Goal: Task Accomplishment & Management: Manage account settings

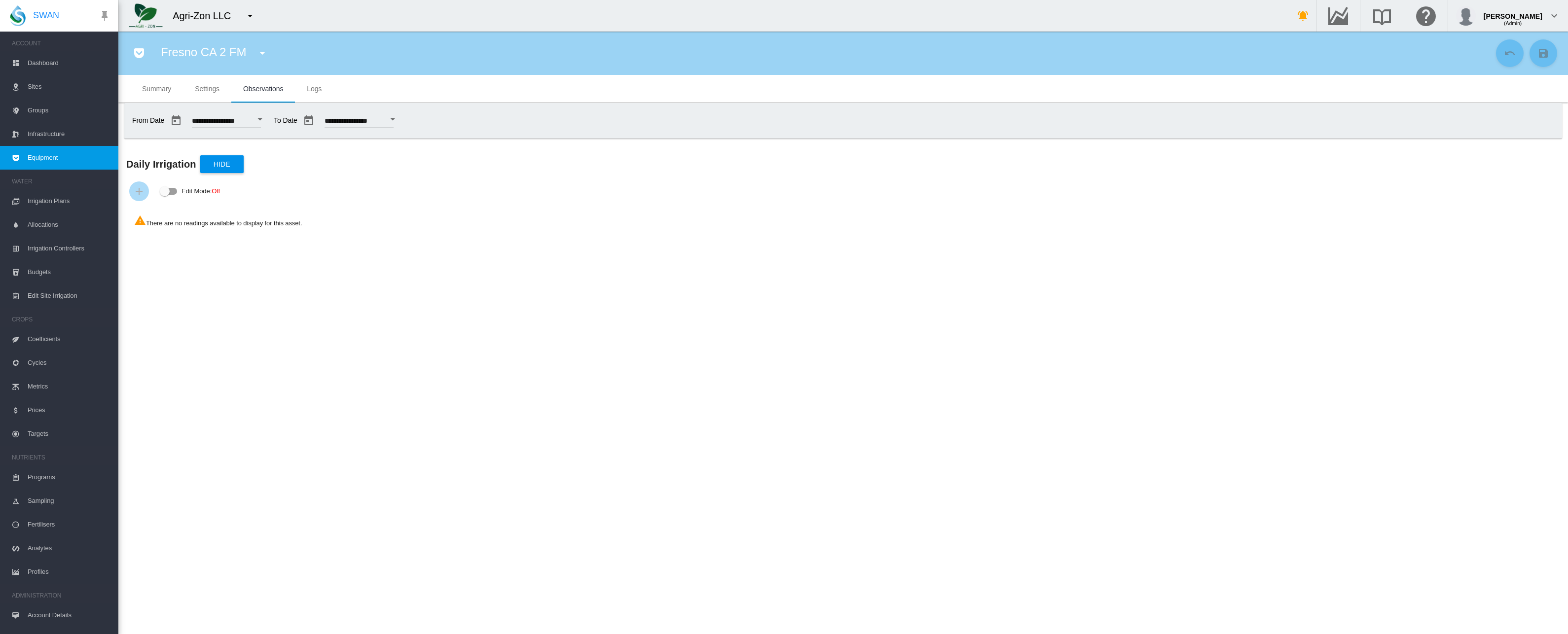
click at [269, 115] on button "Open calendar" at bounding box center [259, 119] width 18 height 18
click at [249, 260] on span "13" at bounding box center [247, 263] width 19 height 19
click at [373, 118] on input "**********" at bounding box center [359, 122] width 69 height 10
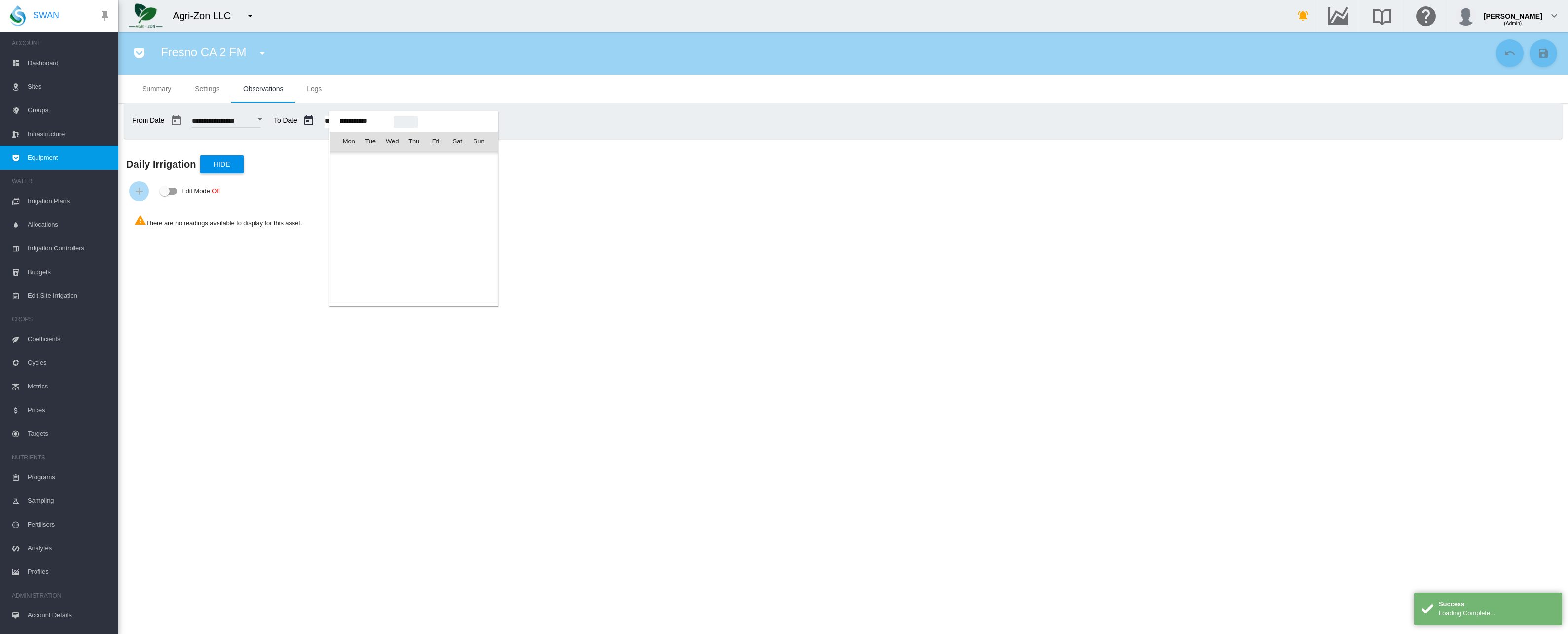
scroll to position [24432, 0]
click at [208, 92] on div at bounding box center [784, 317] width 1568 height 634
click at [207, 89] on span "Settings" at bounding box center [207, 88] width 25 height 8
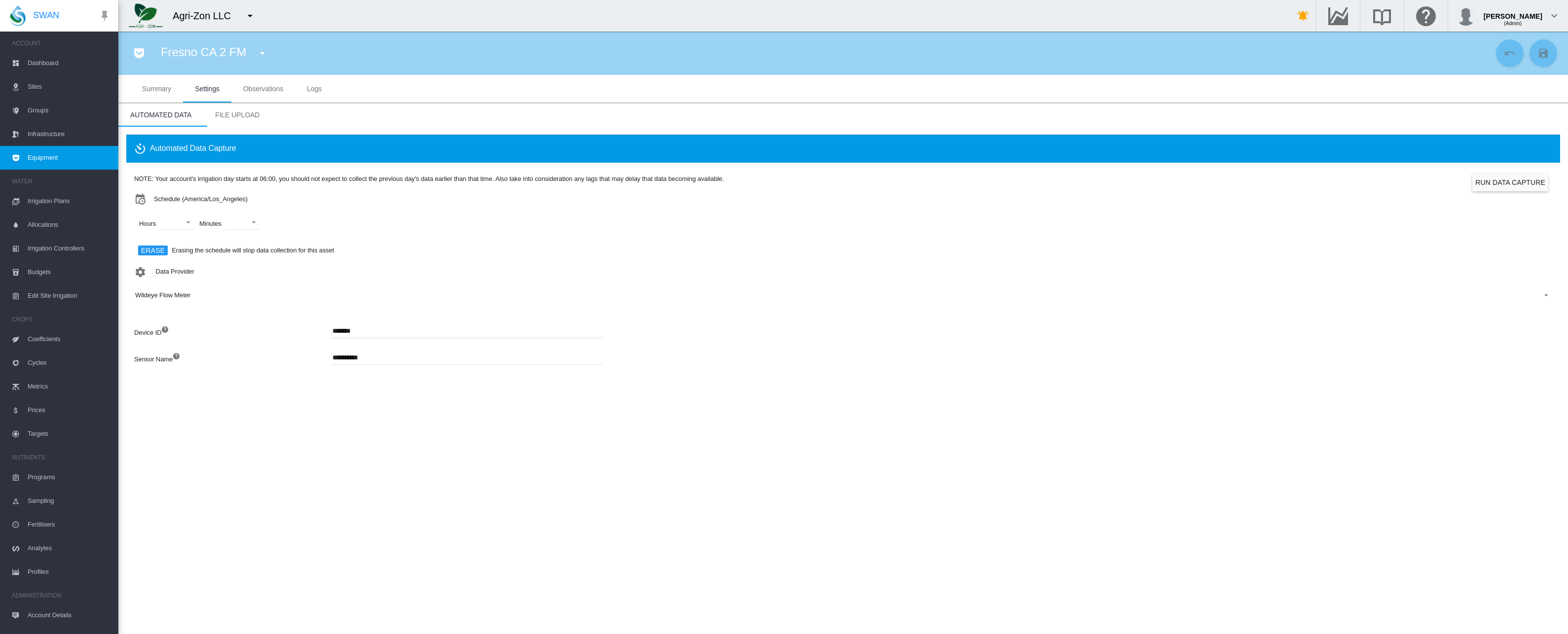
click at [269, 89] on span "Observations" at bounding box center [263, 88] width 40 height 8
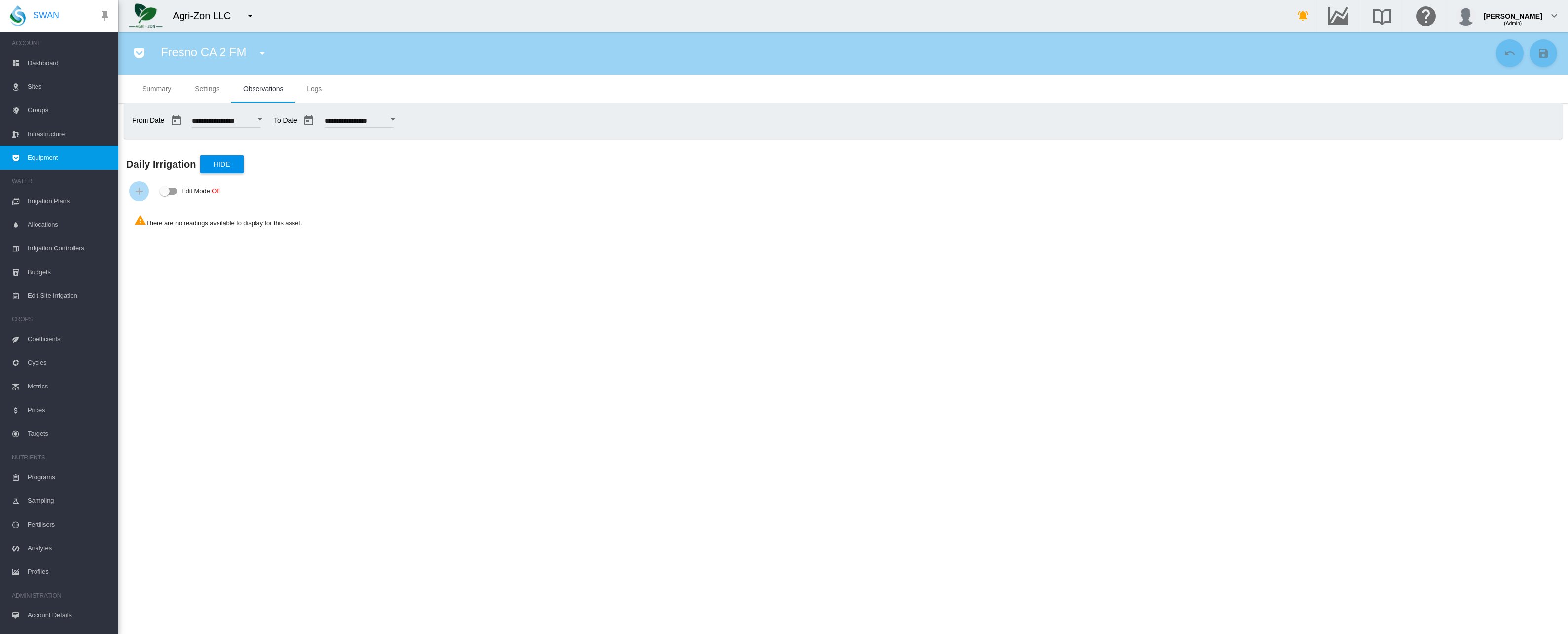
click at [197, 89] on span "Settings" at bounding box center [207, 88] width 25 height 8
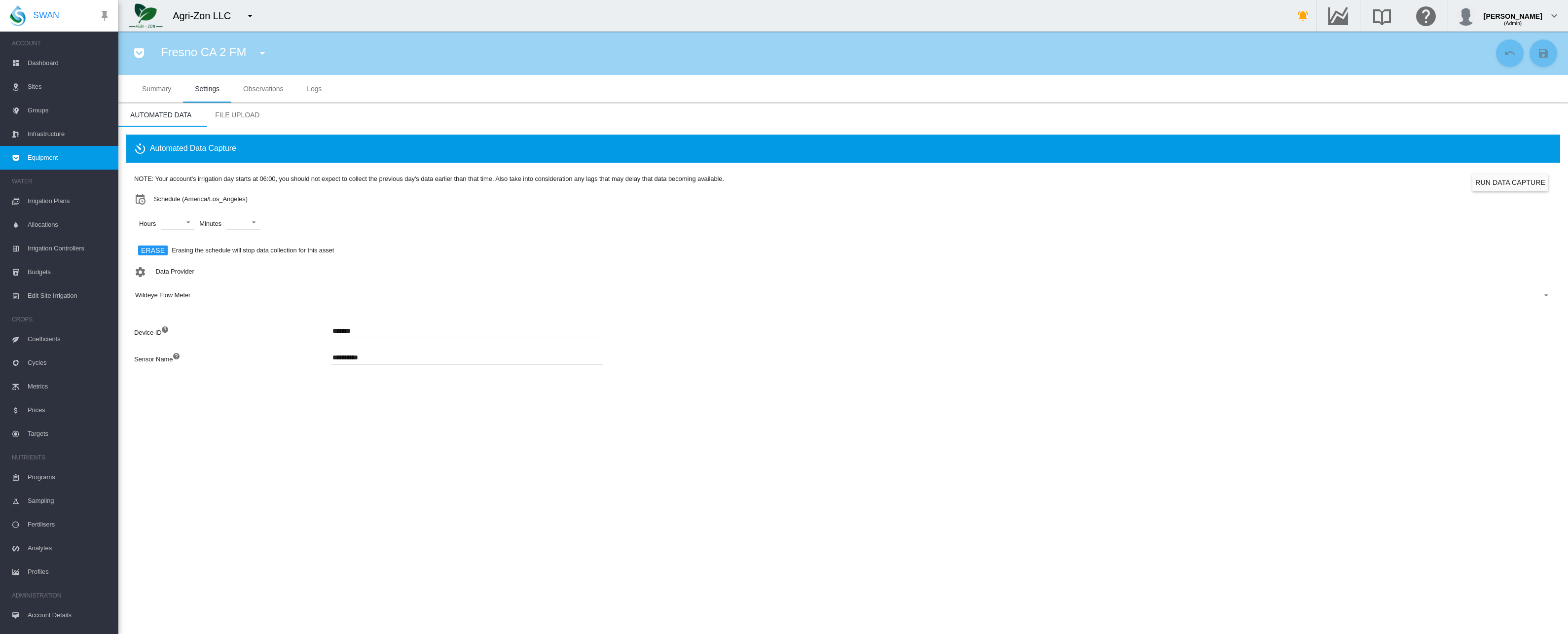
click at [1521, 183] on button "Run Data Capture" at bounding box center [1510, 182] width 76 height 18
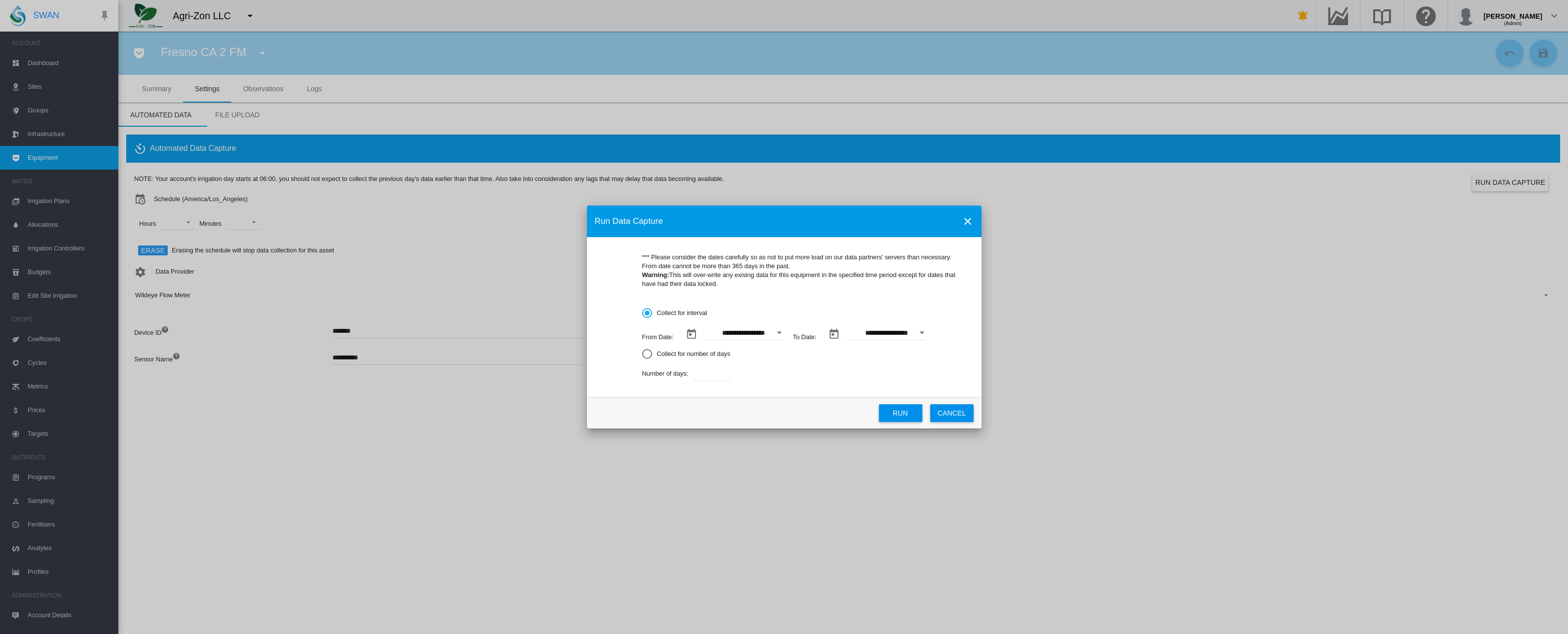
click at [907, 413] on button "Run" at bounding box center [900, 413] width 43 height 18
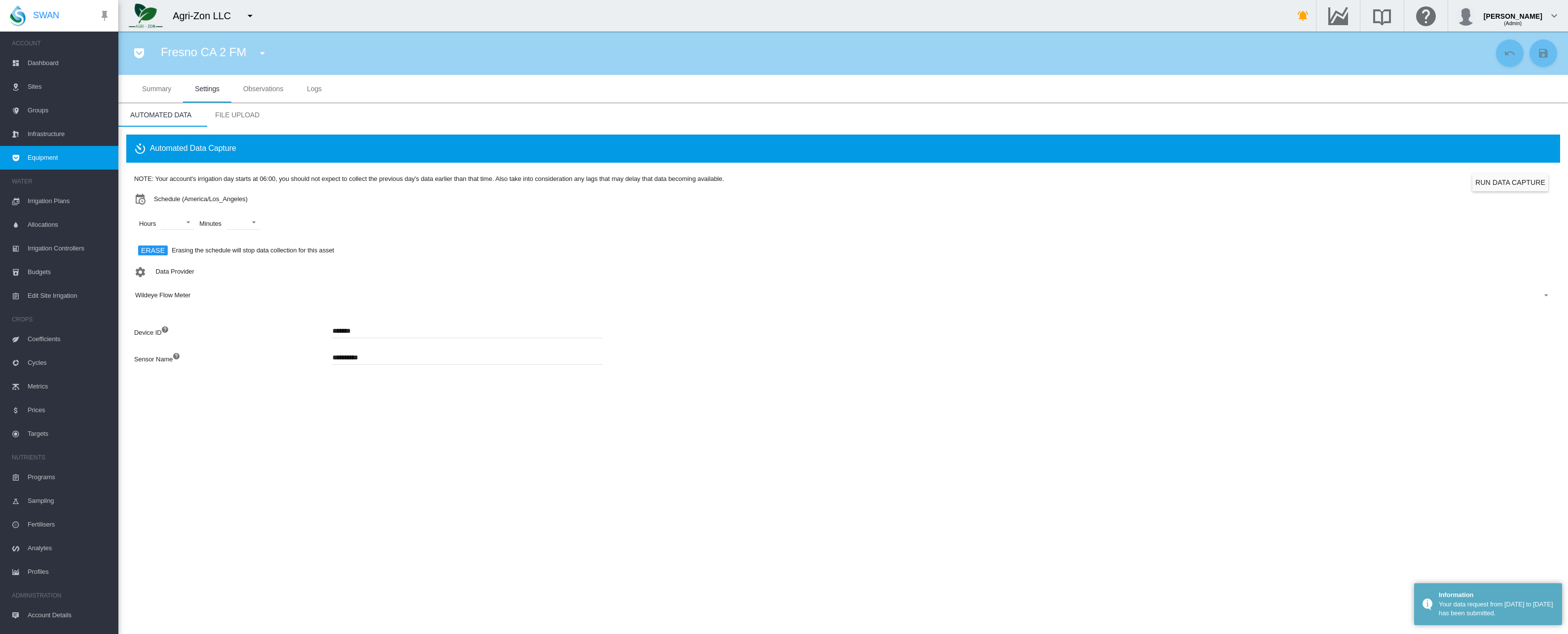
click at [263, 89] on span "Observations" at bounding box center [263, 88] width 40 height 8
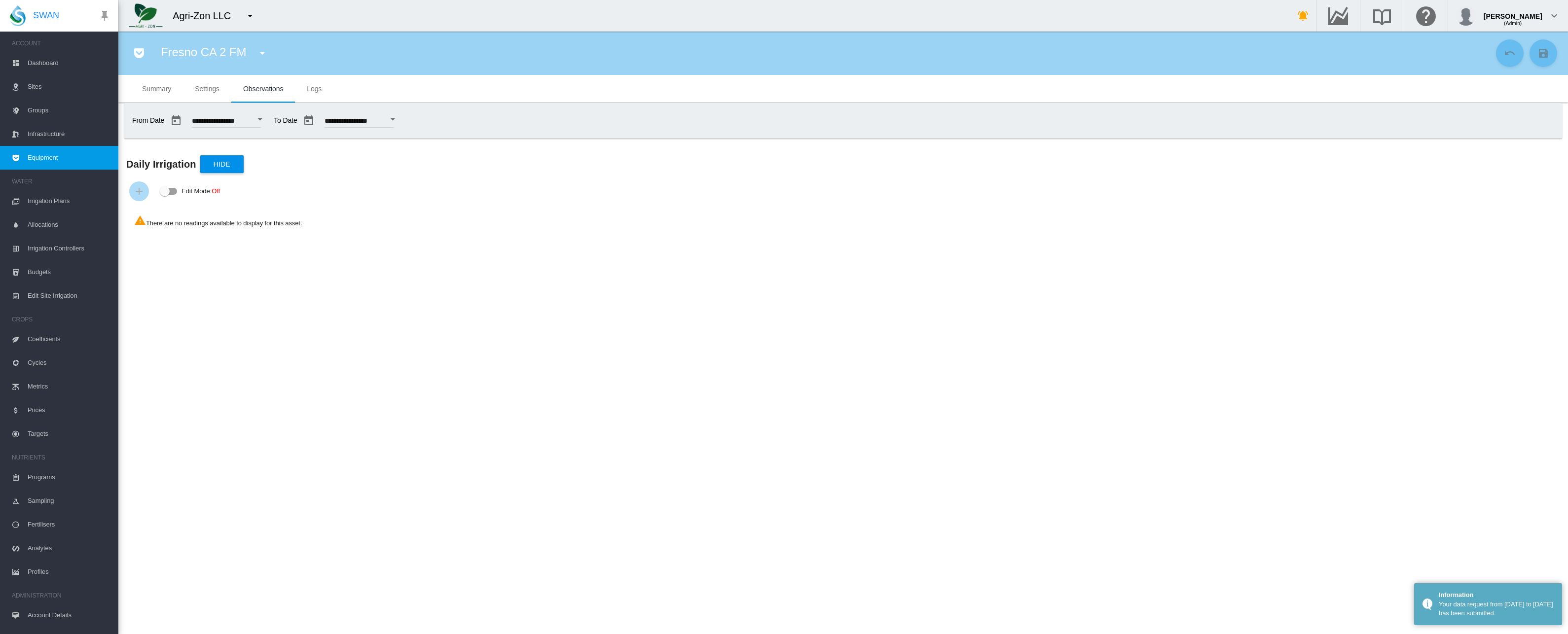
click at [192, 92] on md-tab-item "Settings" at bounding box center [207, 88] width 48 height 27
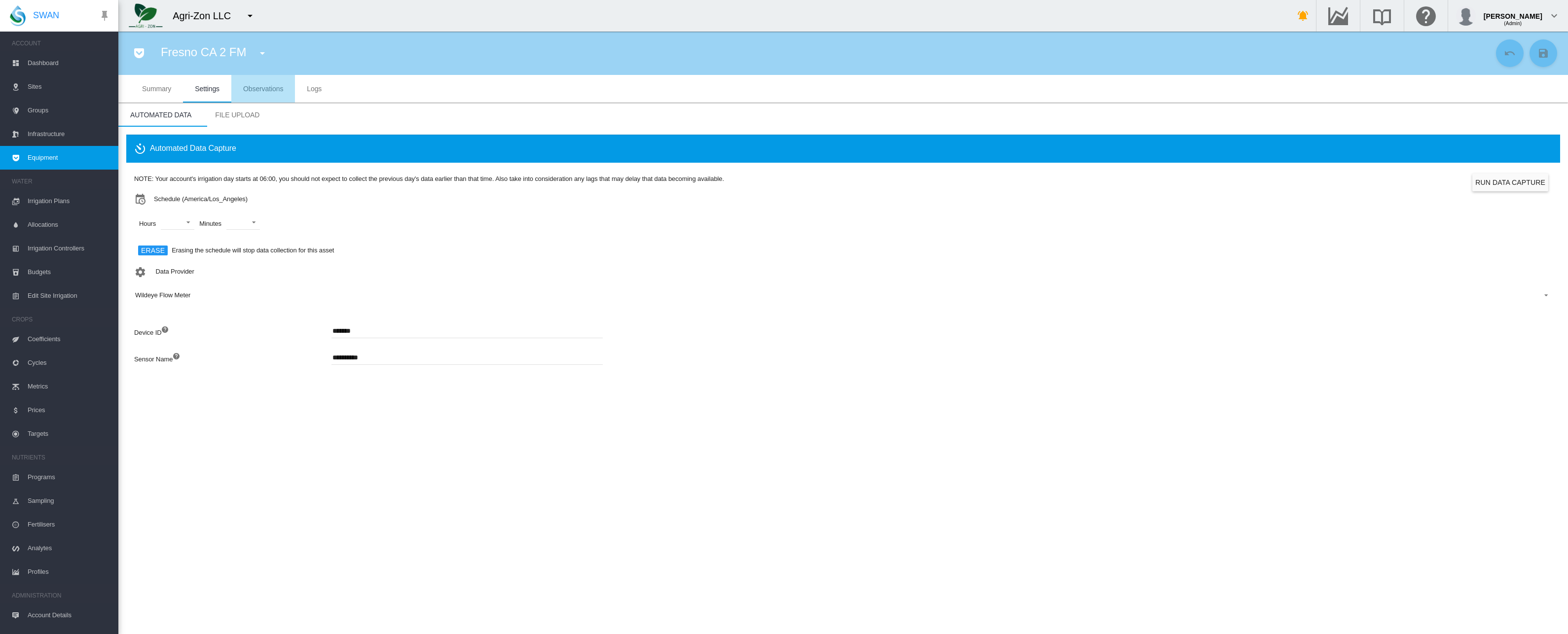
click at [264, 86] on span "Observations" at bounding box center [263, 88] width 40 height 8
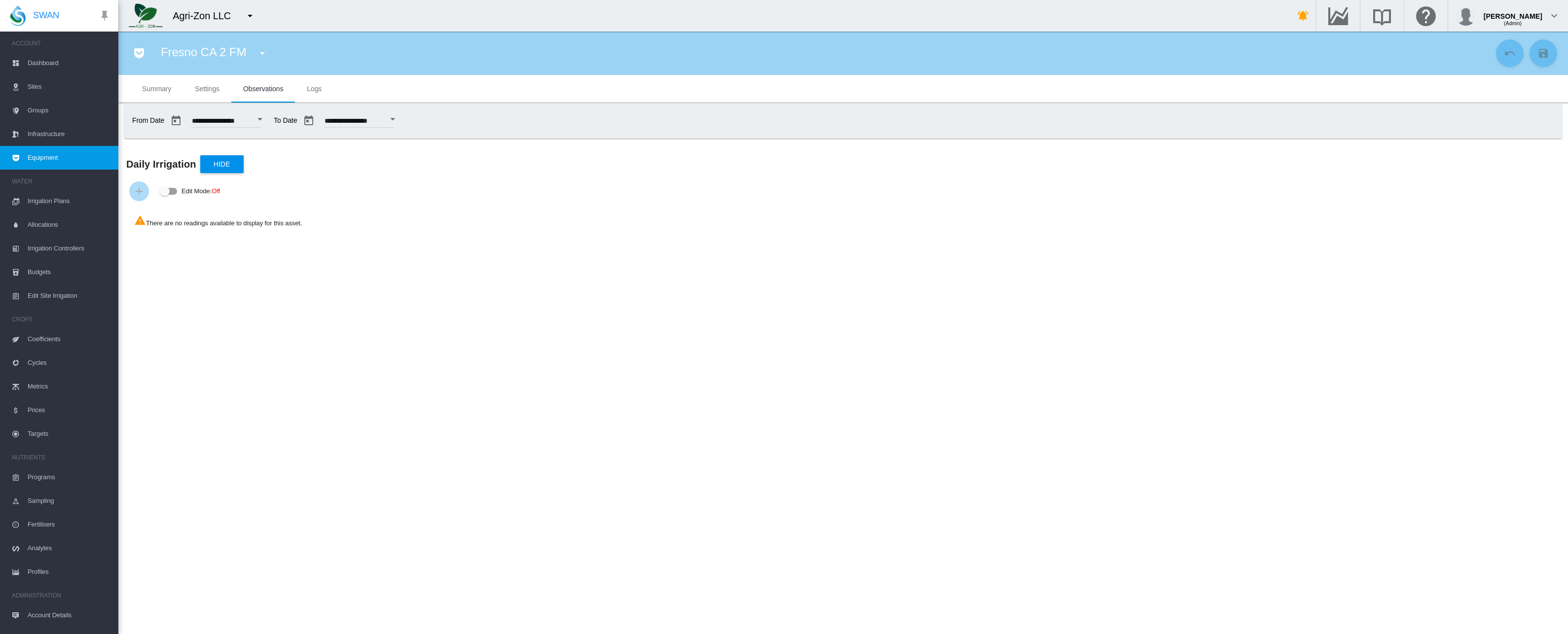
click at [267, 118] on button "Open calendar" at bounding box center [259, 119] width 18 height 18
click at [337, 183] on span "10" at bounding box center [334, 184] width 19 height 19
type input "**********"
click at [376, 124] on input "**********" at bounding box center [359, 122] width 69 height 10
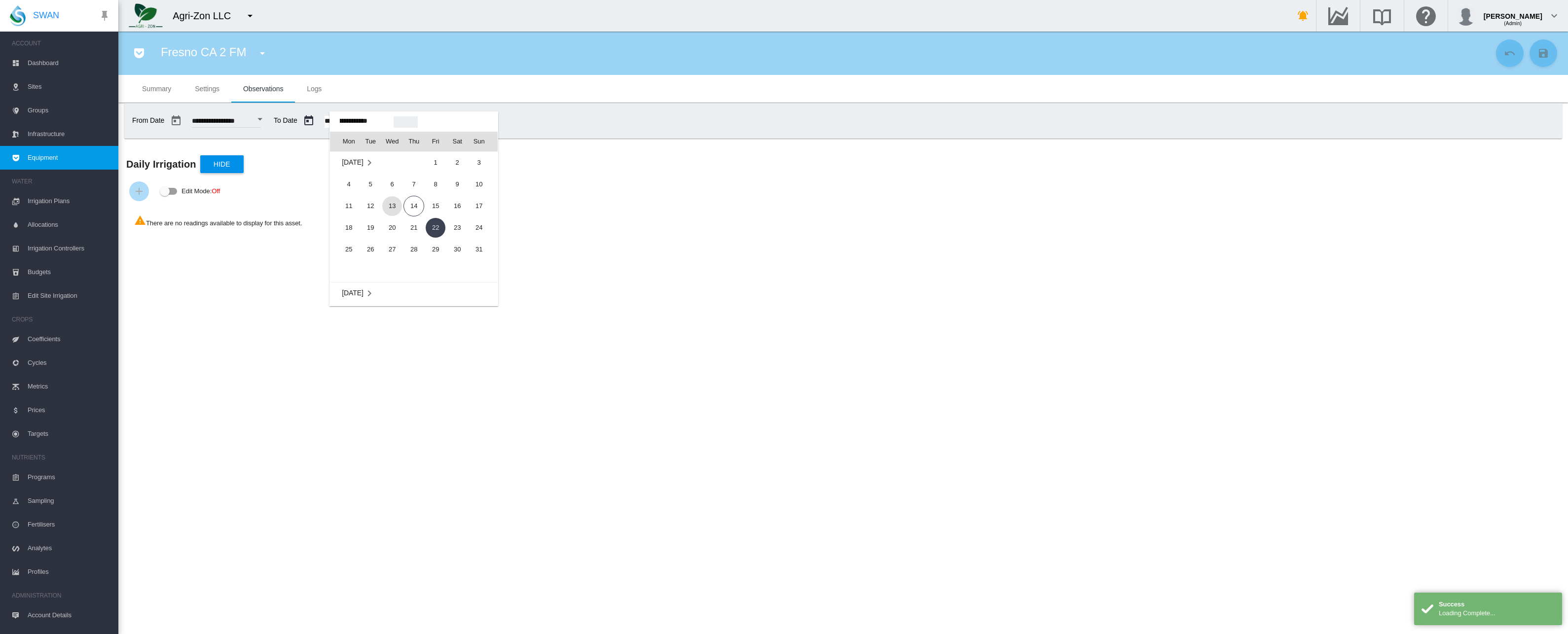
click at [391, 208] on span "13" at bounding box center [392, 206] width 19 height 19
type input "**********"
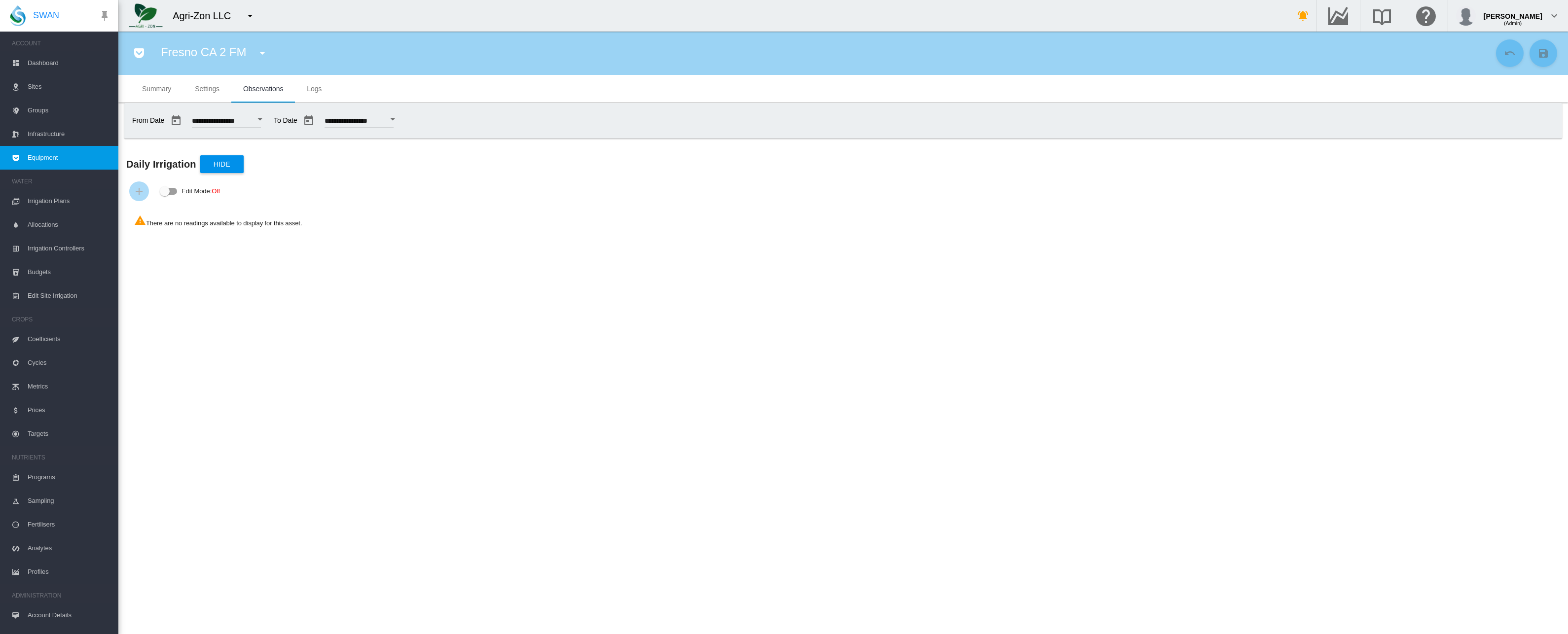
click at [269, 116] on button "Open calendar" at bounding box center [259, 119] width 18 height 18
click at [204, 201] on span "11" at bounding box center [203, 206] width 19 height 19
type input "**********"
click at [269, 115] on button "Open calendar" at bounding box center [259, 119] width 18 height 18
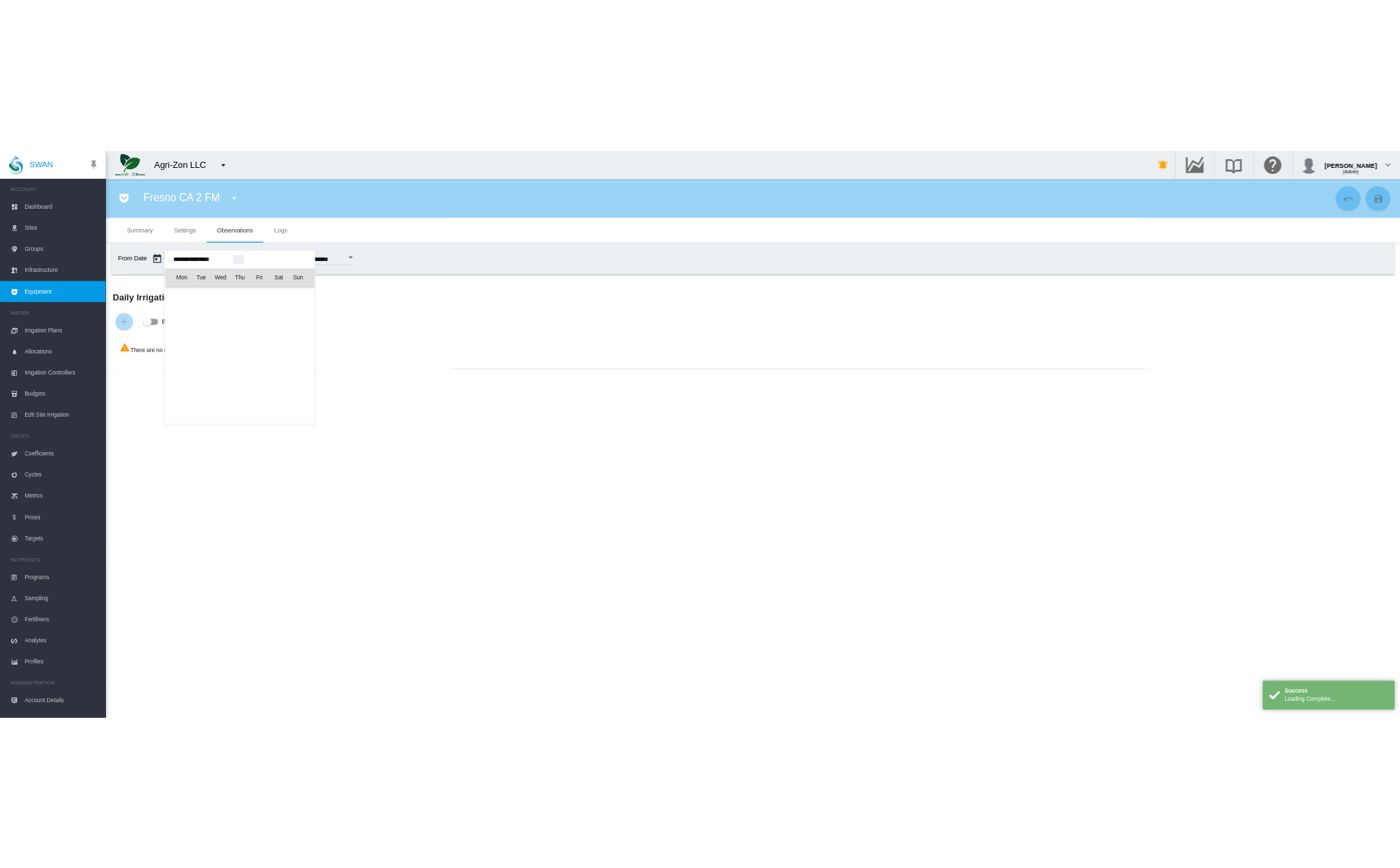
scroll to position [33136, 0]
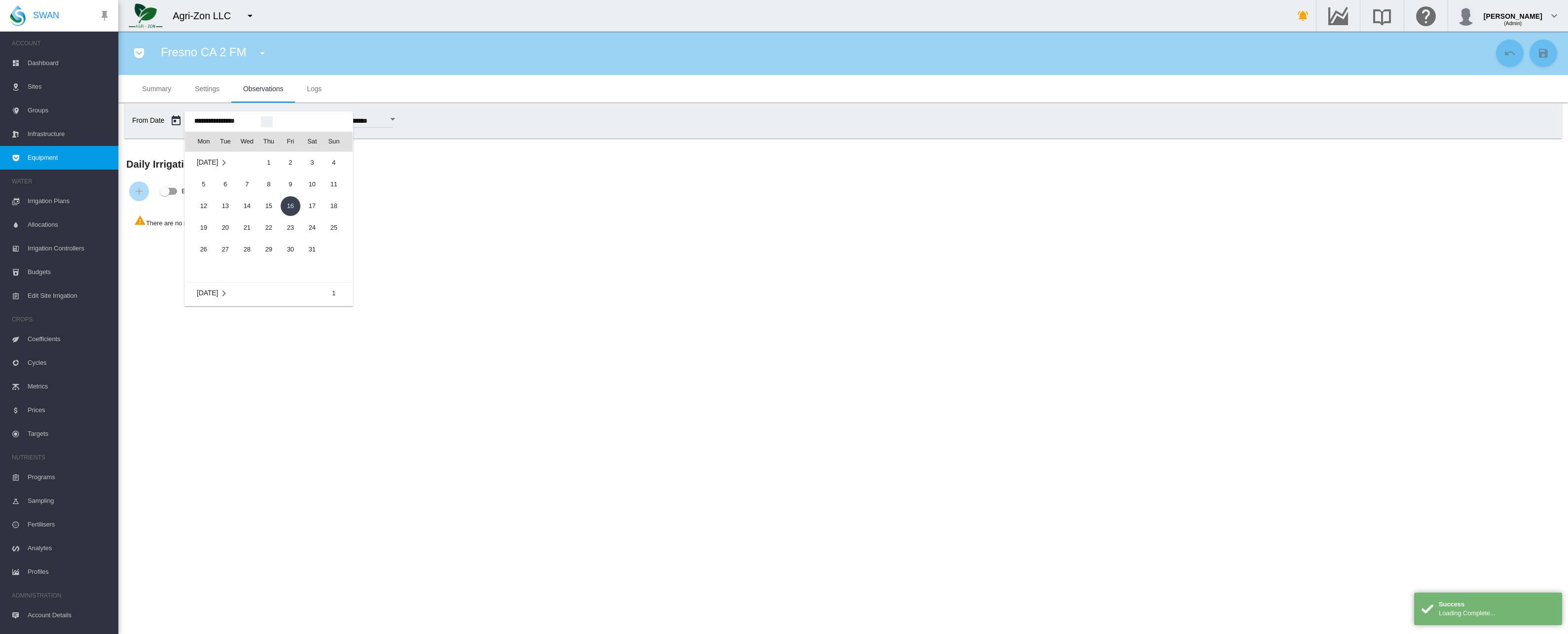
click at [464, 310] on div at bounding box center [784, 317] width 1568 height 634
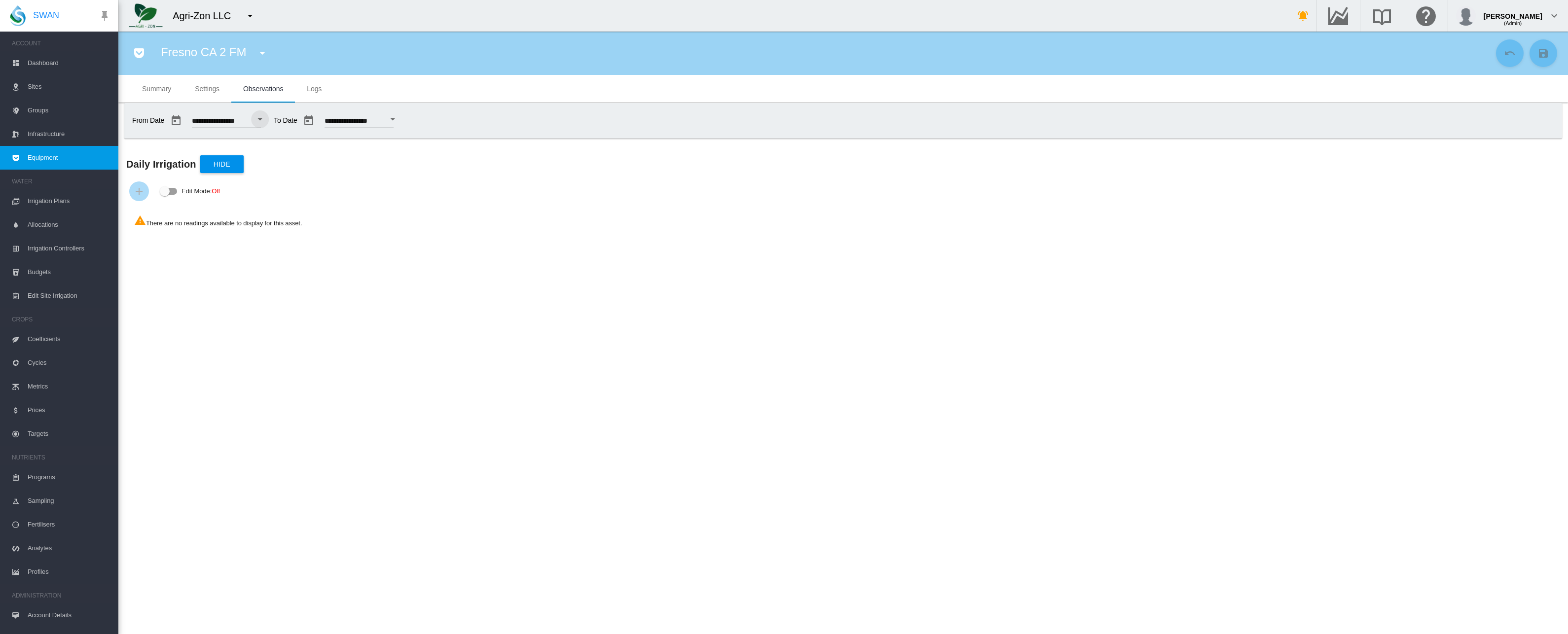
click at [303, 90] on md-tab-item "Logs" at bounding box center [314, 88] width 38 height 27
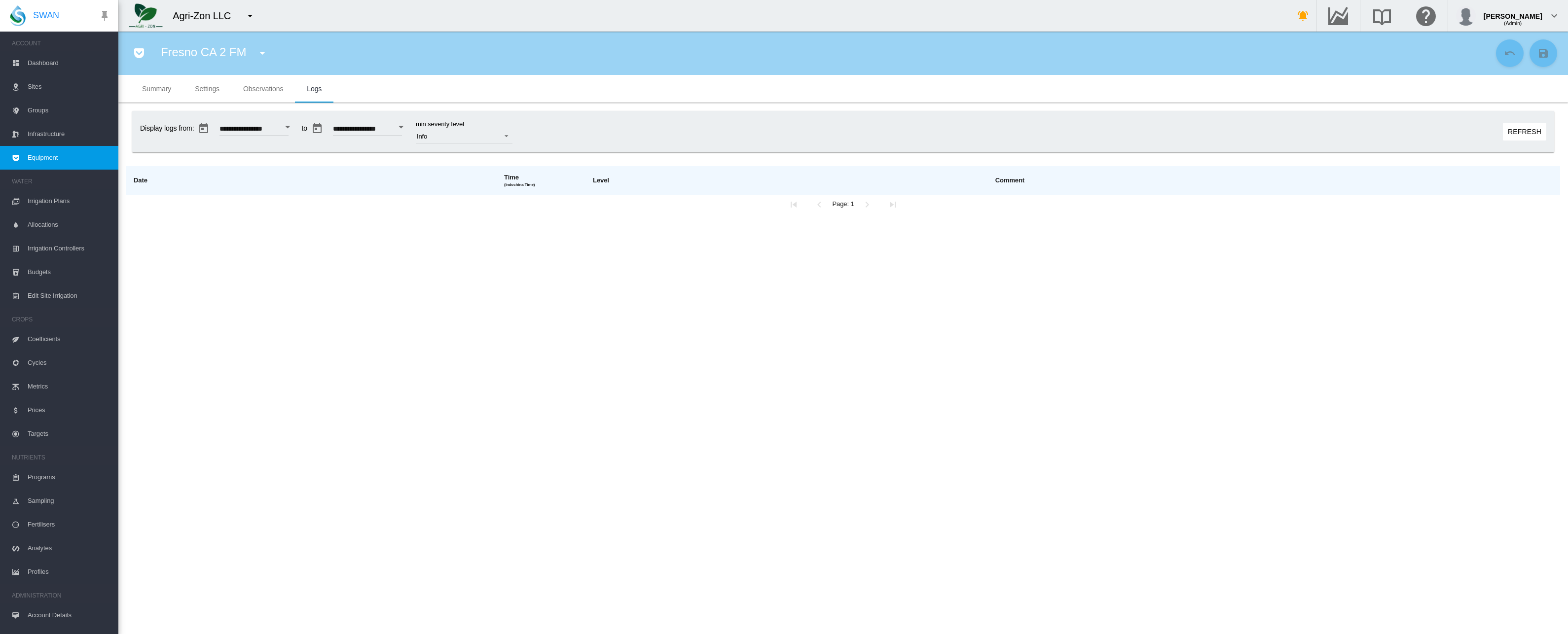
click at [202, 97] on md-tab-item "Settings" at bounding box center [207, 88] width 48 height 27
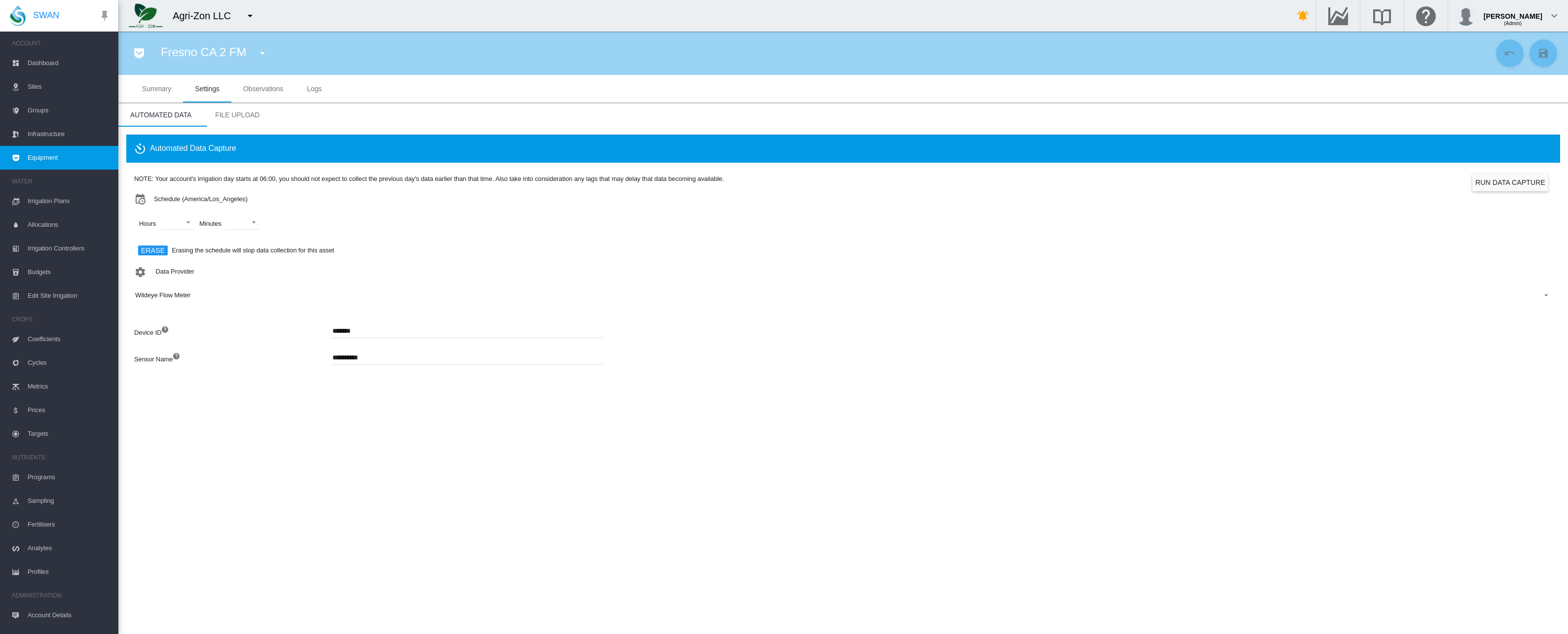
click at [265, 93] on md-tab-item "Observations" at bounding box center [263, 88] width 64 height 27
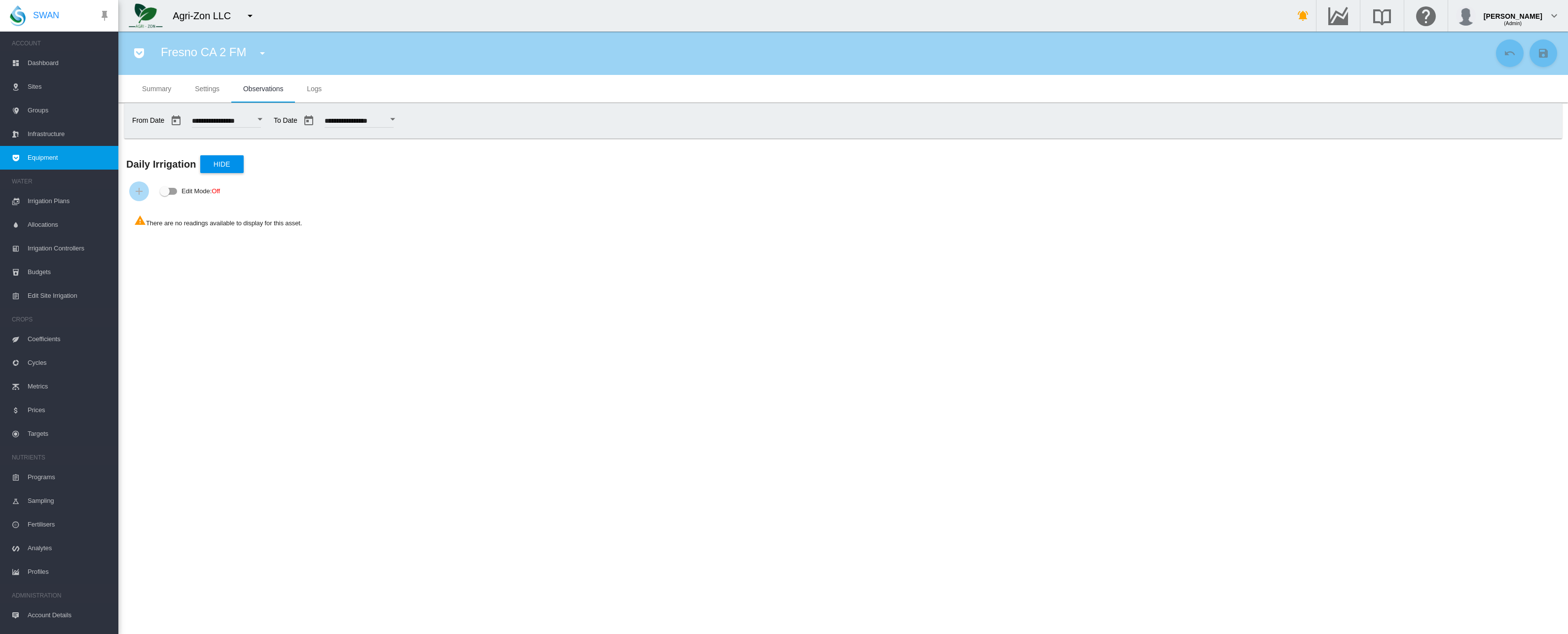
click at [207, 86] on span "Settings" at bounding box center [207, 88] width 25 height 8
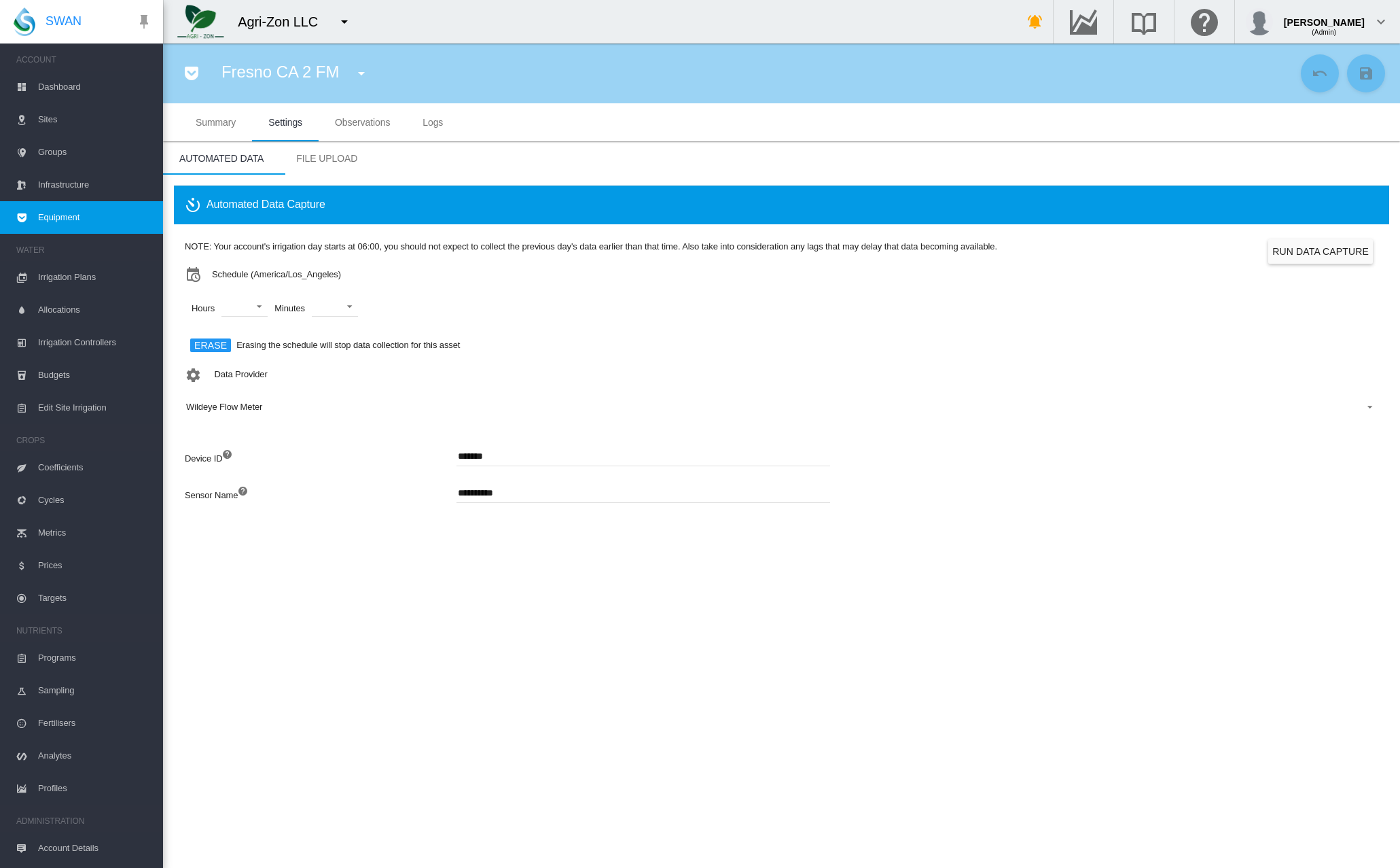
click at [328, 66] on span "Fresno CA 2 FM" at bounding box center [280, 72] width 117 height 18
click at [353, 71] on md-icon "icon-menu-down" at bounding box center [360, 73] width 16 height 16
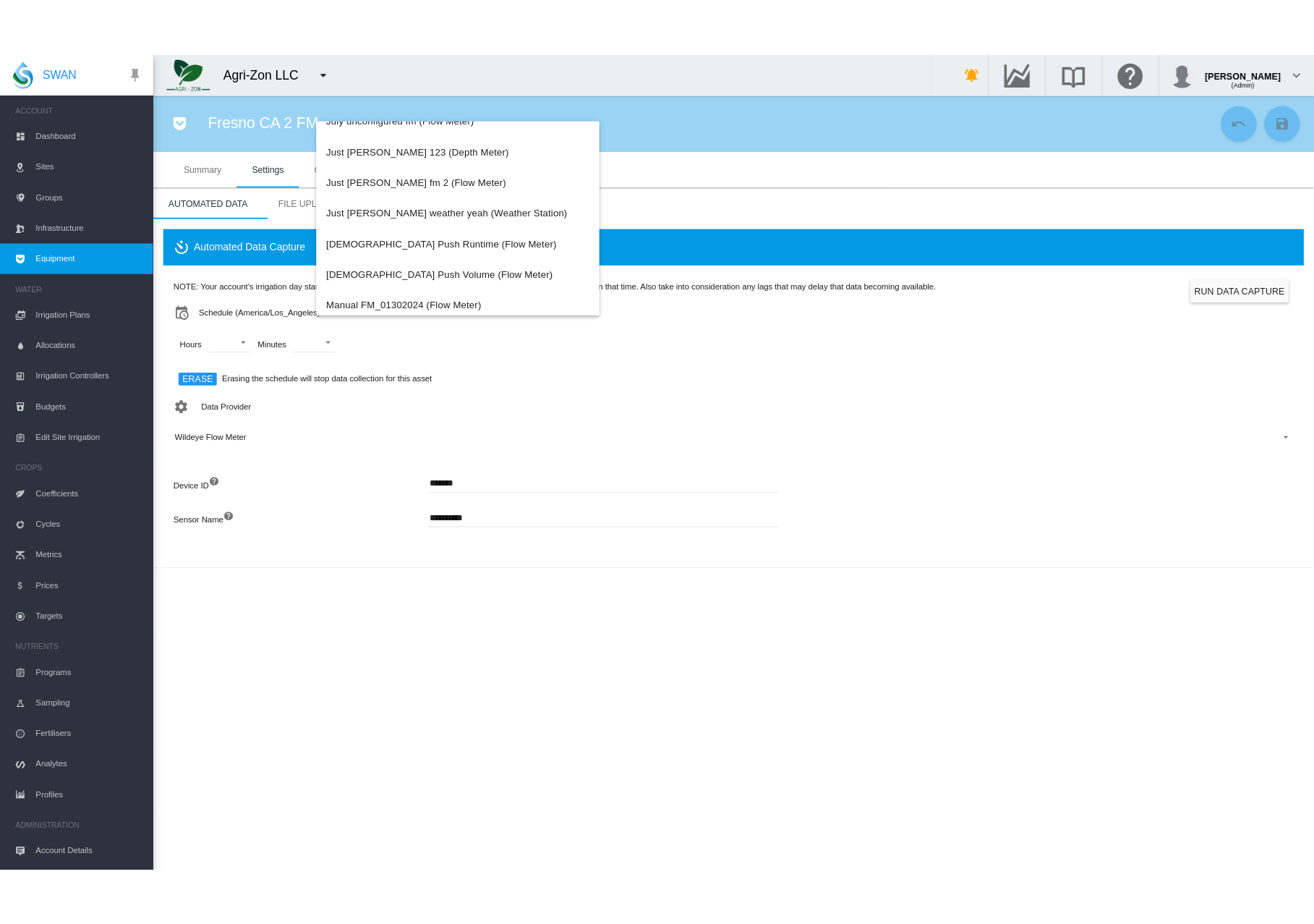
scroll to position [2623, 0]
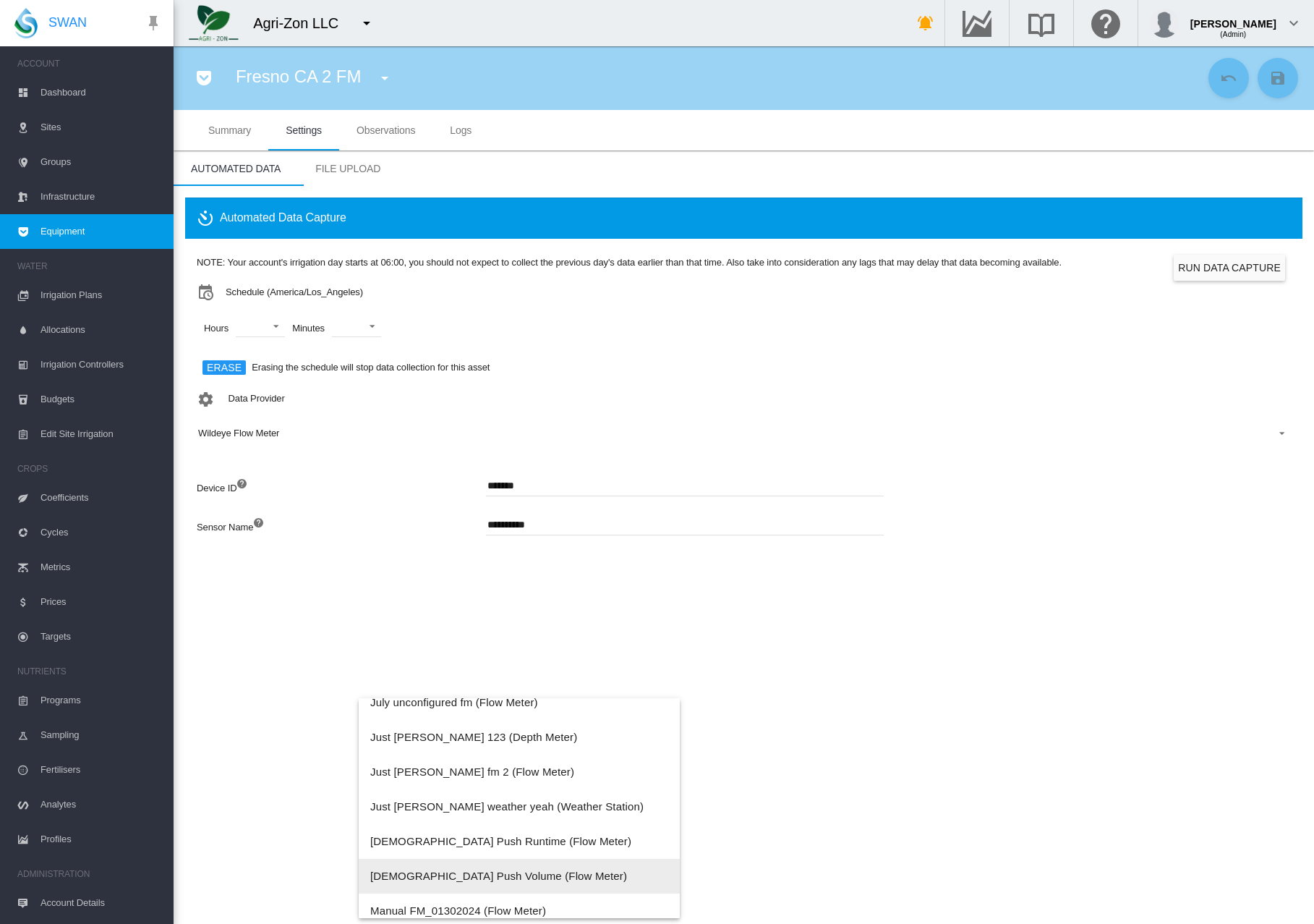
click at [672, 618] on md-backdrop at bounding box center [657, 462] width 1314 height 924
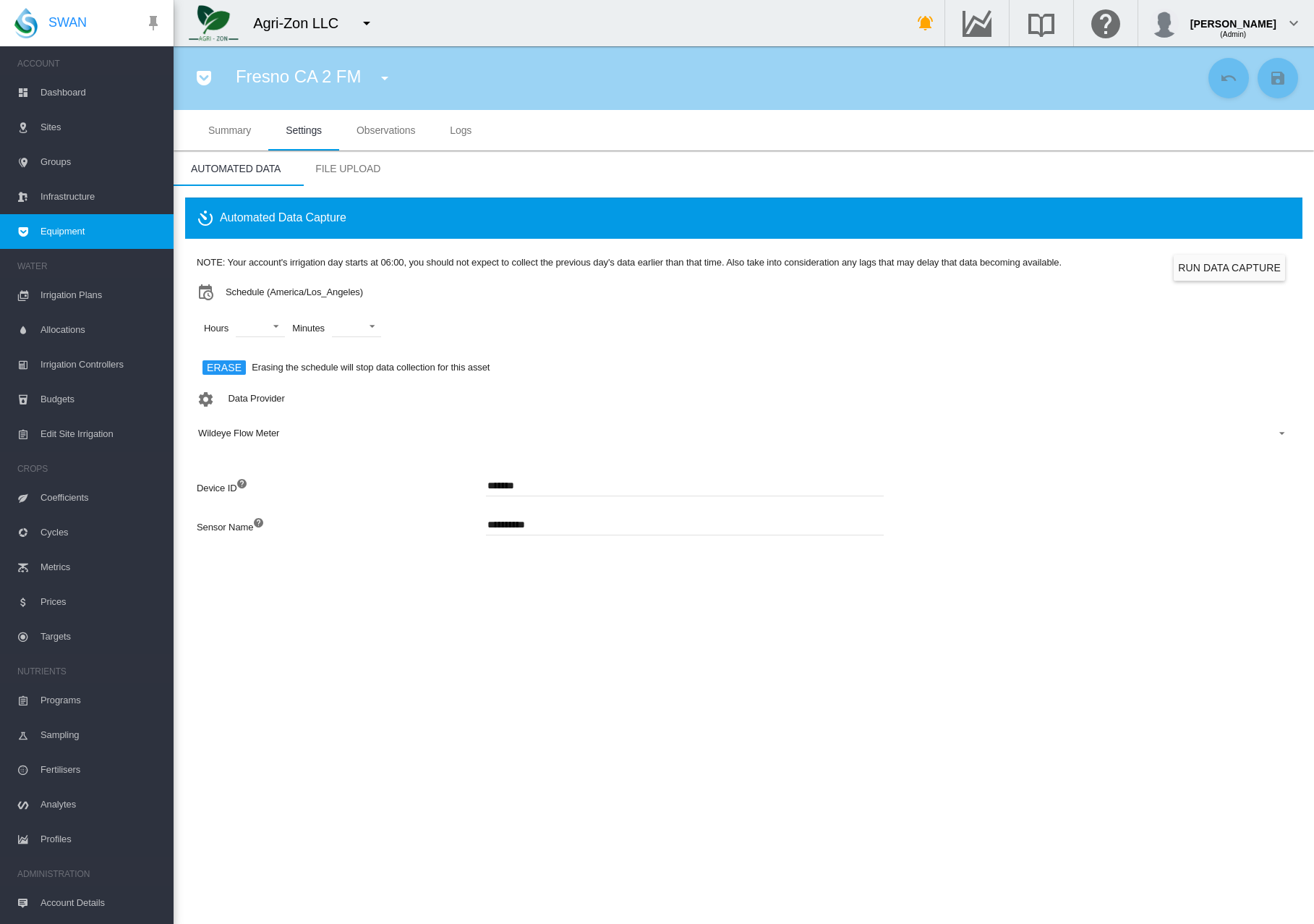
click at [1229, 277] on button "Run Data Capture" at bounding box center [1229, 267] width 112 height 26
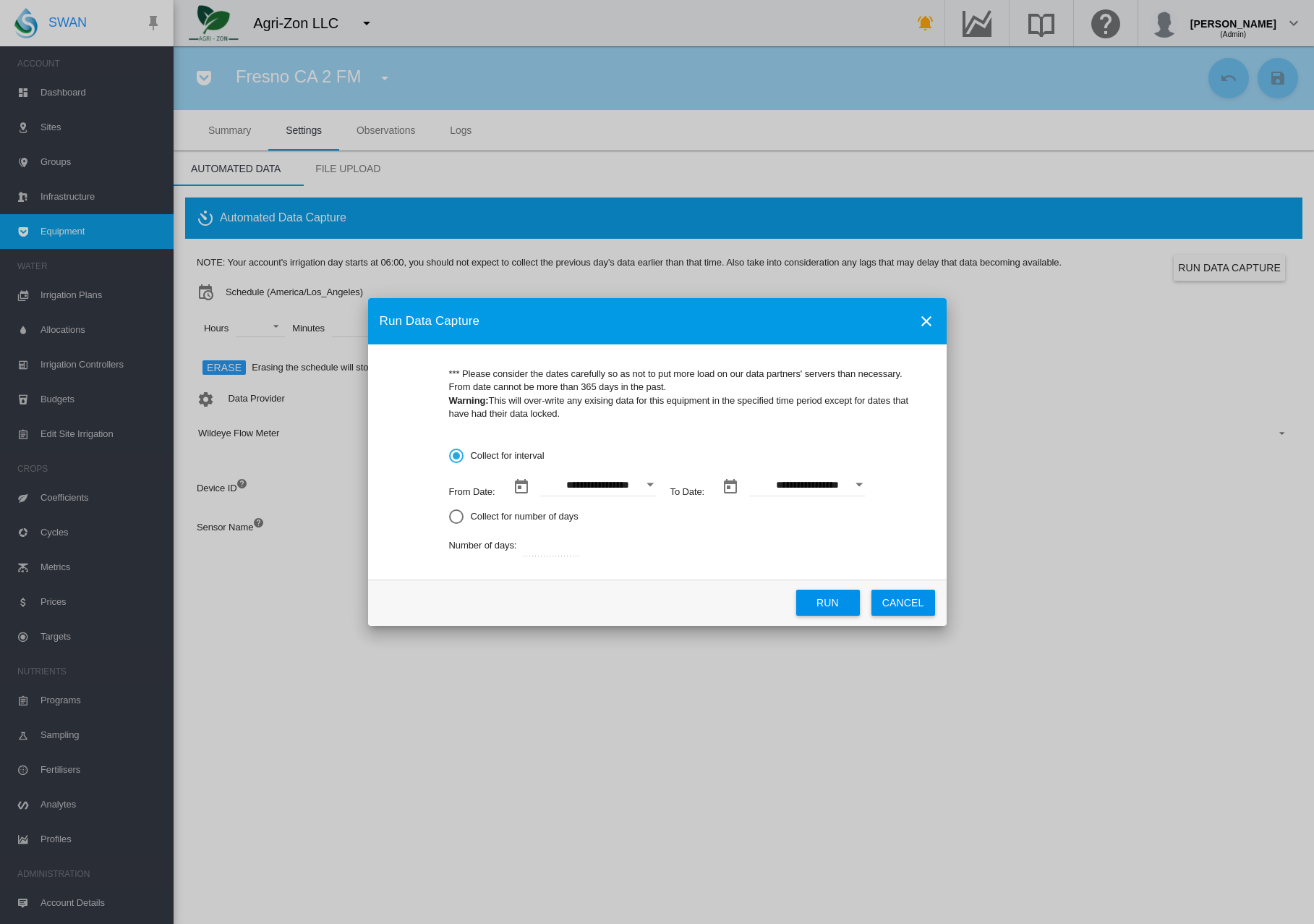
click at [495, 513] on md-radio-button "Collect for number of days" at bounding box center [686, 515] width 475 height 13
click at [818, 601] on button "Run" at bounding box center [827, 602] width 63 height 26
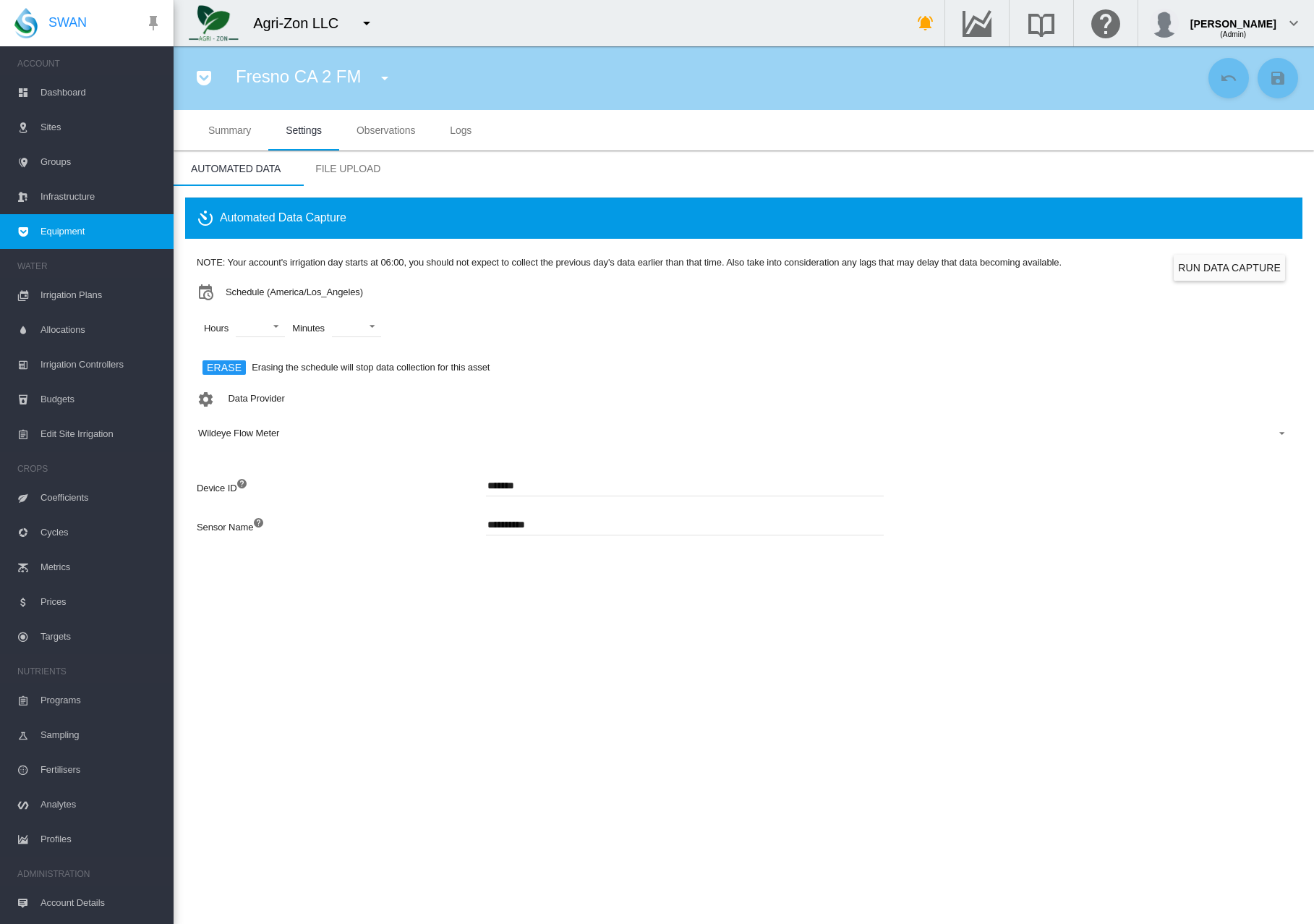
click at [373, 130] on span "Observations" at bounding box center [386, 129] width 59 height 12
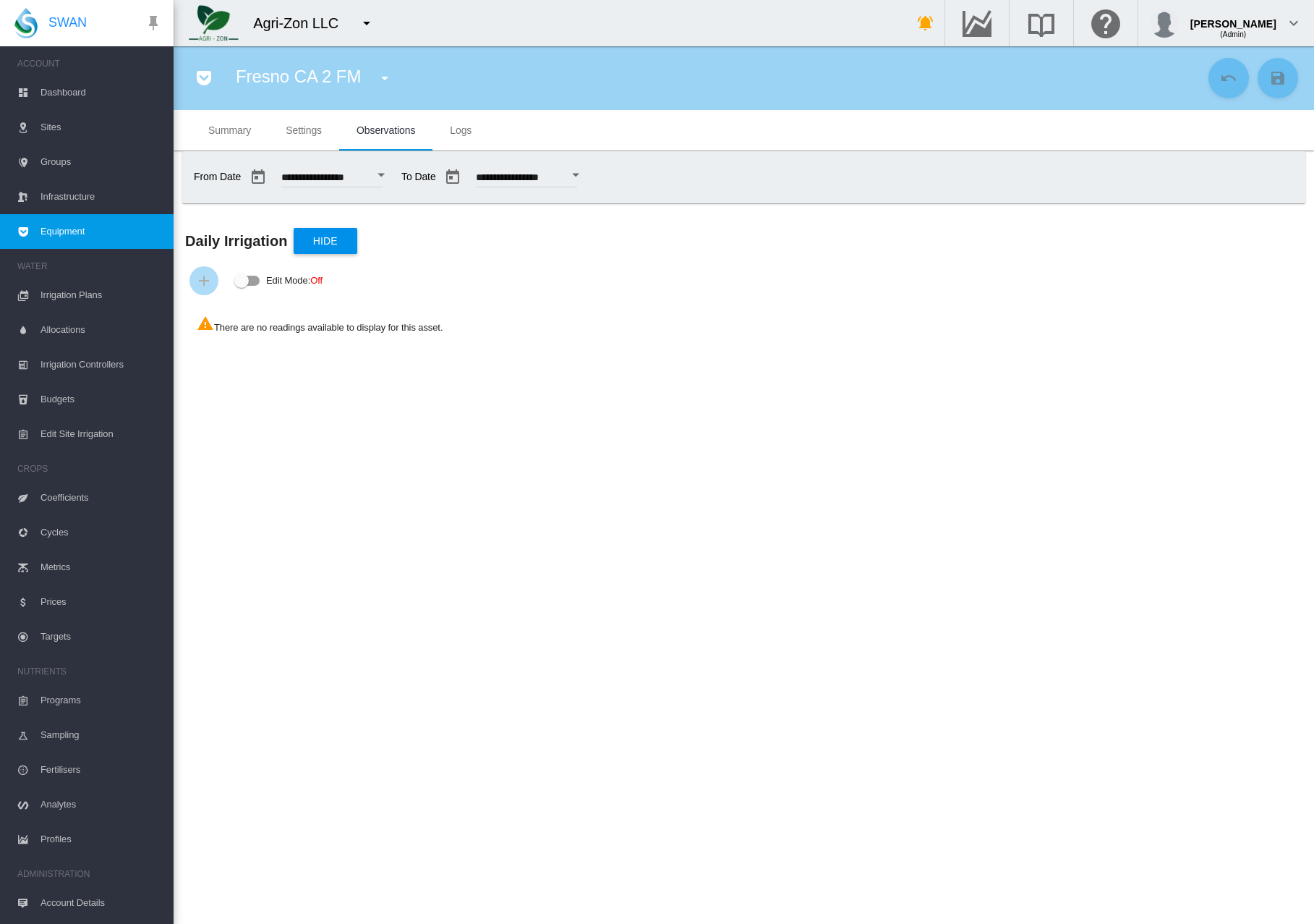
click at [385, 173] on div "Open calendar" at bounding box center [381, 175] width 7 height 4
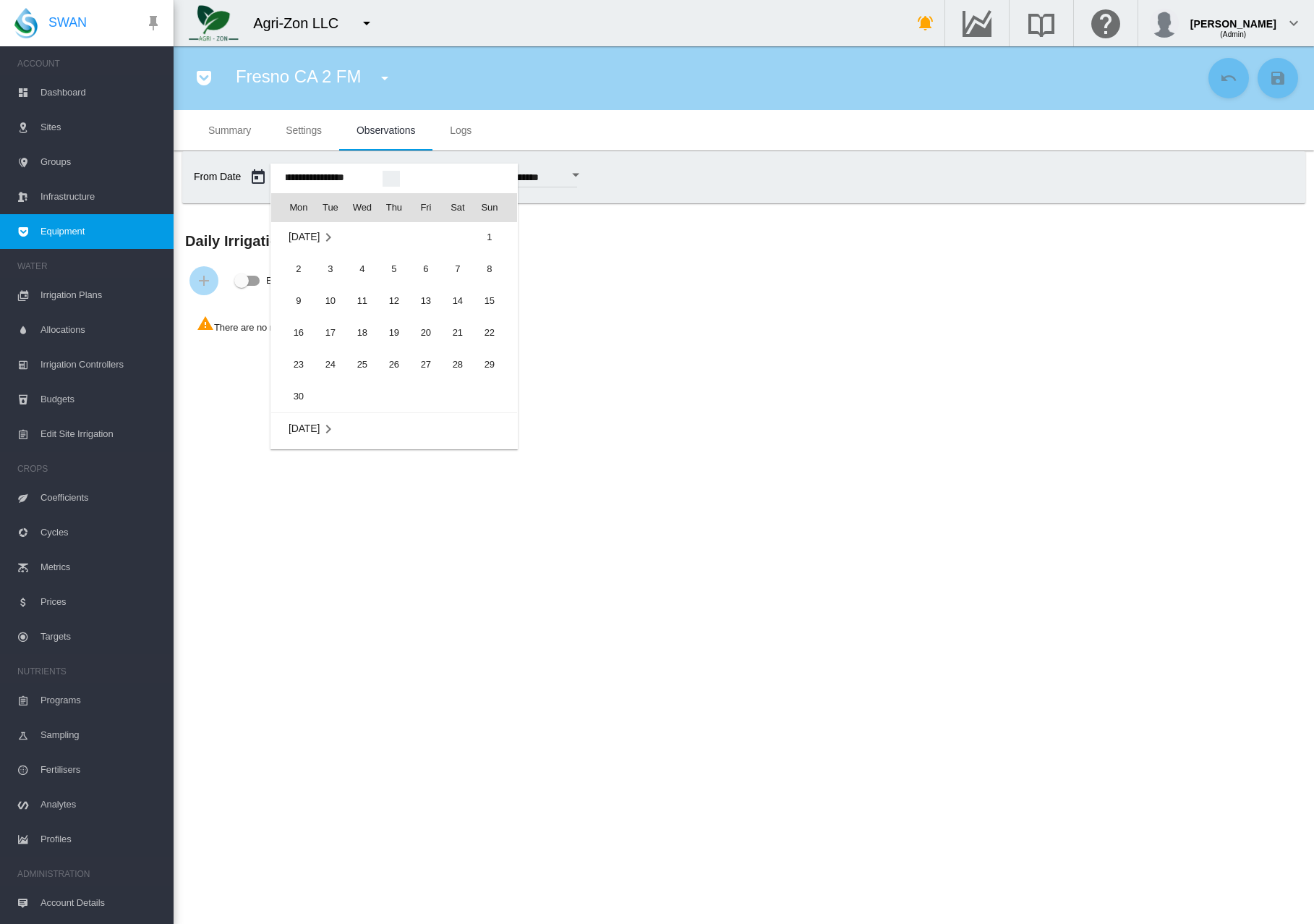
scroll to position [35468, 0]
click at [493, 238] on span "1" at bounding box center [489, 236] width 29 height 29
type input "**********"
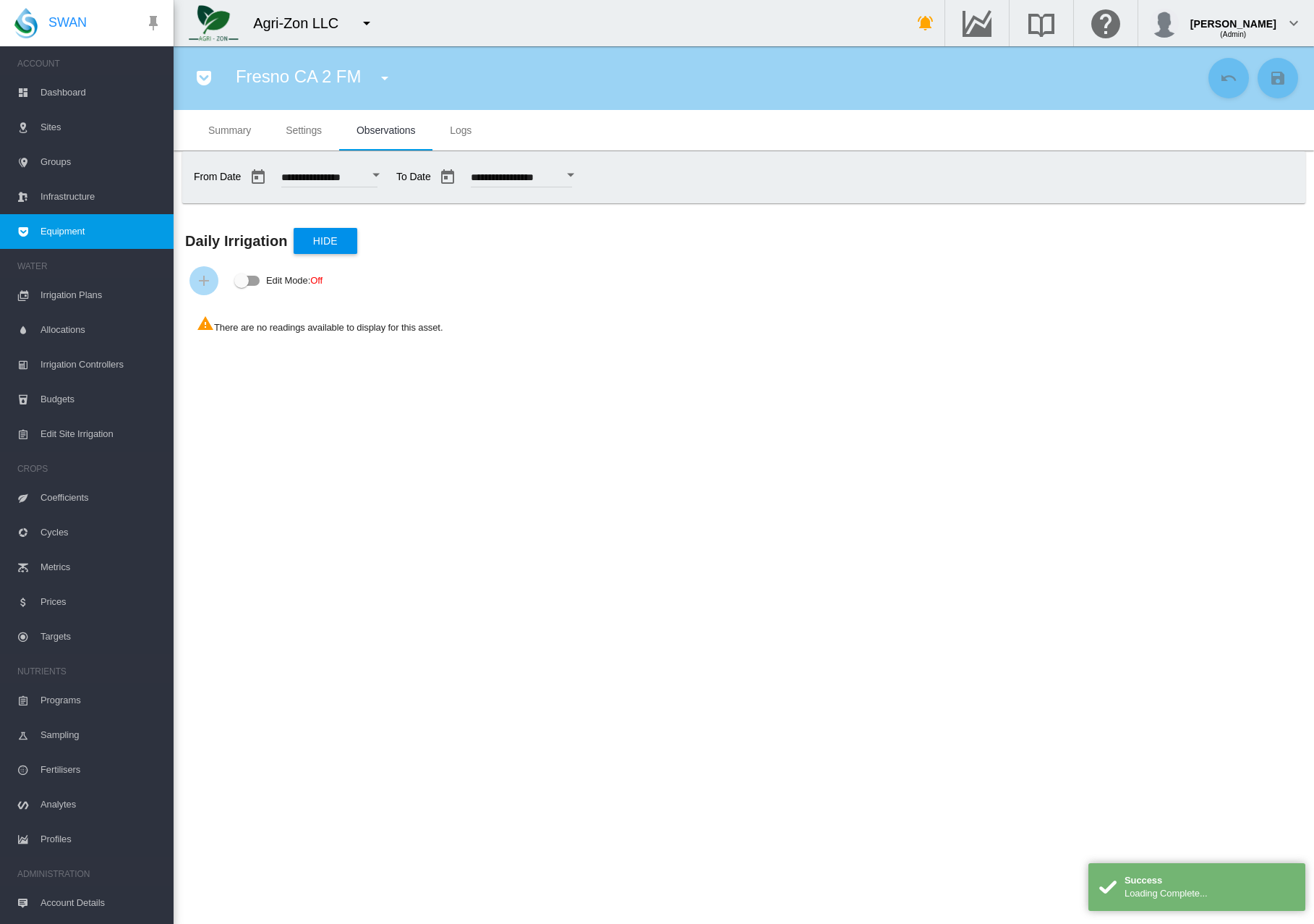
click at [570, 179] on input "**********" at bounding box center [521, 179] width 101 height 14
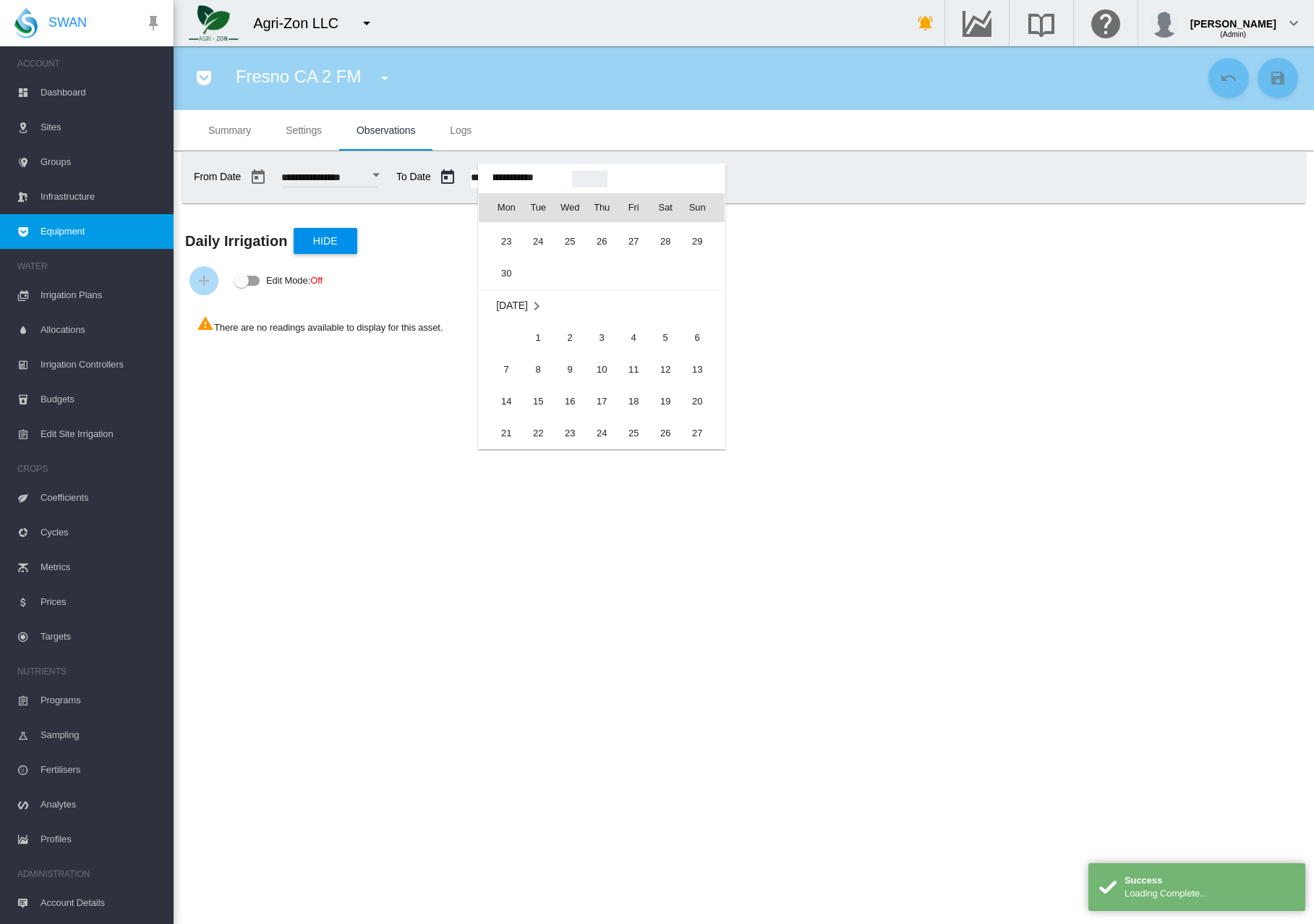
scroll to position [35589, 0]
click at [566, 342] on span "2" at bounding box center [570, 338] width 29 height 29
type input "**********"
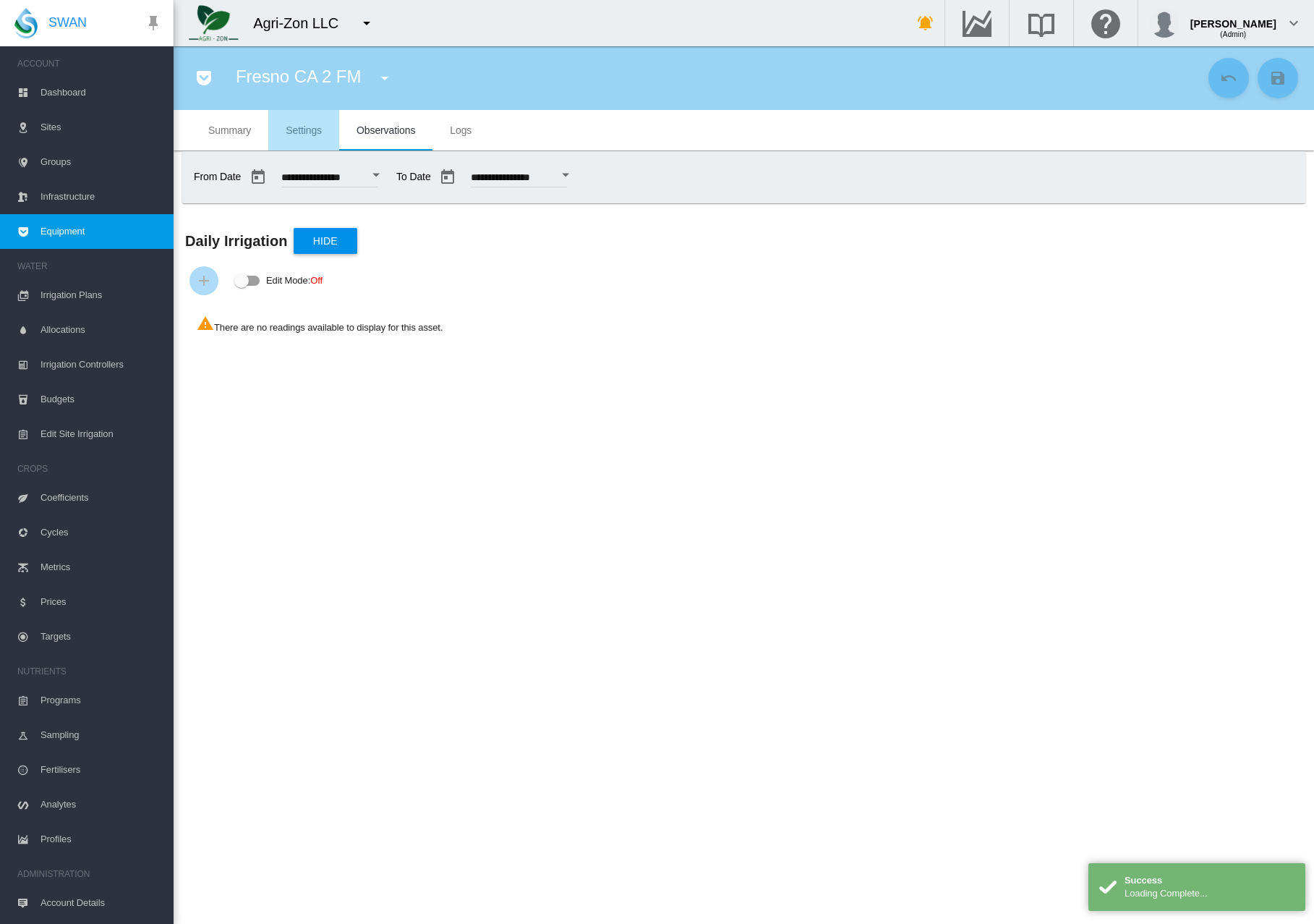
click at [310, 129] on span "Settings" at bounding box center [304, 129] width 37 height 12
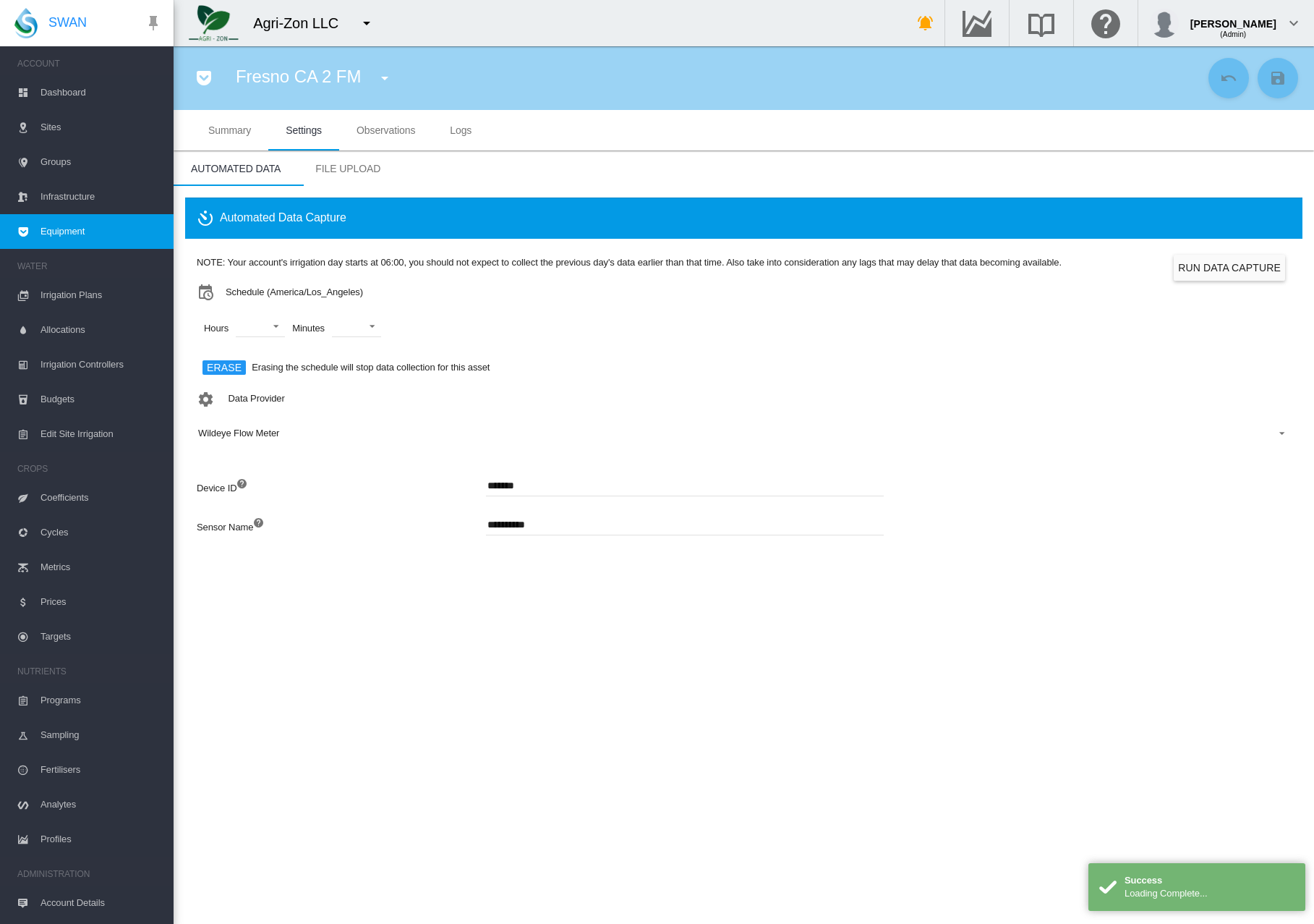
click at [1219, 267] on button "Run Data Capture" at bounding box center [1229, 267] width 112 height 26
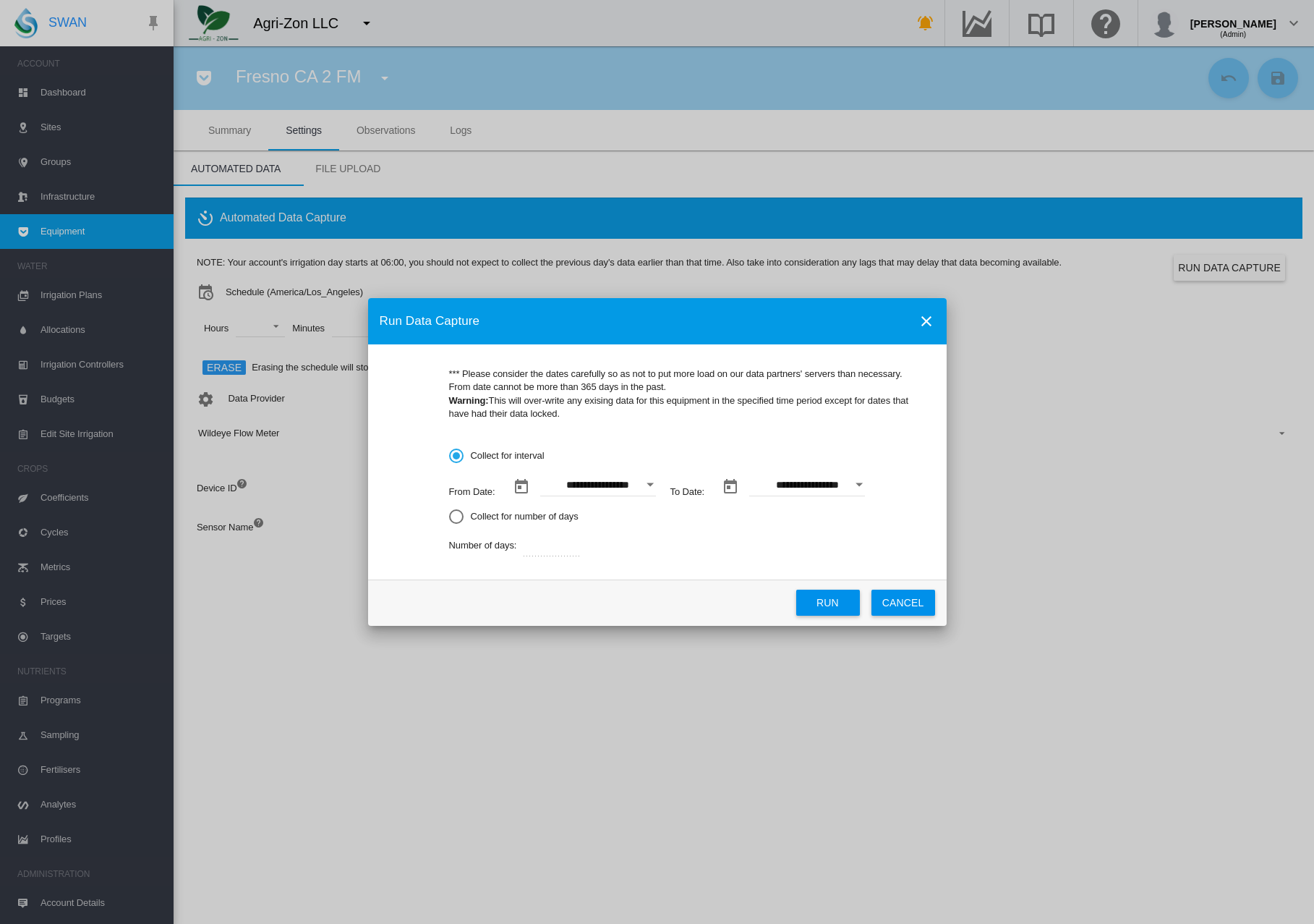
click at [621, 492] on input "**********" at bounding box center [598, 486] width 116 height 21
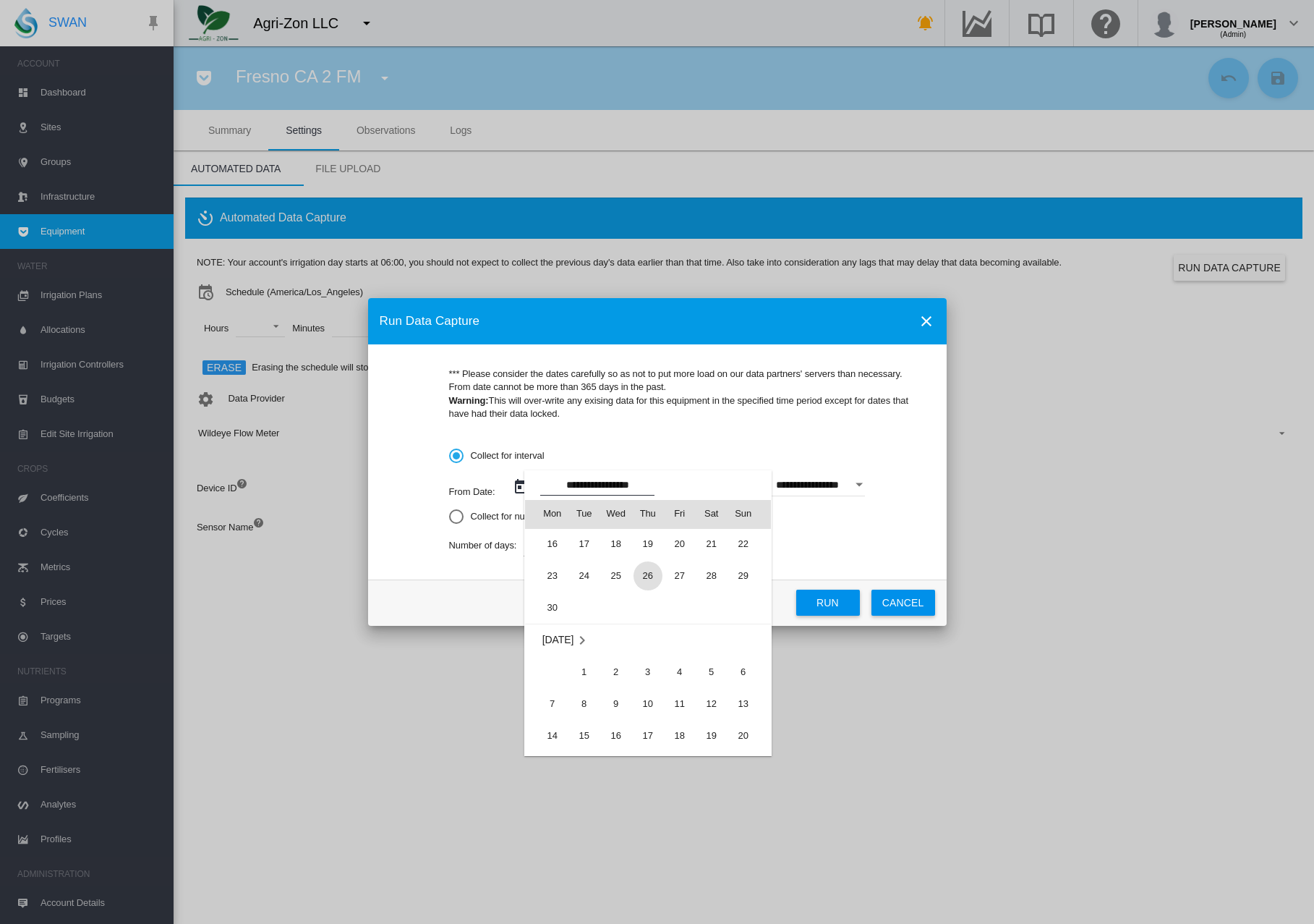
scroll to position [334612, 0]
click at [575, 680] on span "1" at bounding box center [585, 681] width 29 height 29
type input "**********"
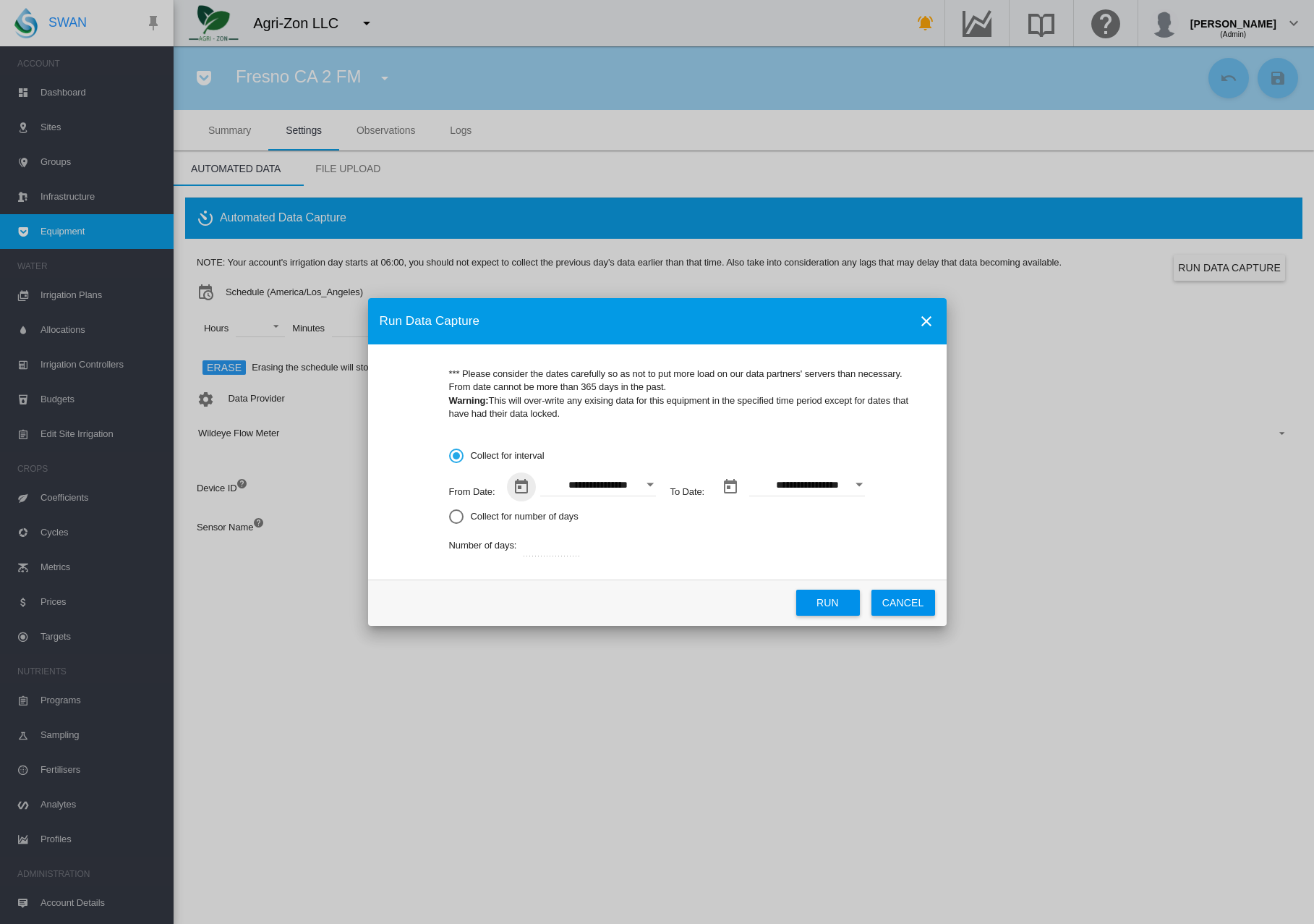
click at [786, 495] on input "**********" at bounding box center [807, 486] width 116 height 21
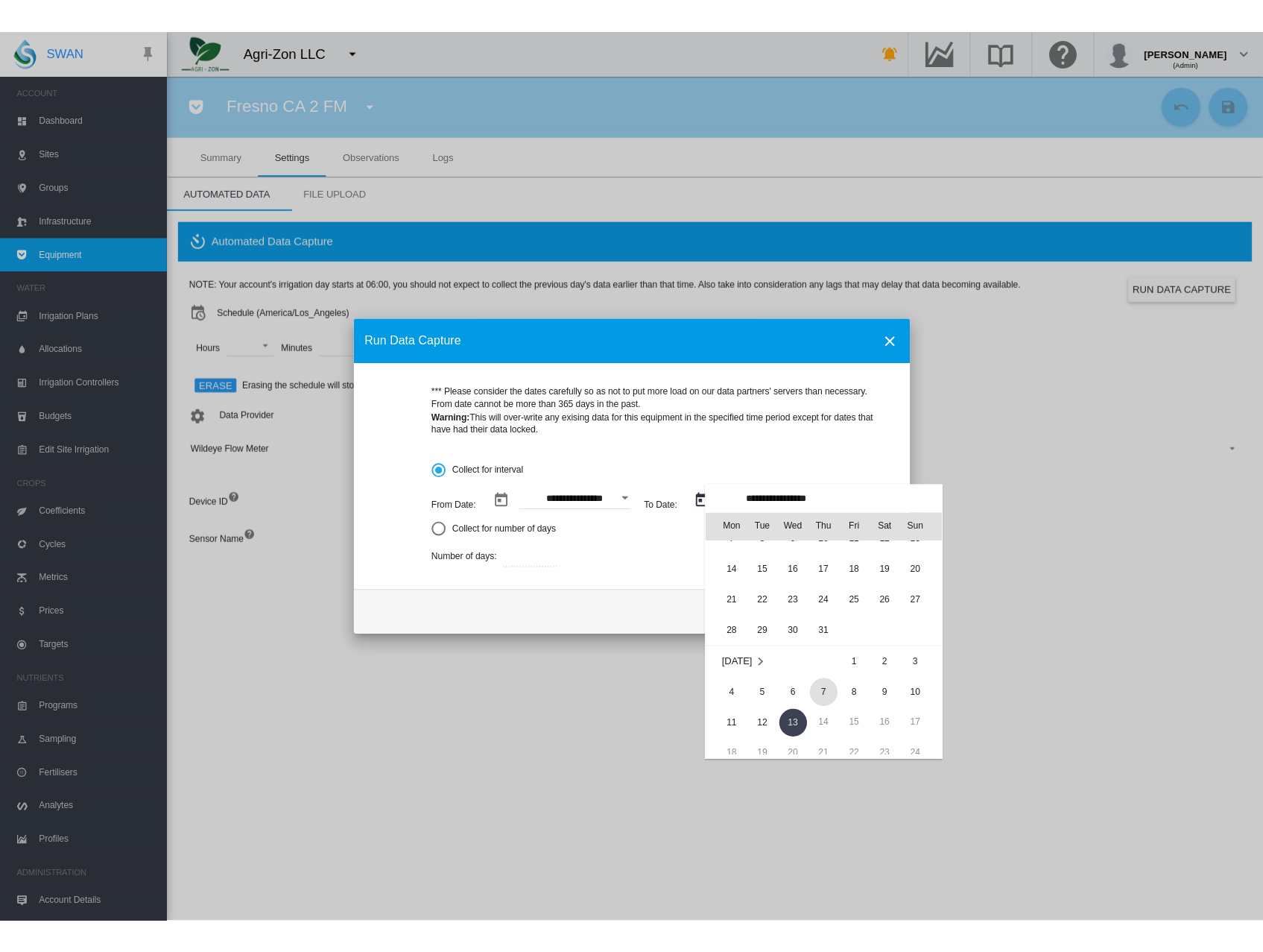
scroll to position [0, 0]
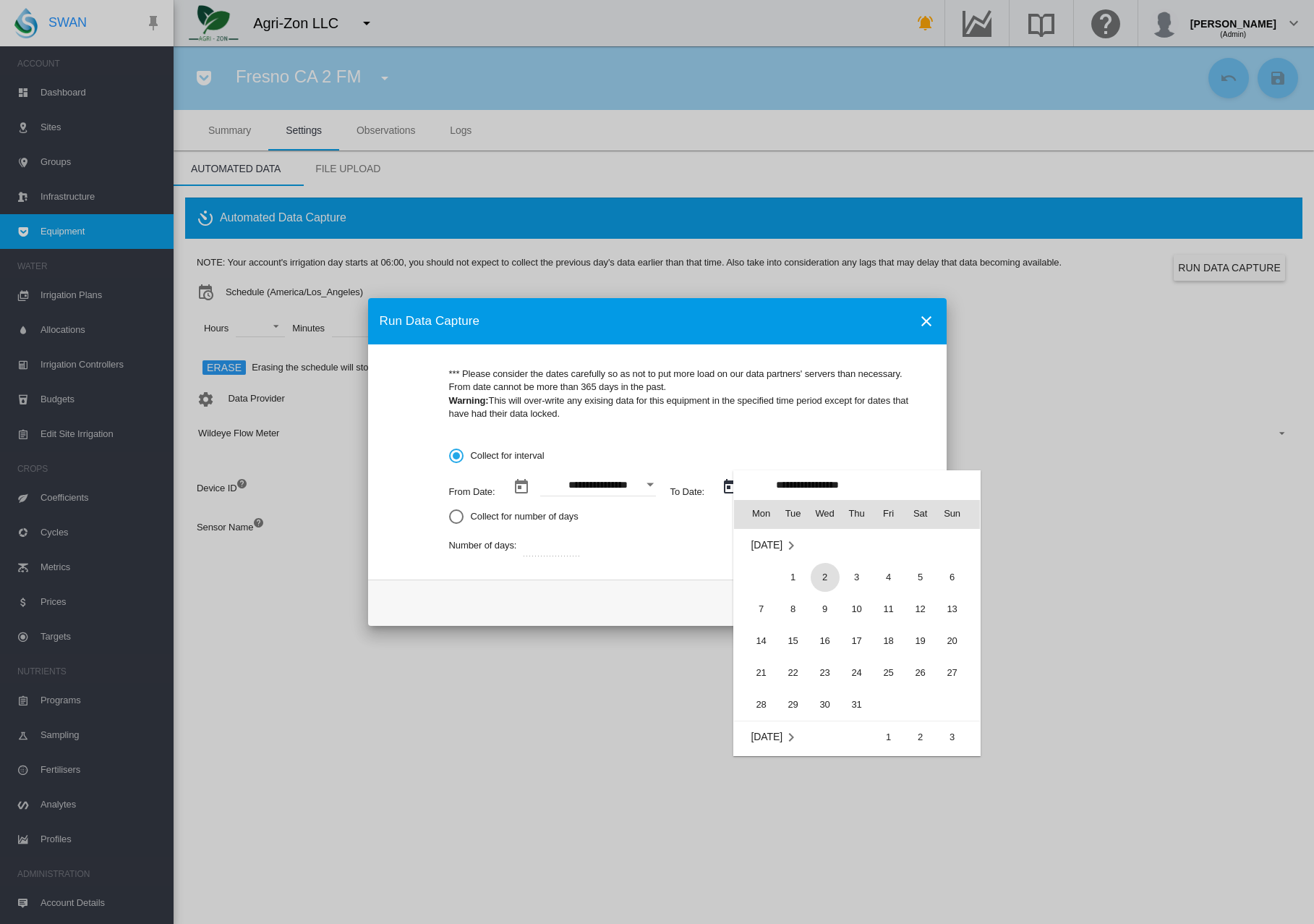
click at [821, 574] on span "2" at bounding box center [825, 577] width 29 height 29
type input "**********"
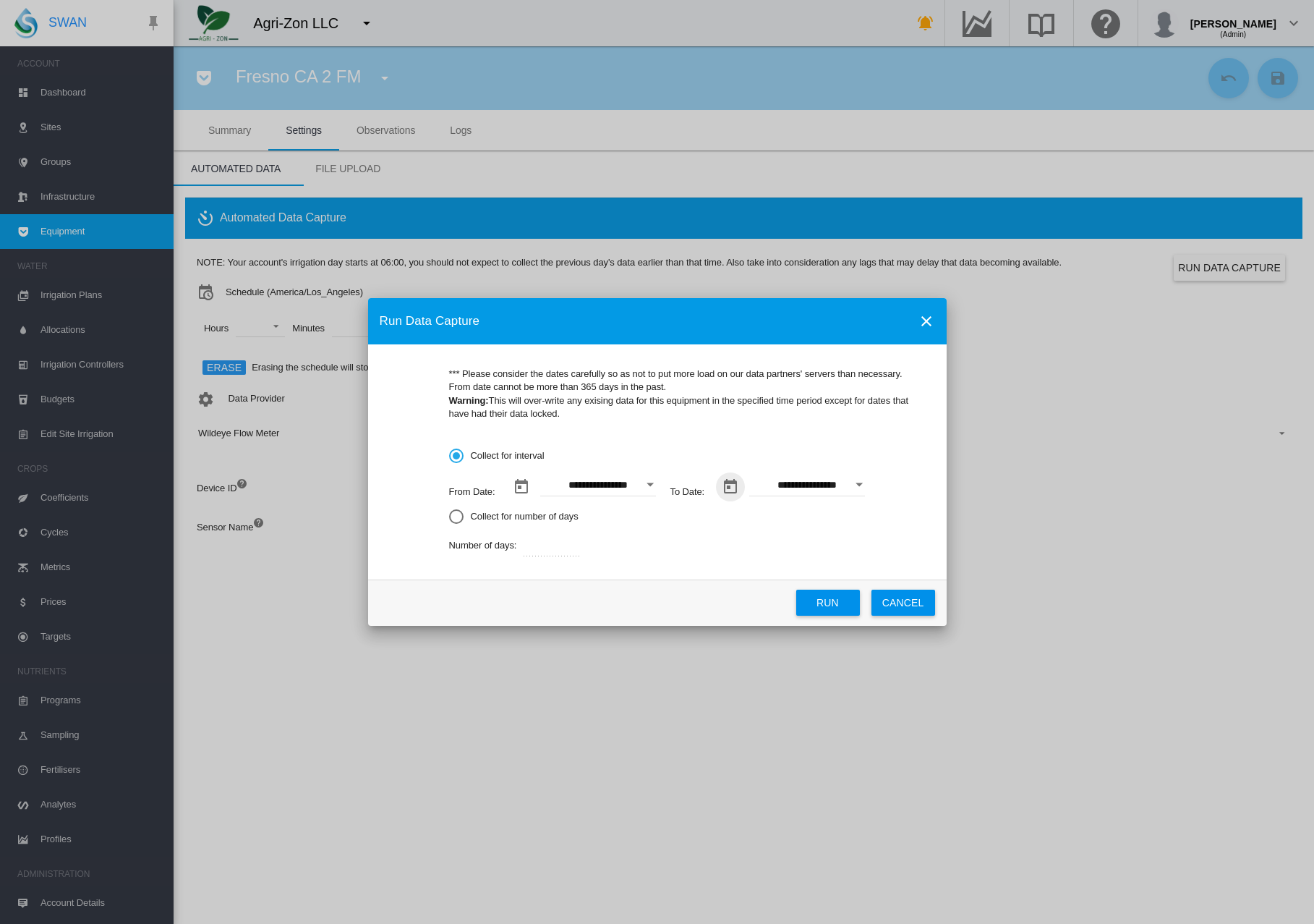
click at [822, 608] on button "Run" at bounding box center [827, 602] width 63 height 26
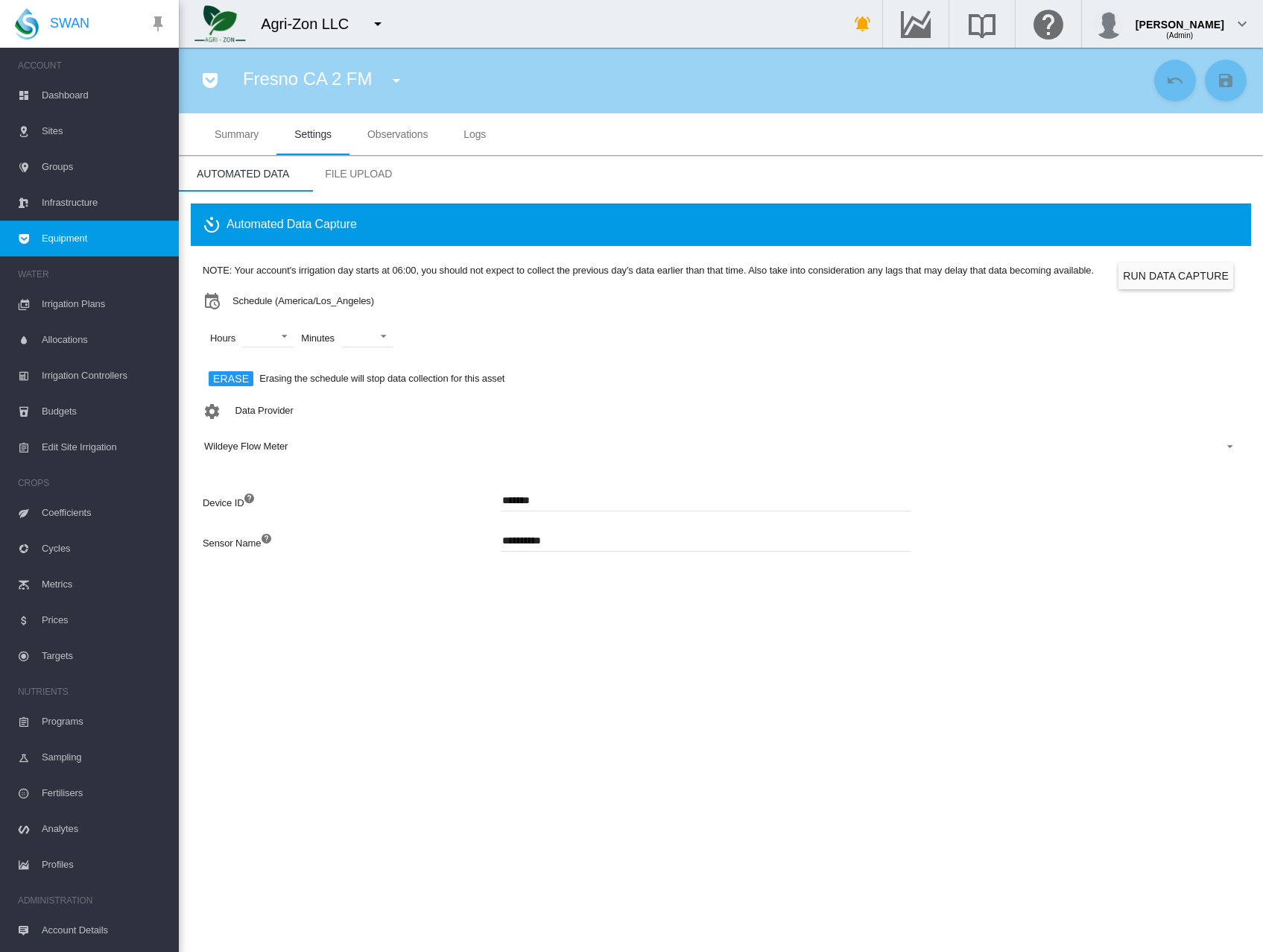
click at [384, 134] on span "Observations" at bounding box center [397, 133] width 61 height 12
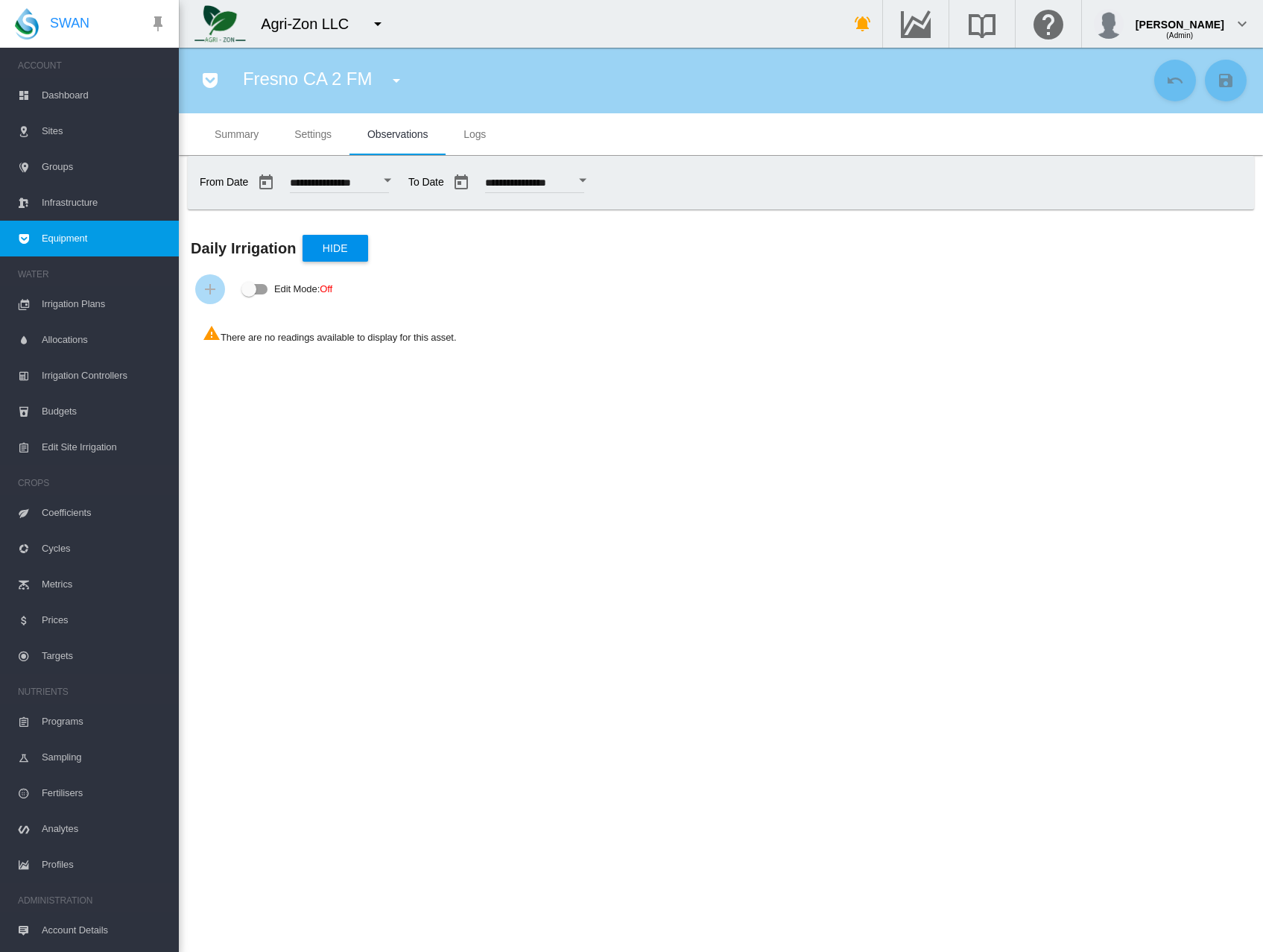
click at [401, 178] on button "Open calendar" at bounding box center [387, 180] width 27 height 27
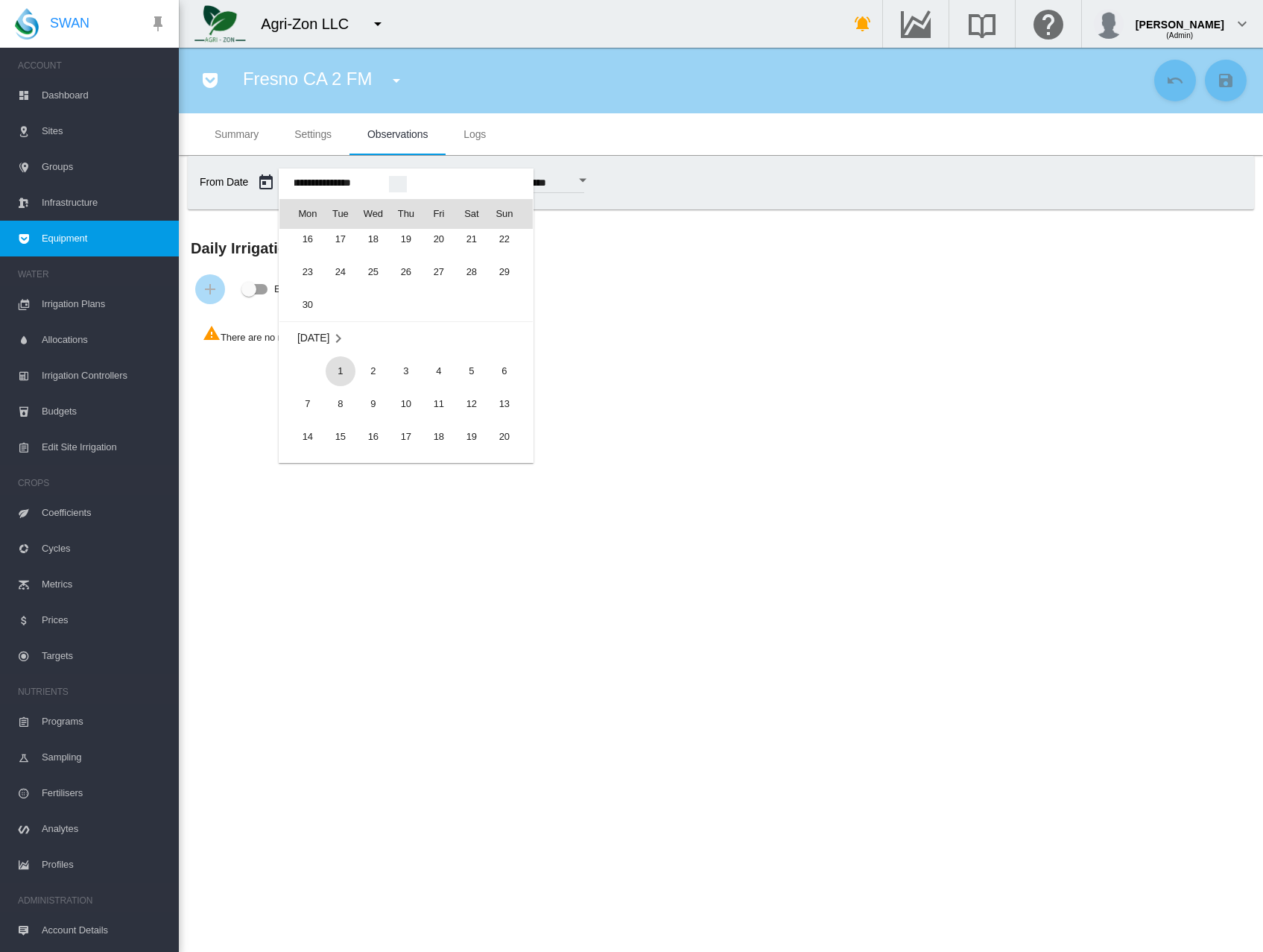
scroll to position [36646, 0]
click at [336, 366] on span "1" at bounding box center [340, 371] width 29 height 29
type input "**********"
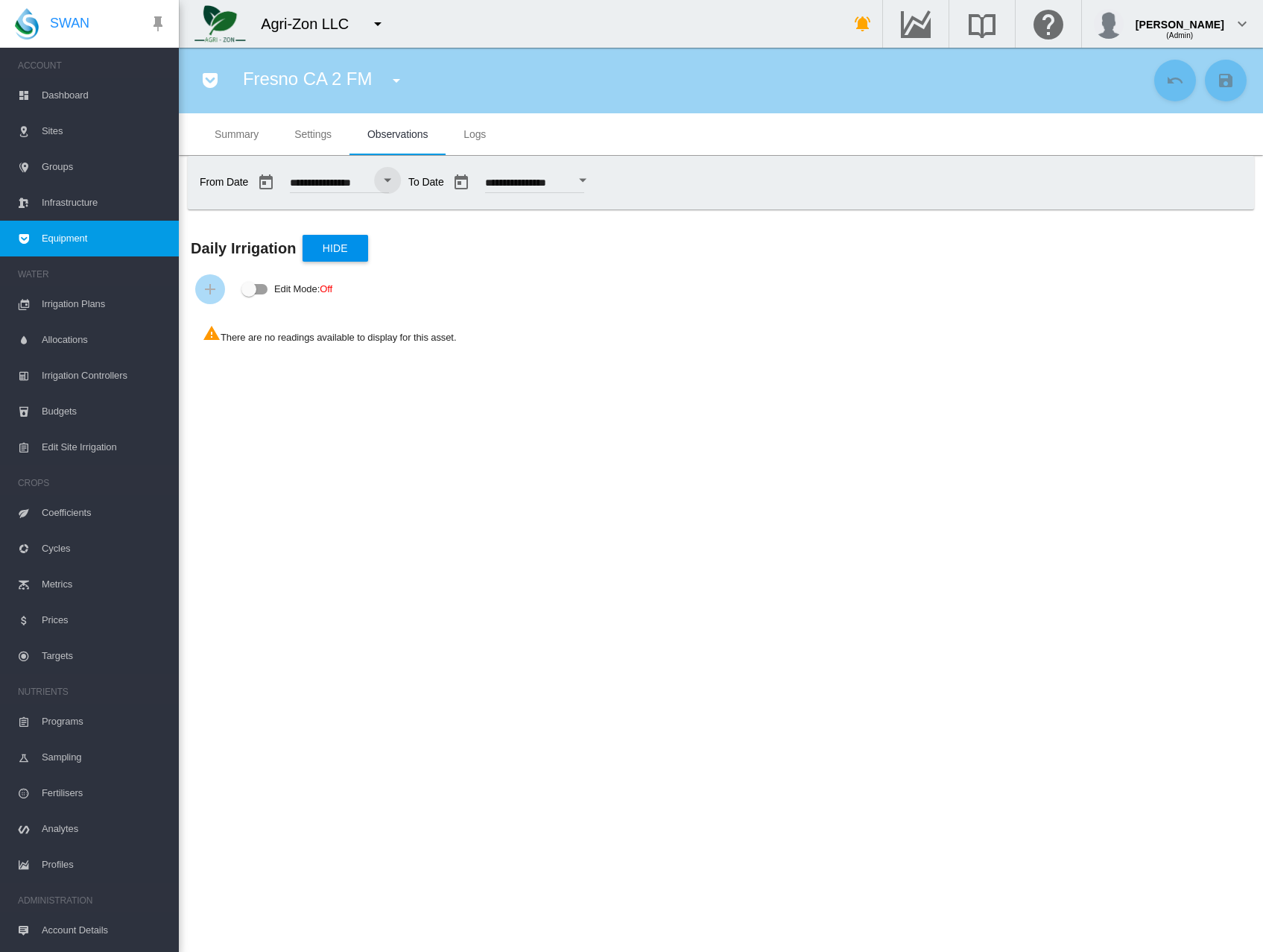
click at [313, 135] on span "Settings" at bounding box center [313, 133] width 38 height 12
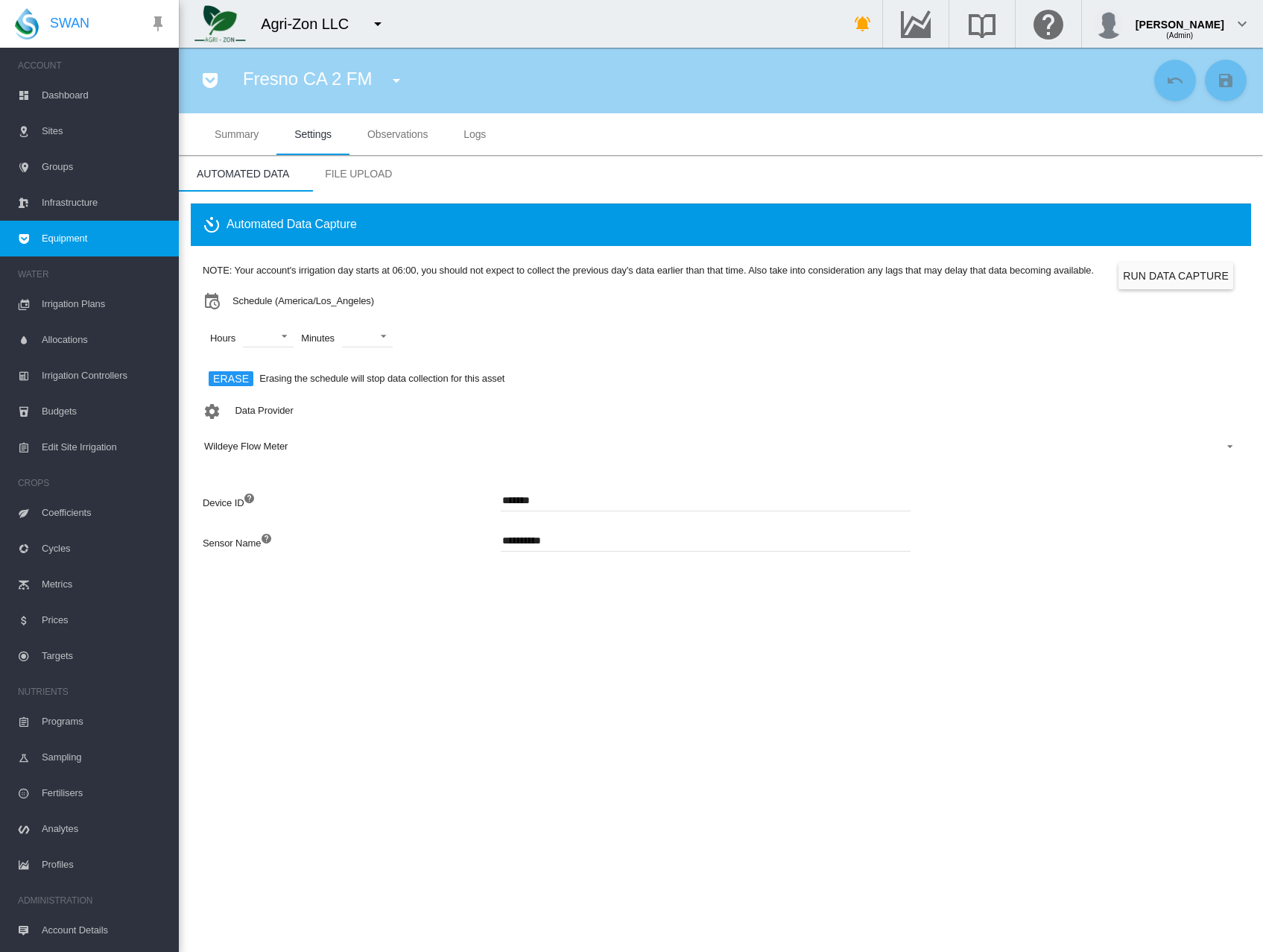
click at [1181, 275] on button "Run Data Capture" at bounding box center [1176, 275] width 115 height 27
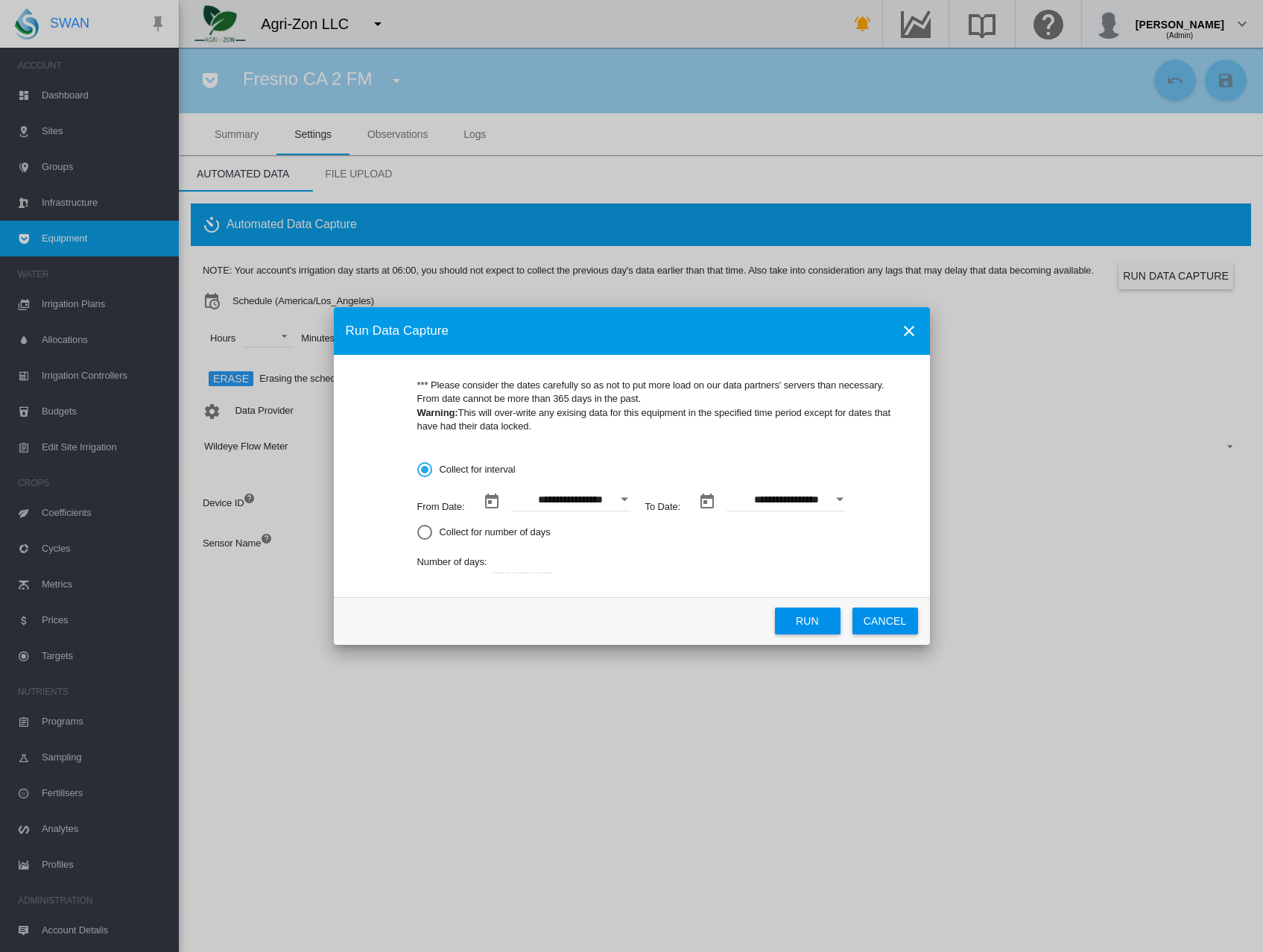
click at [620, 505] on button "Open calendar" at bounding box center [624, 499] width 27 height 27
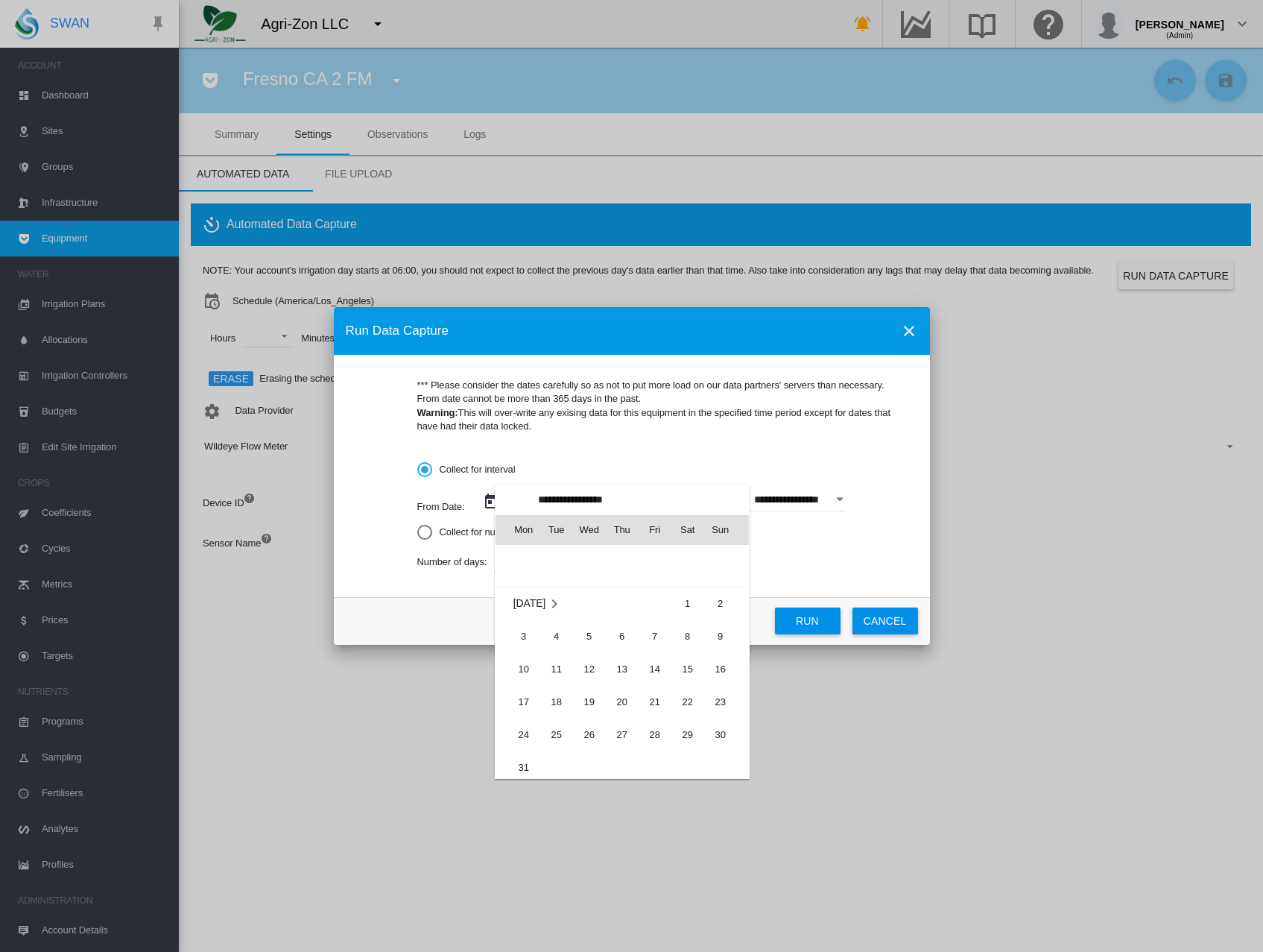
scroll to position [344025, 0]
click at [687, 607] on span "1" at bounding box center [688, 606] width 29 height 29
type input "**********"
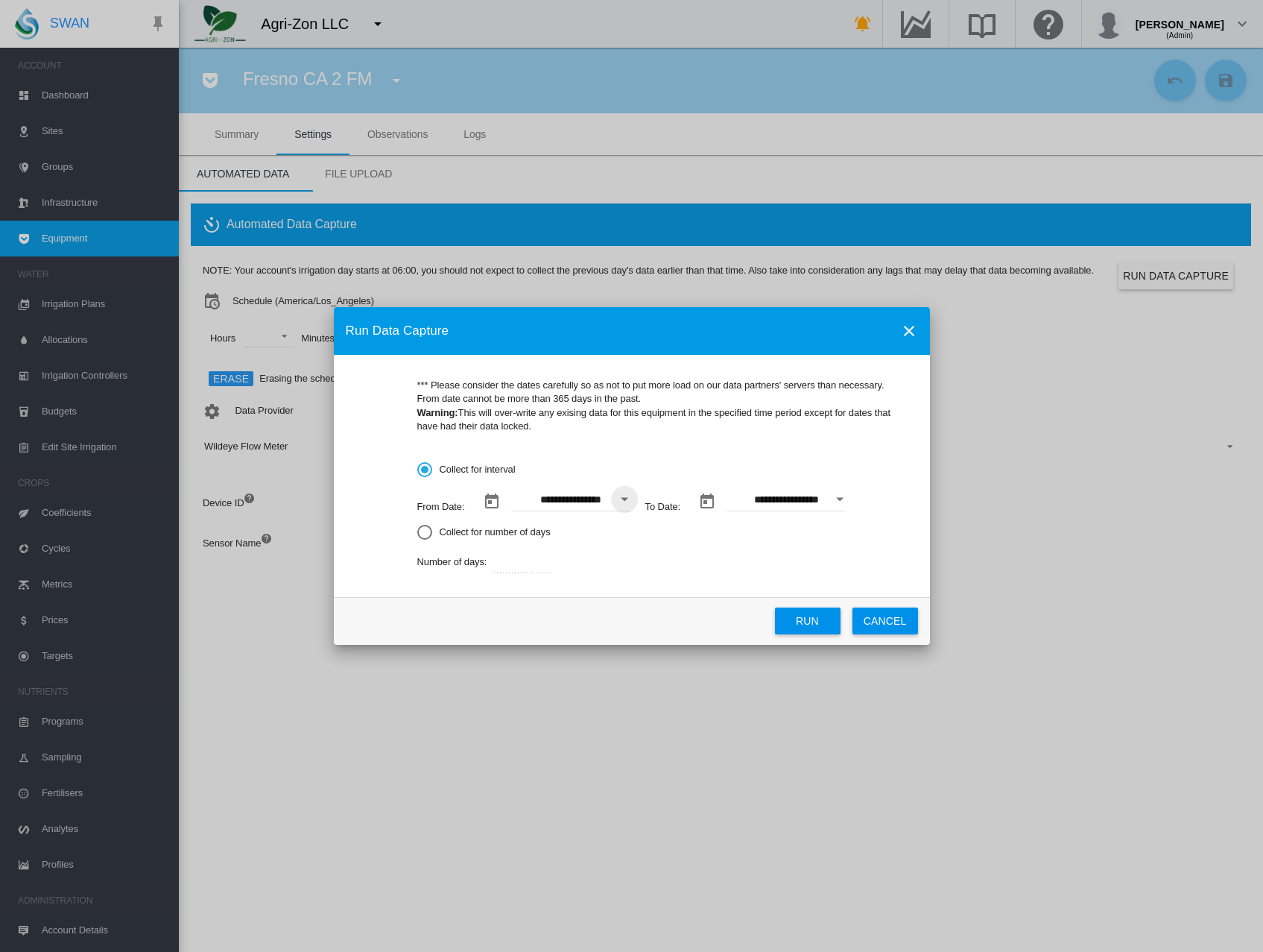
click at [837, 496] on button "Open calendar" at bounding box center [840, 499] width 27 height 27
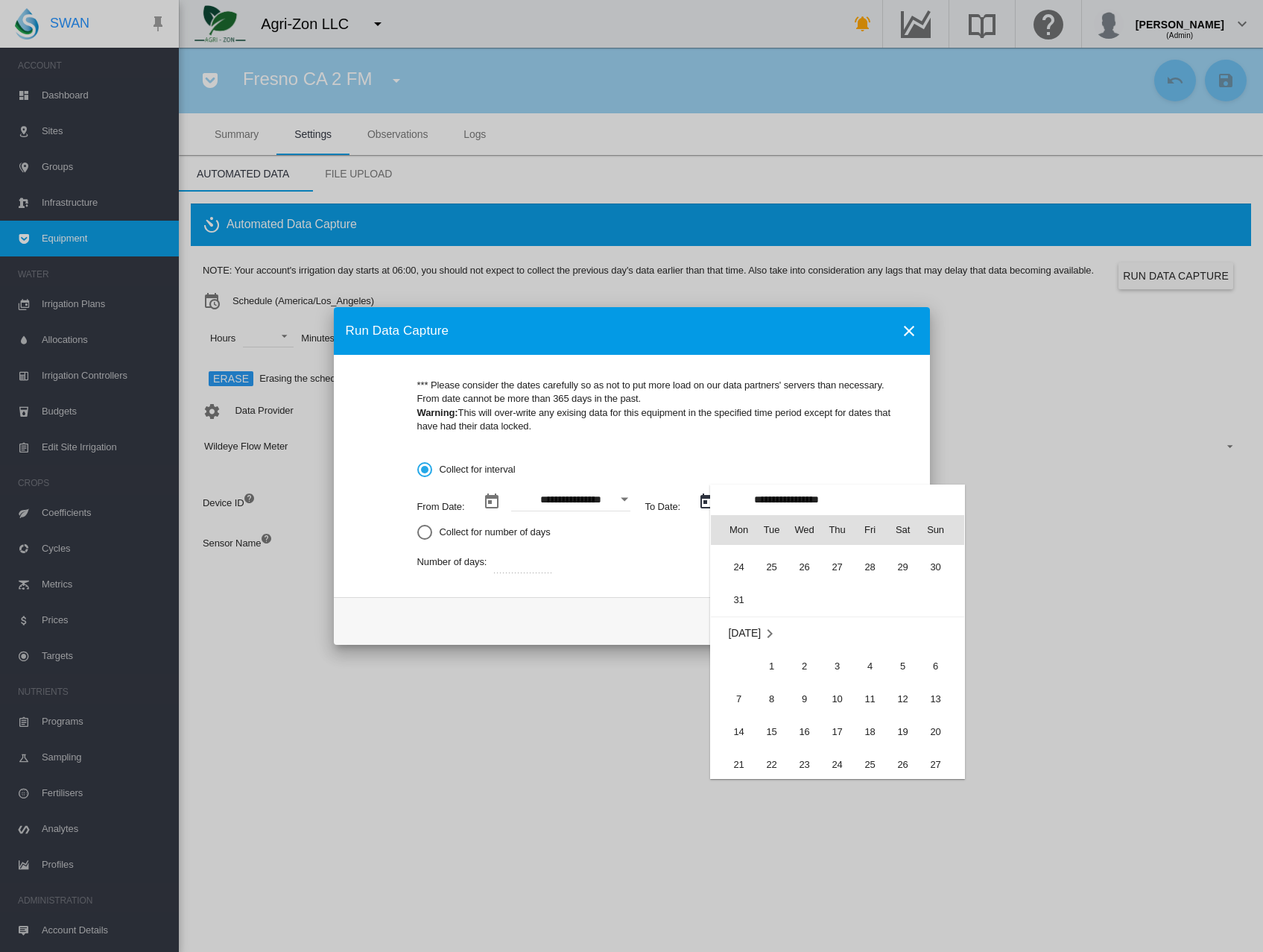
scroll to position [0, 0]
click at [797, 594] on span "5" at bounding box center [805, 594] width 29 height 29
type input "**********"
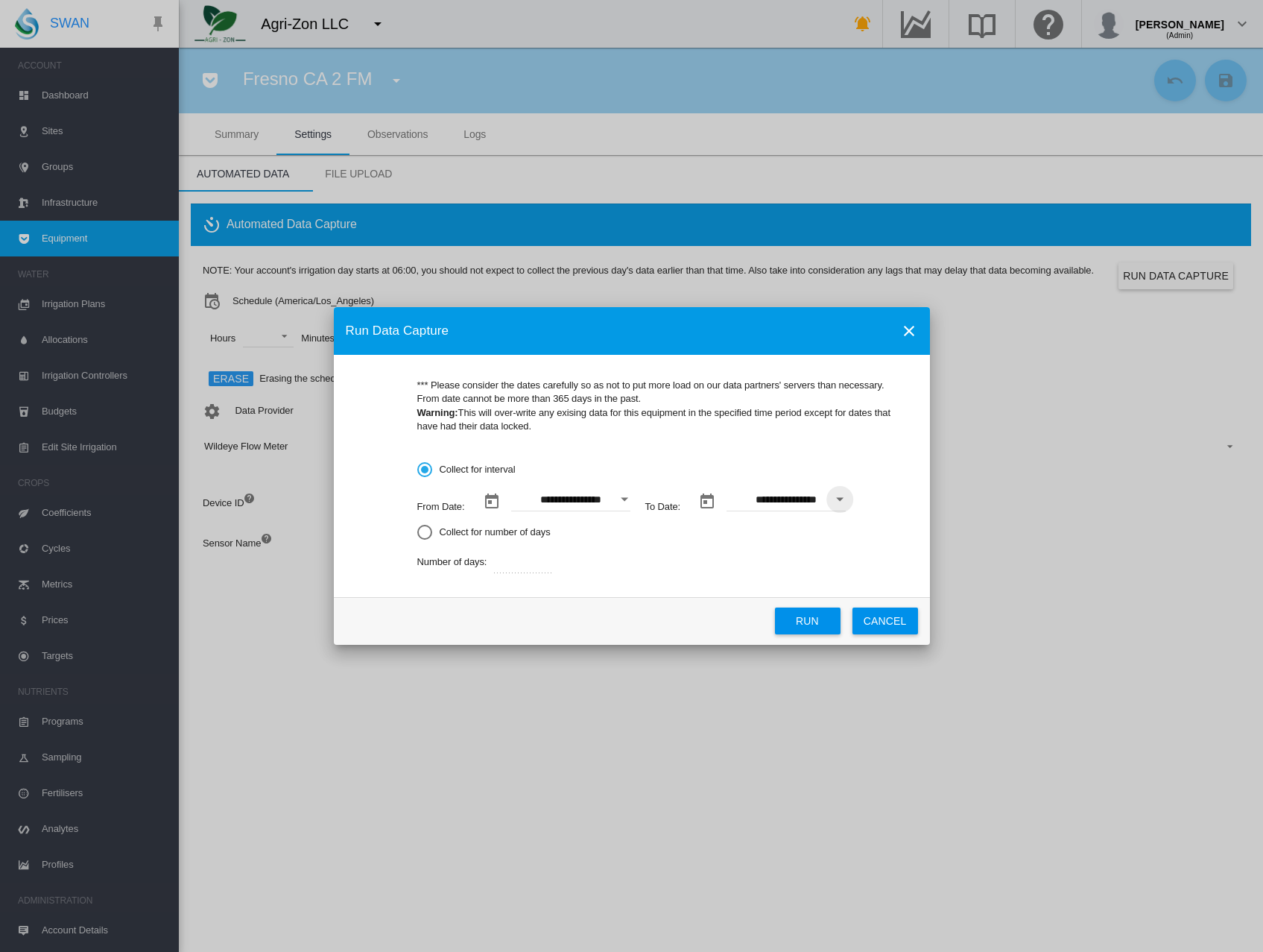
click at [814, 622] on button "Run" at bounding box center [808, 620] width 65 height 27
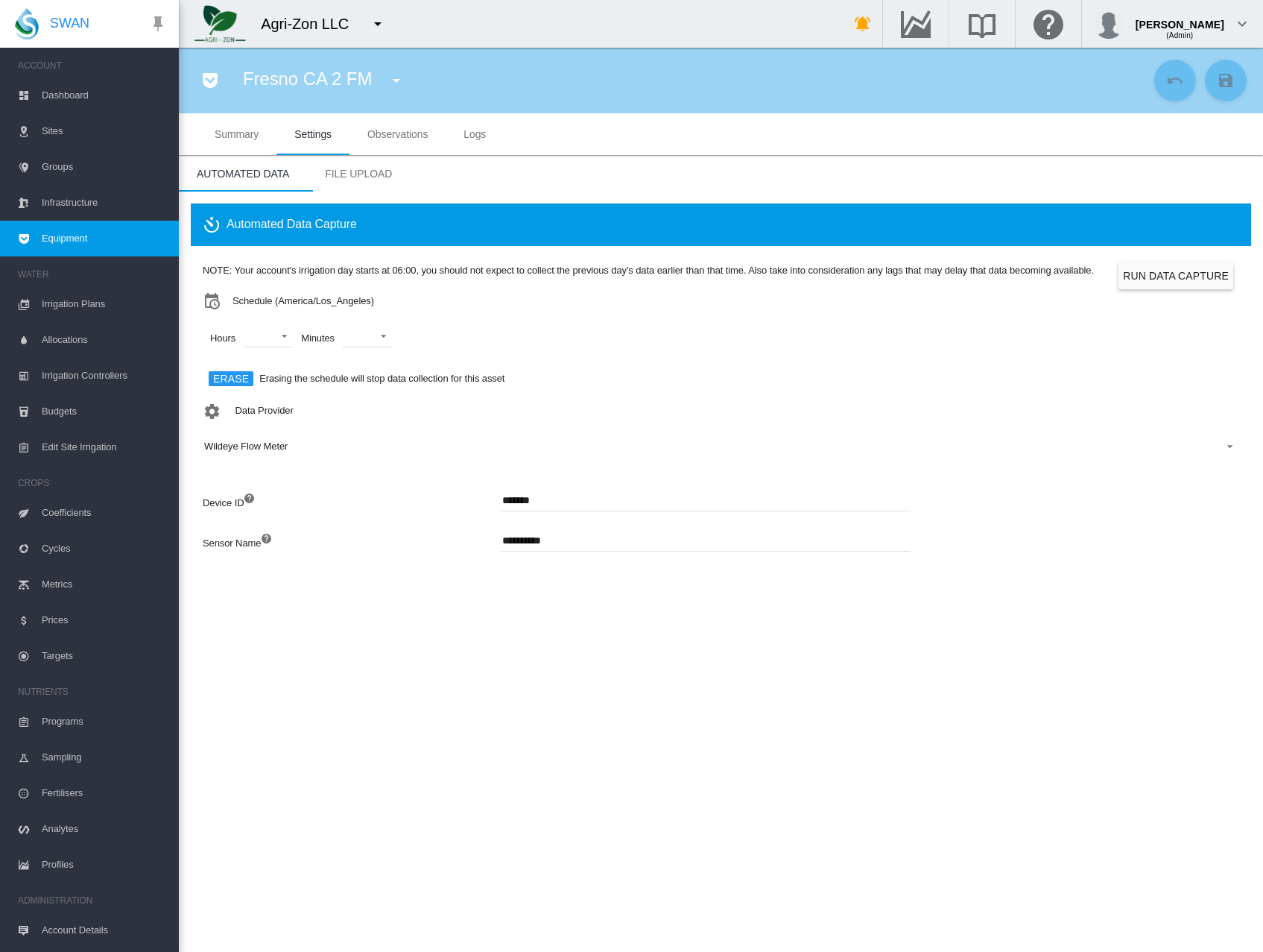
click at [756, 693] on section "Fresno CA 2 FM Summary Settings Observations Logs Summary Settings Observations…" at bounding box center [720, 499] width 1085 height 904
click at [387, 143] on md-tab-item "Observations" at bounding box center [397, 133] width 97 height 41
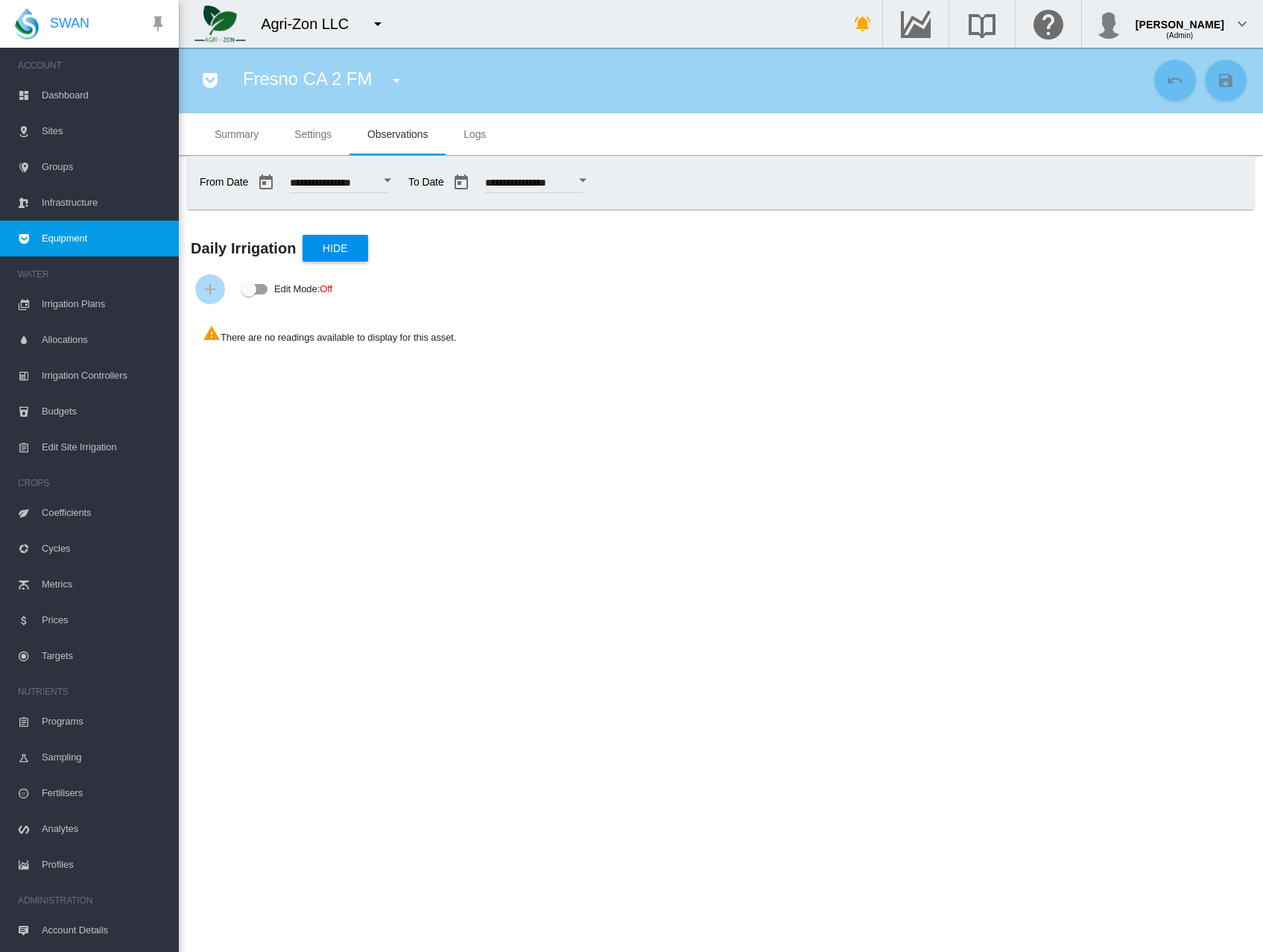
click at [391, 179] on div "Open calendar" at bounding box center [387, 180] width 7 height 4
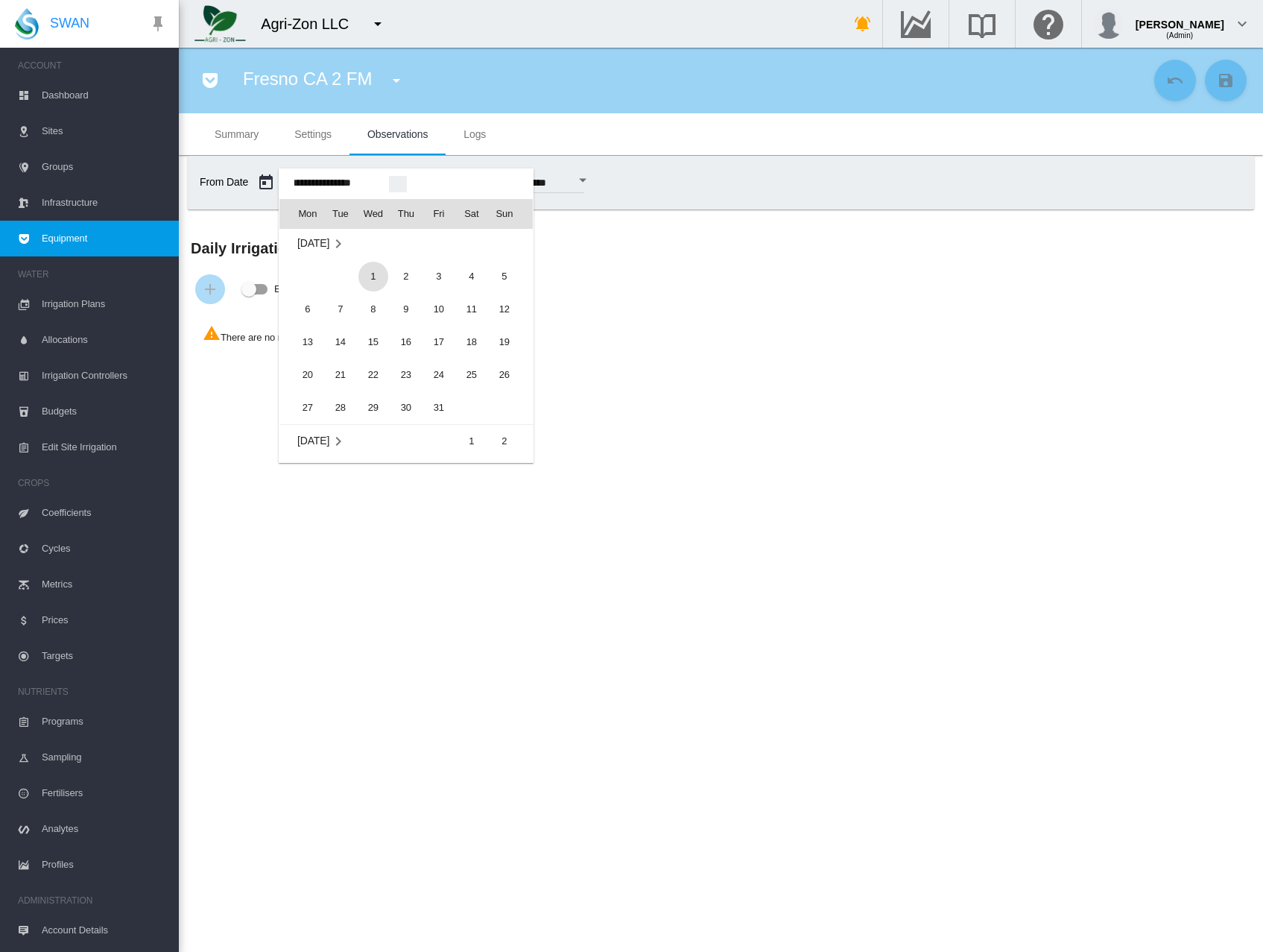
scroll to position [35555, 0]
click at [373, 270] on span "1" at bounding box center [373, 276] width 29 height 29
type input "**********"
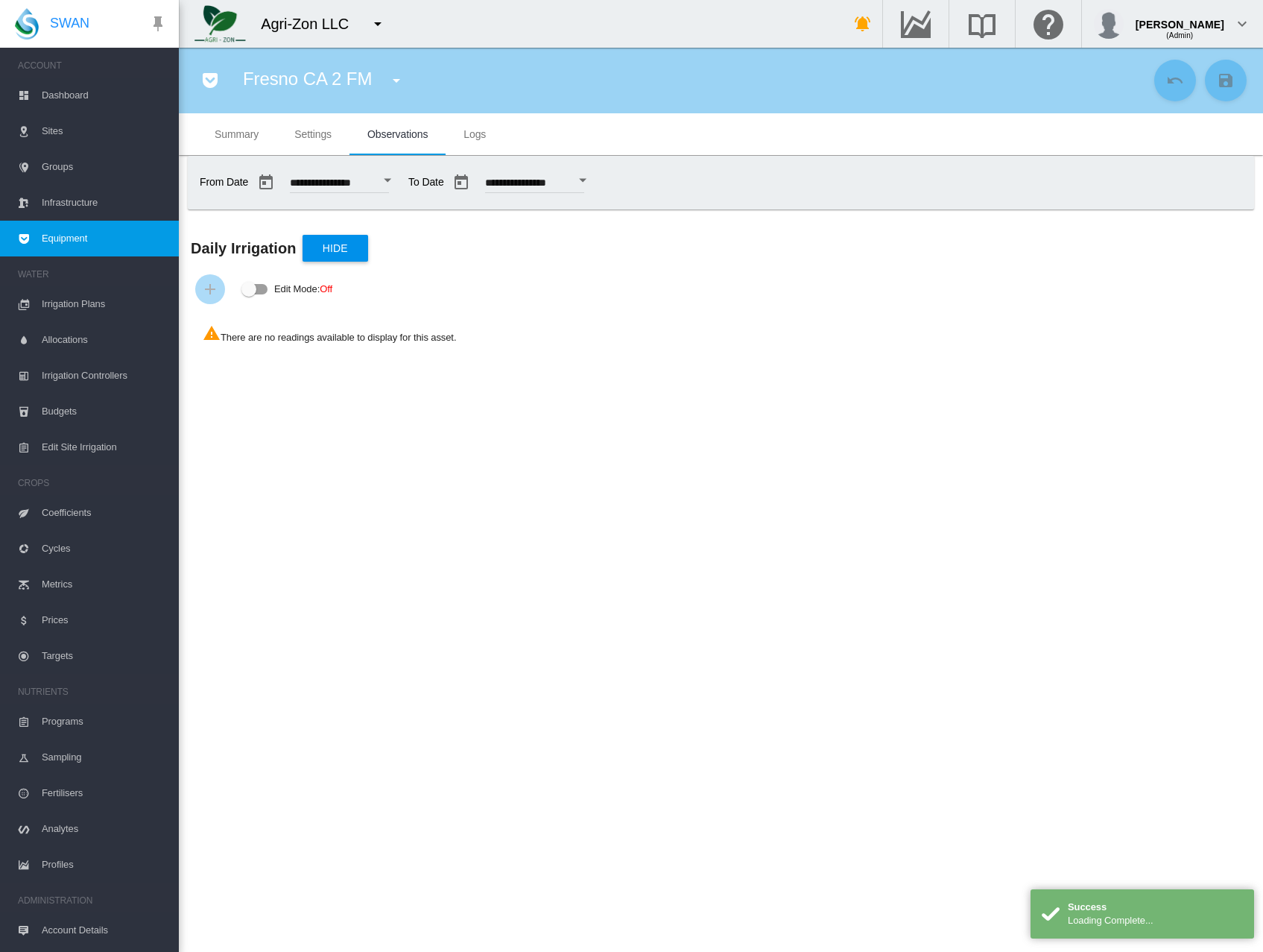
click at [584, 183] on input "**********" at bounding box center [535, 185] width 99 height 15
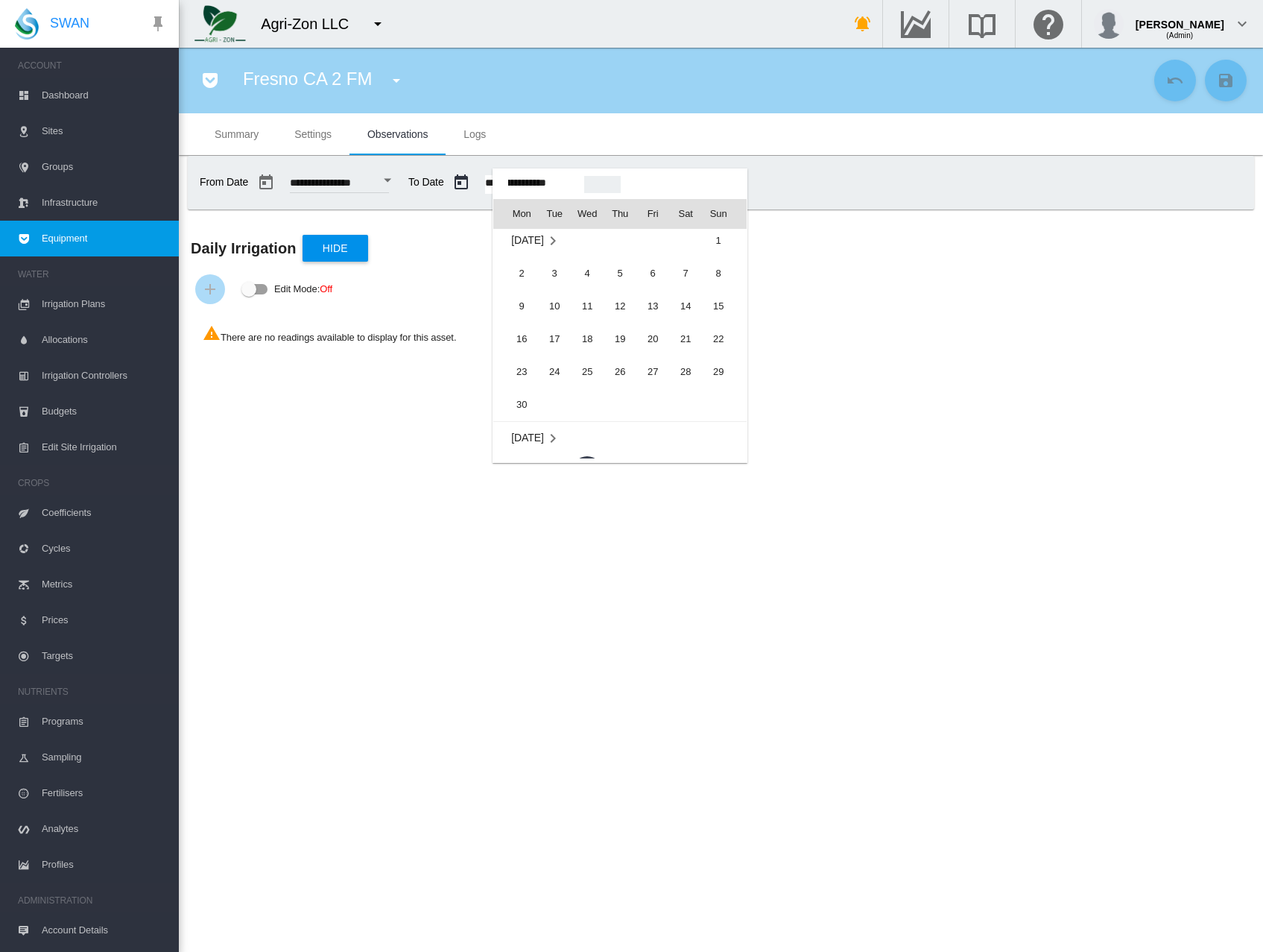
scroll to position [36531, 0]
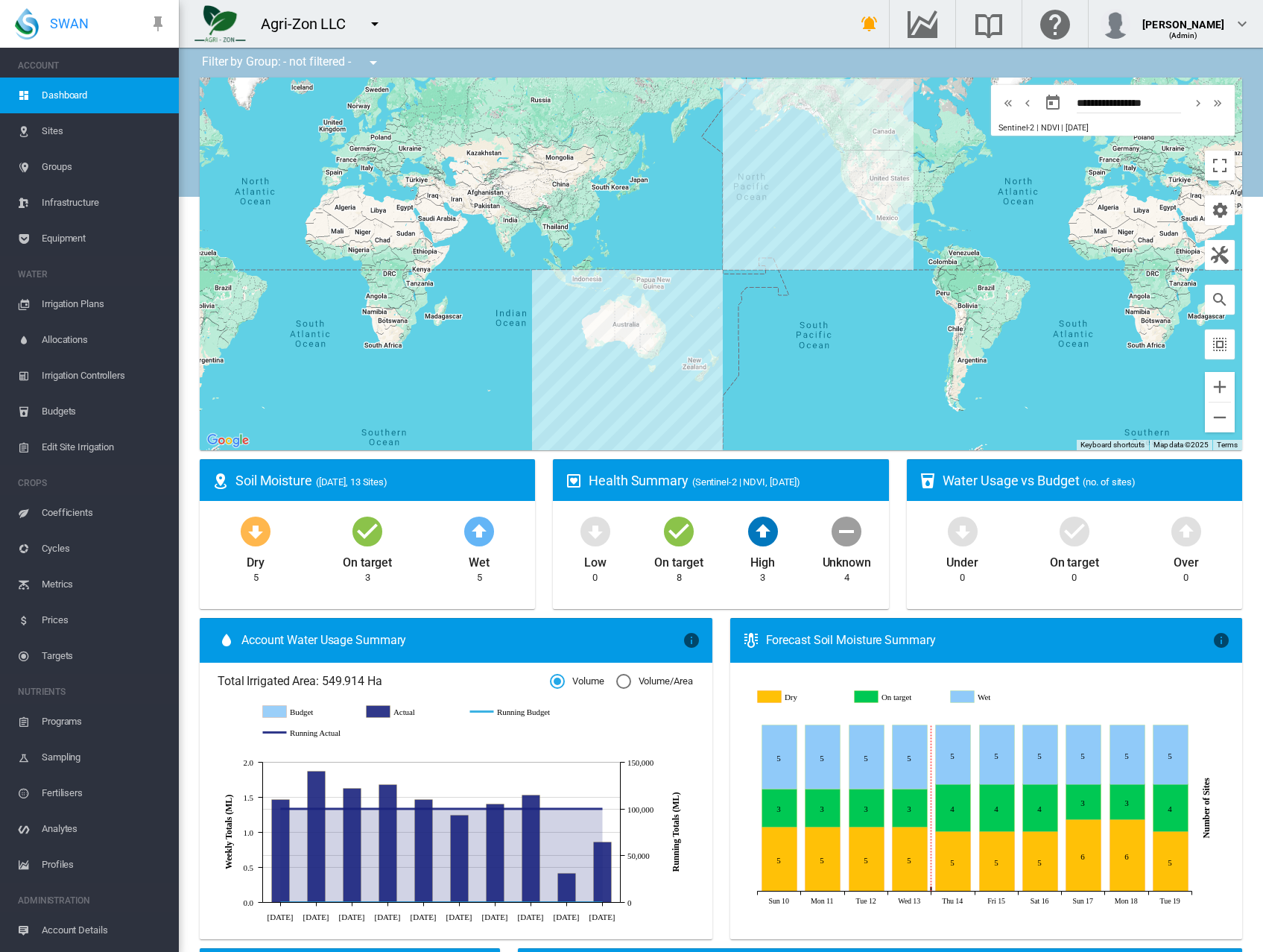
click at [66, 233] on span "Equipment" at bounding box center [104, 238] width 125 height 36
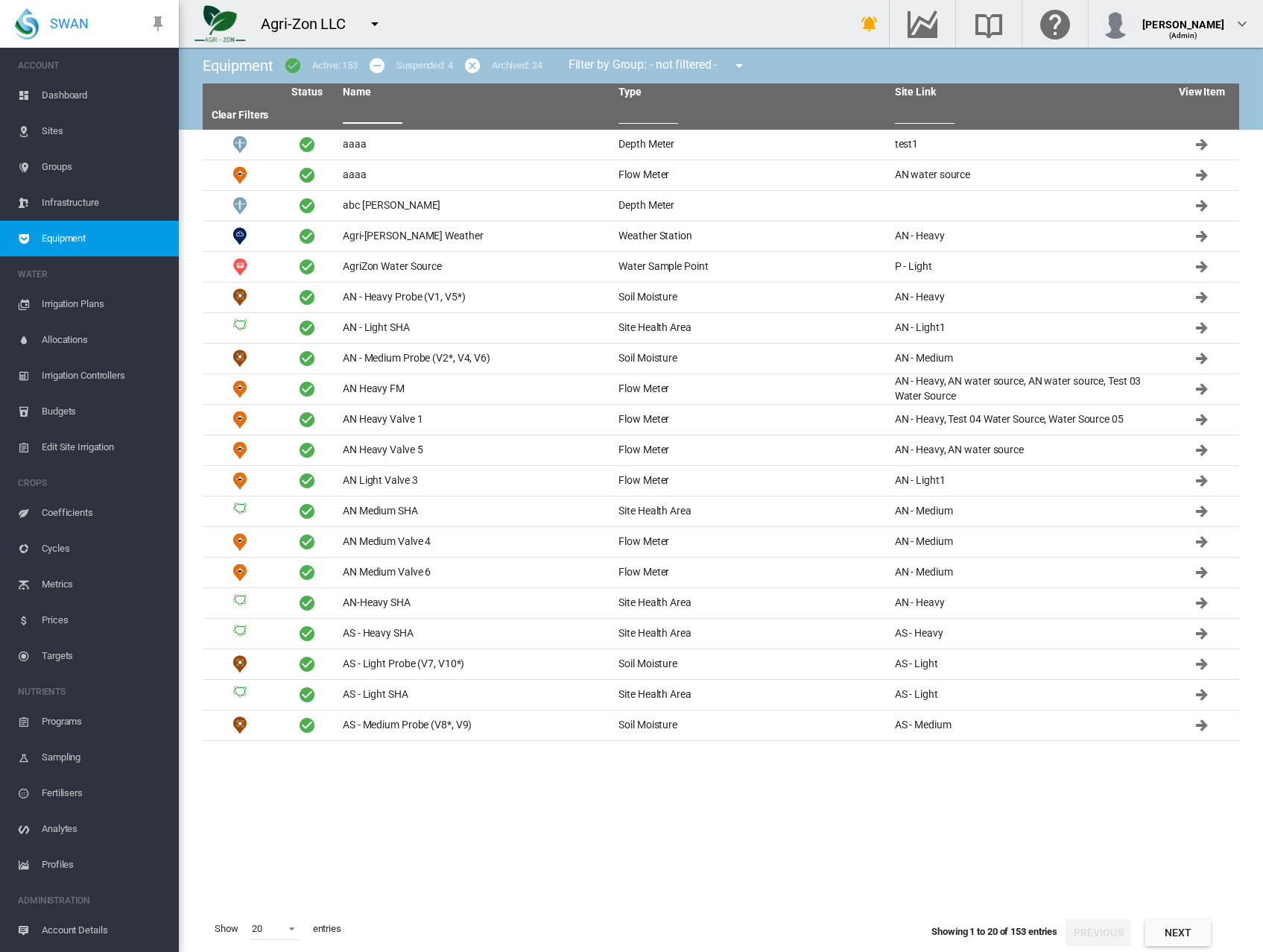
click at [356, 118] on input "text" at bounding box center [373, 112] width 60 height 22
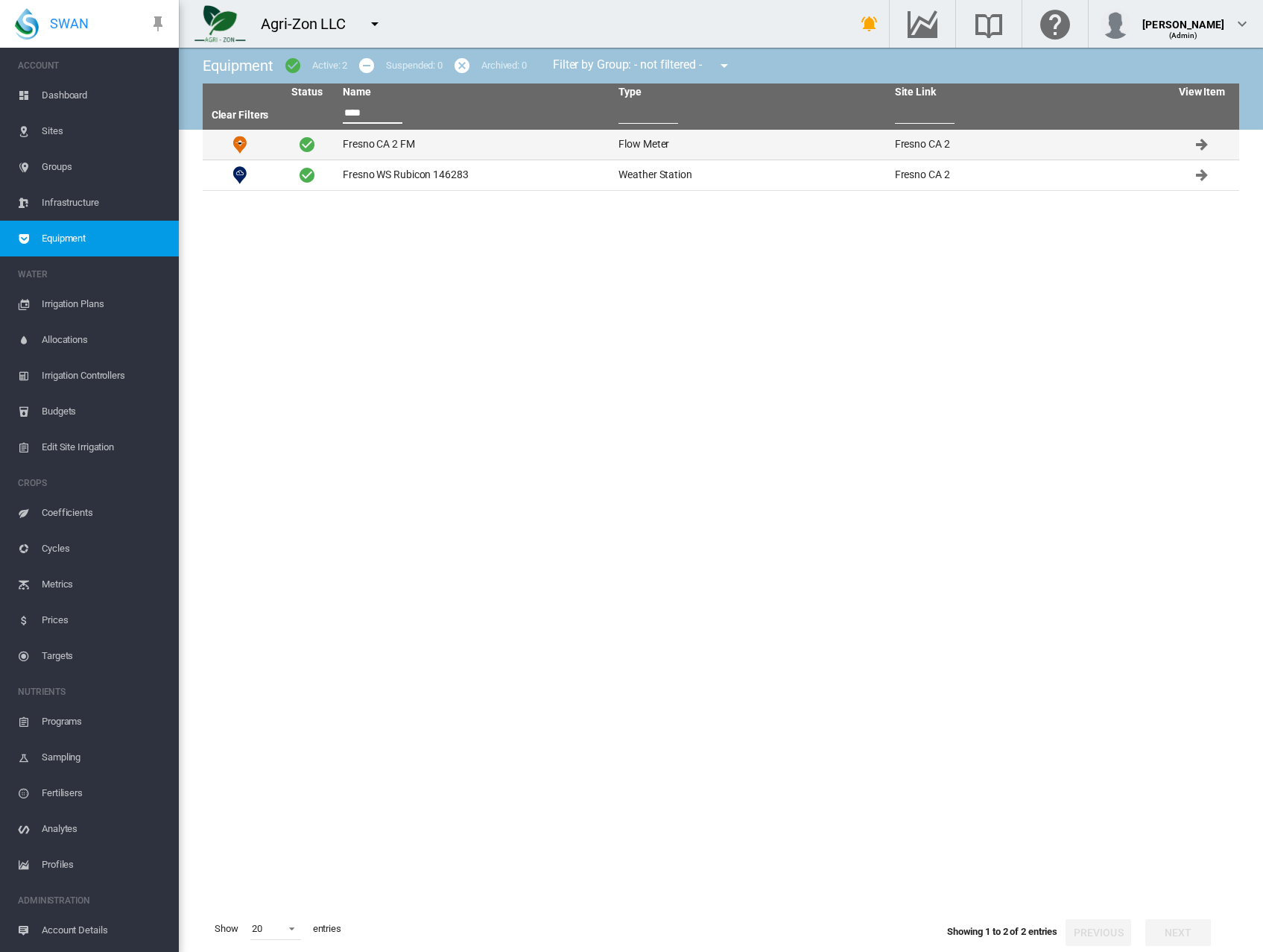
type input "****"
click at [373, 147] on td "Fresno CA 2 FM" at bounding box center [475, 144] width 276 height 29
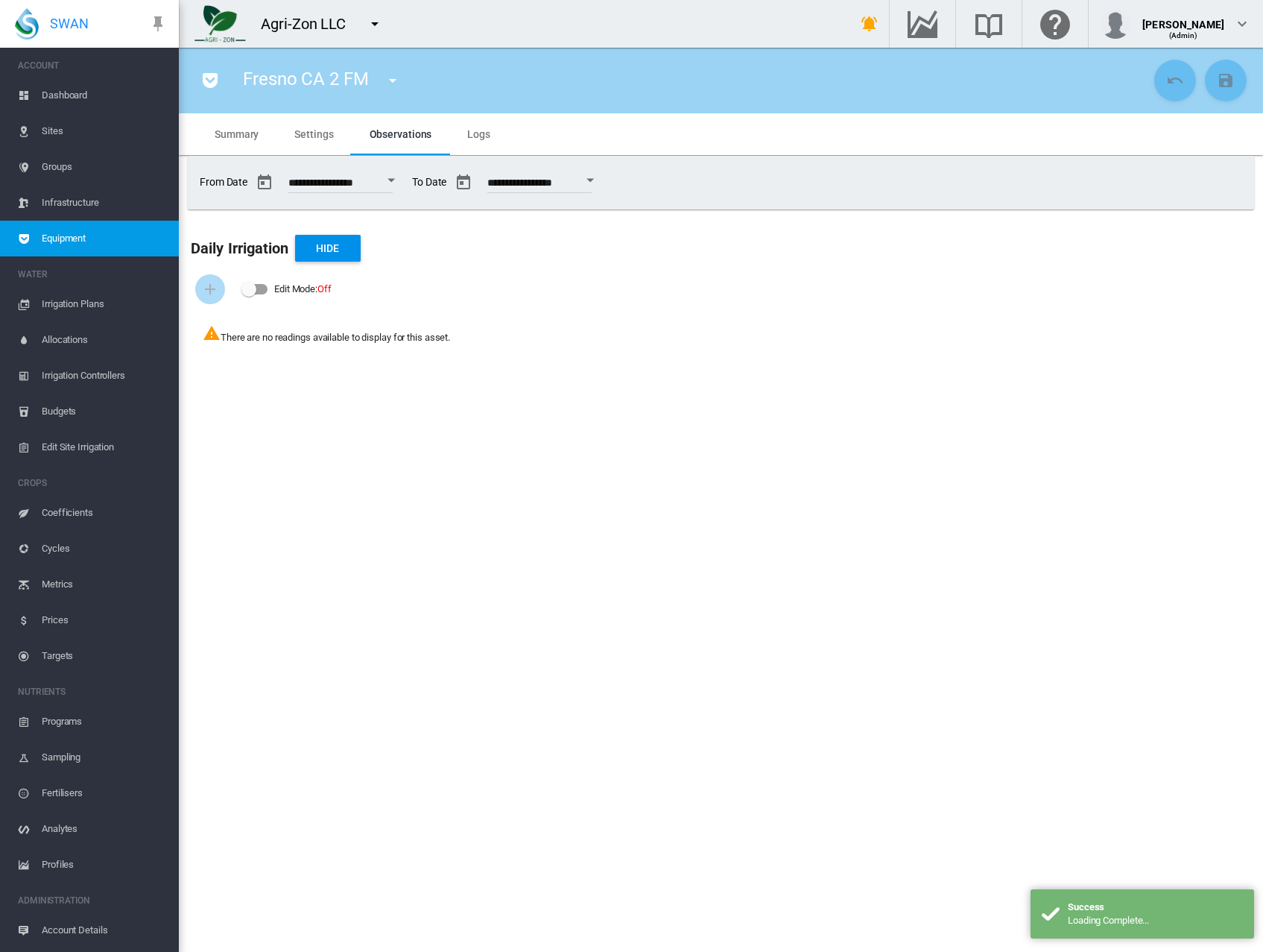
click at [395, 179] on div "Open calendar" at bounding box center [391, 180] width 7 height 4
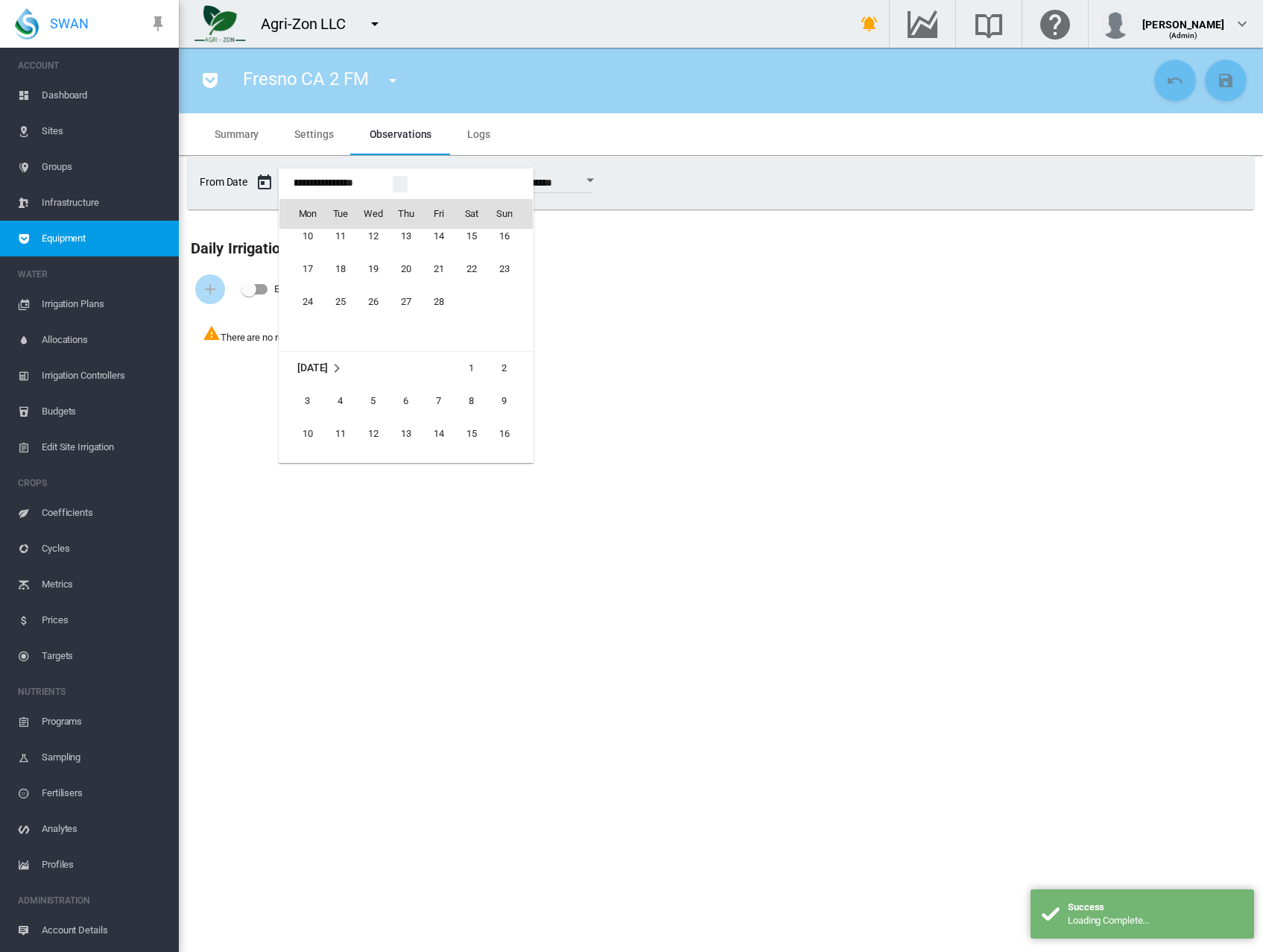
scroll to position [35823, 0]
click at [463, 372] on span "1" at bounding box center [472, 371] width 29 height 29
type input "**********"
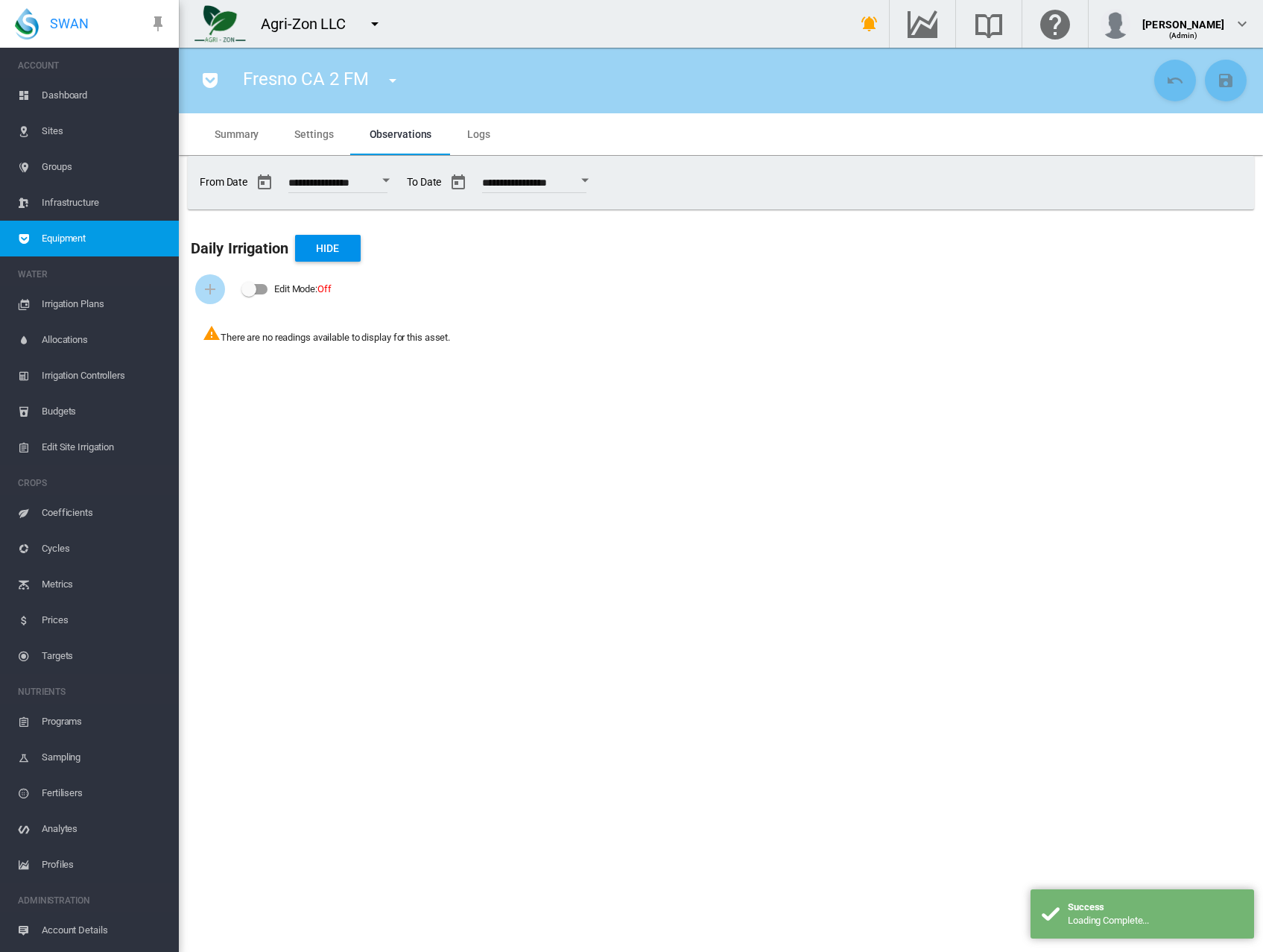
click at [589, 178] on div "Open calendar" at bounding box center [585, 180] width 7 height 4
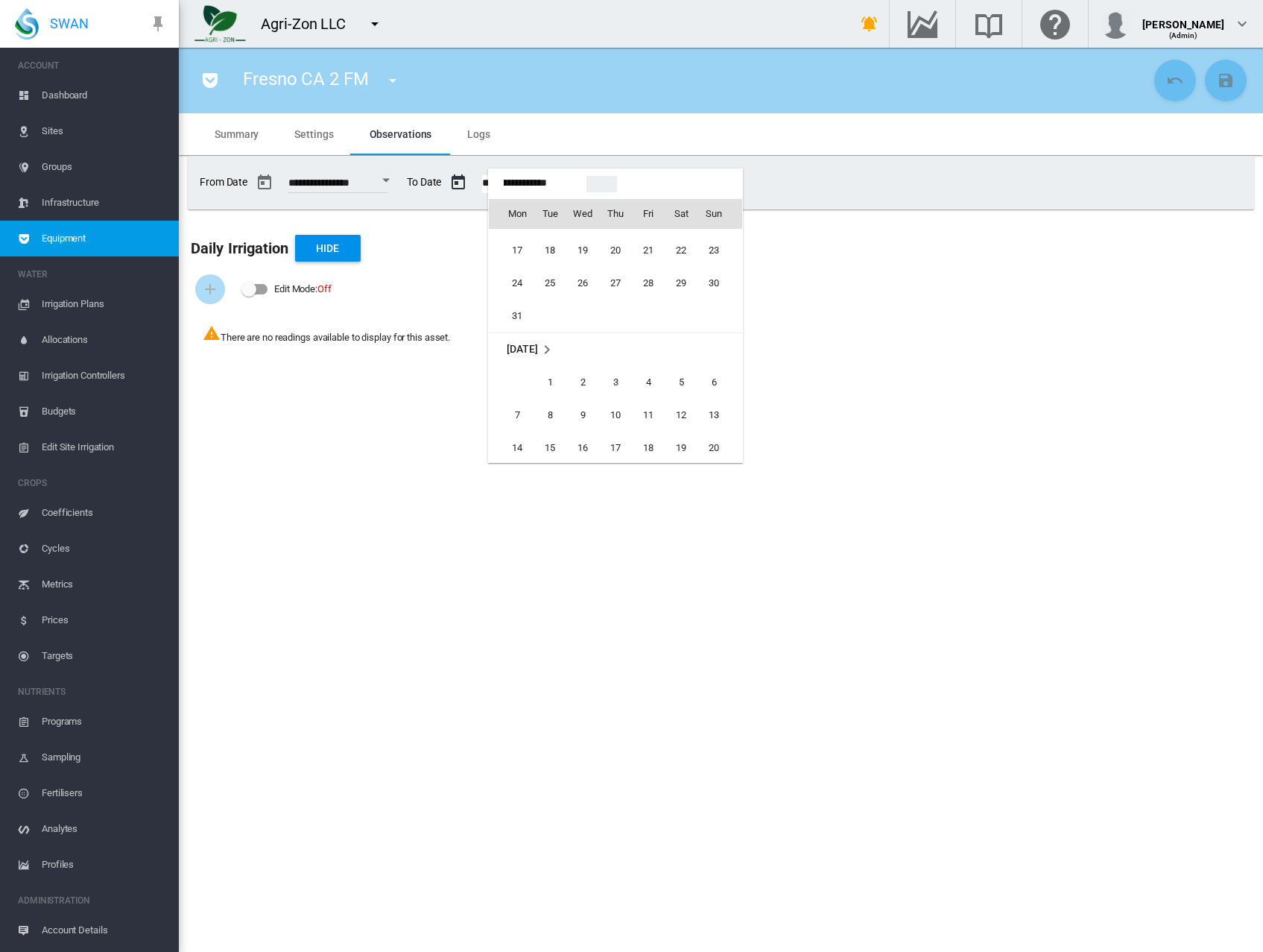
scroll to position [36034, 0]
click at [552, 386] on span "1" at bounding box center [550, 390] width 29 height 29
type input "**********"
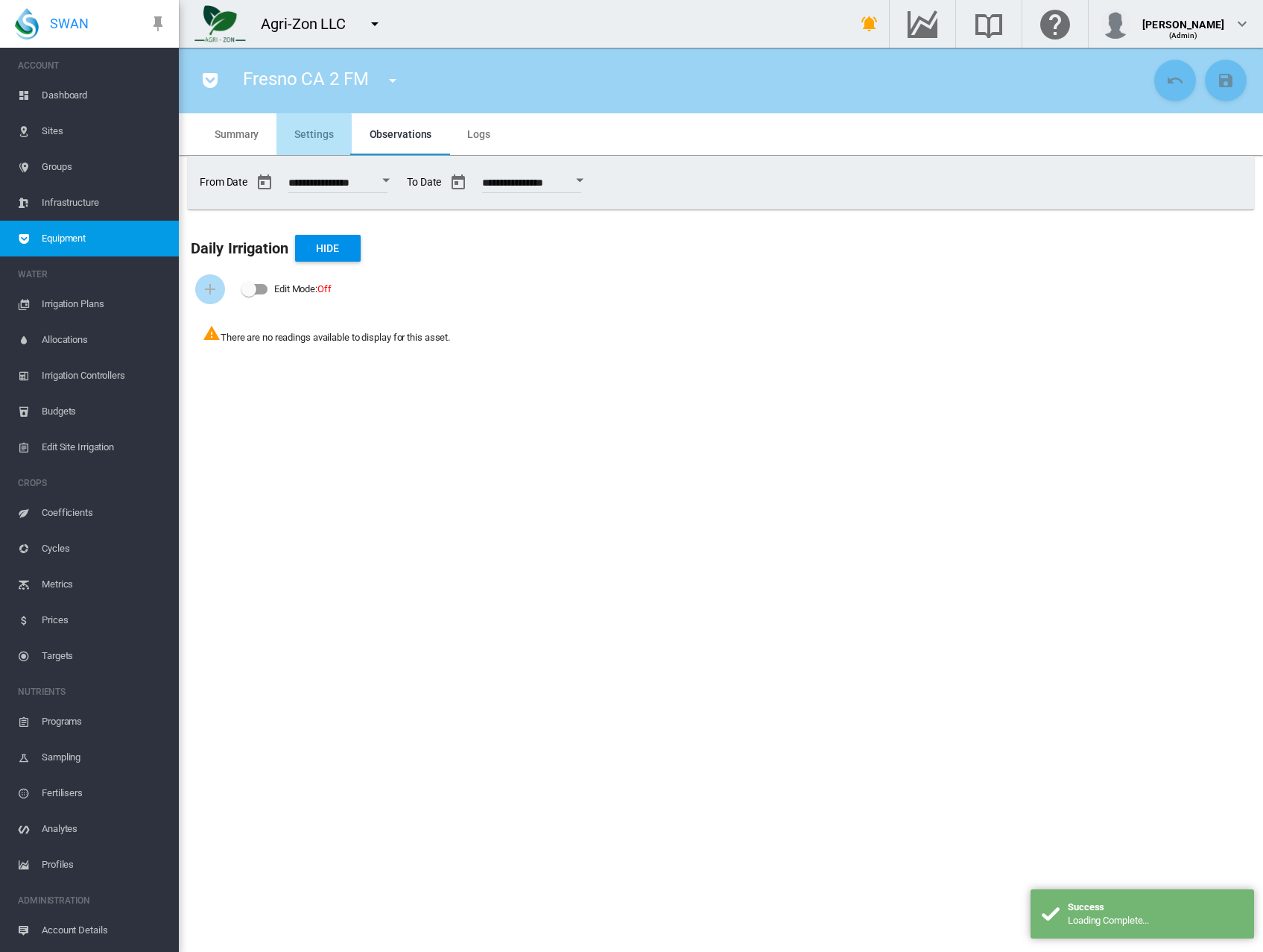
click at [310, 149] on md-tab-item "Settings" at bounding box center [314, 133] width 75 height 41
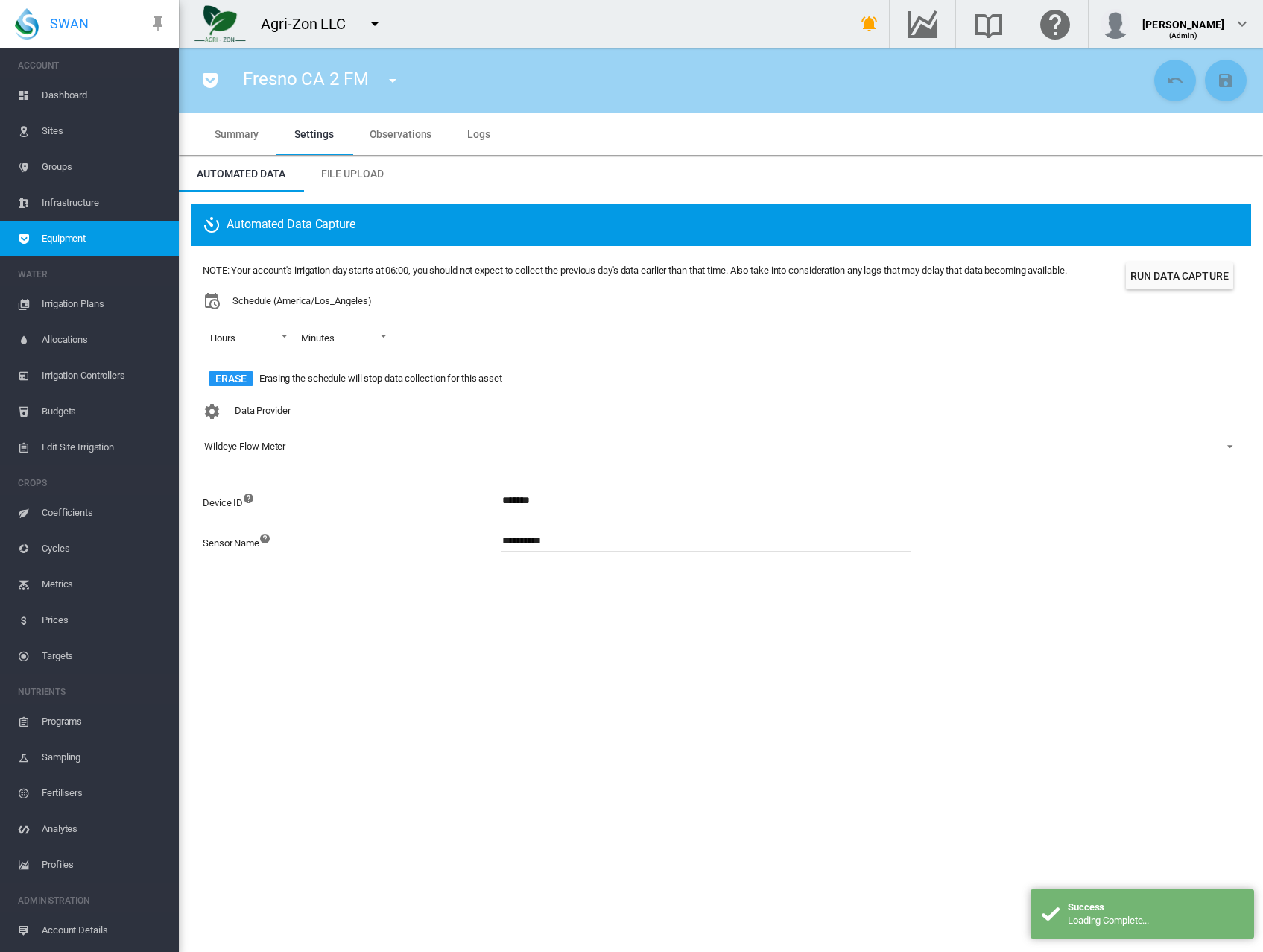
click at [400, 139] on span "Observations" at bounding box center [401, 133] width 63 height 12
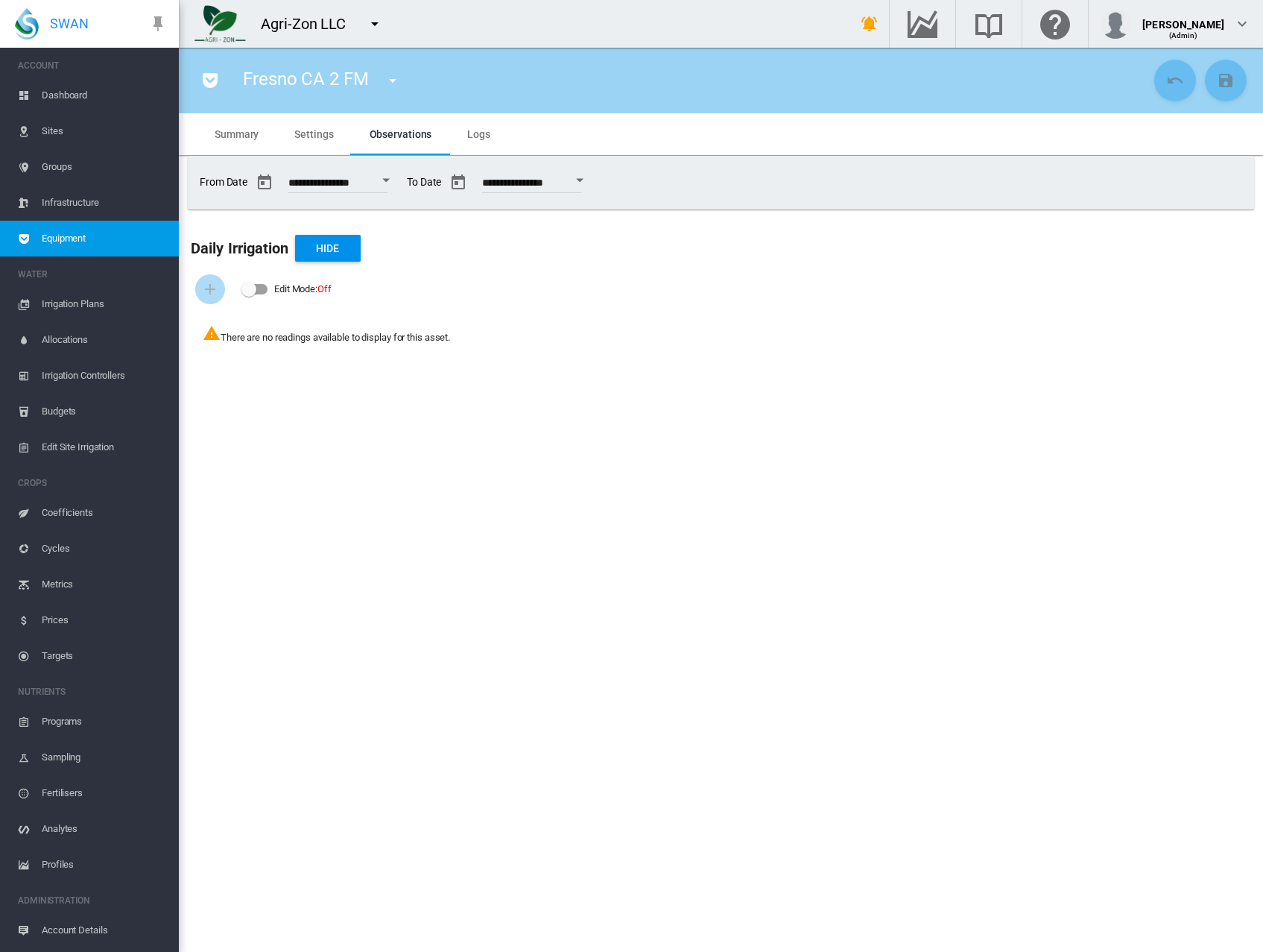
click at [399, 181] on button "Open calendar" at bounding box center [385, 180] width 27 height 27
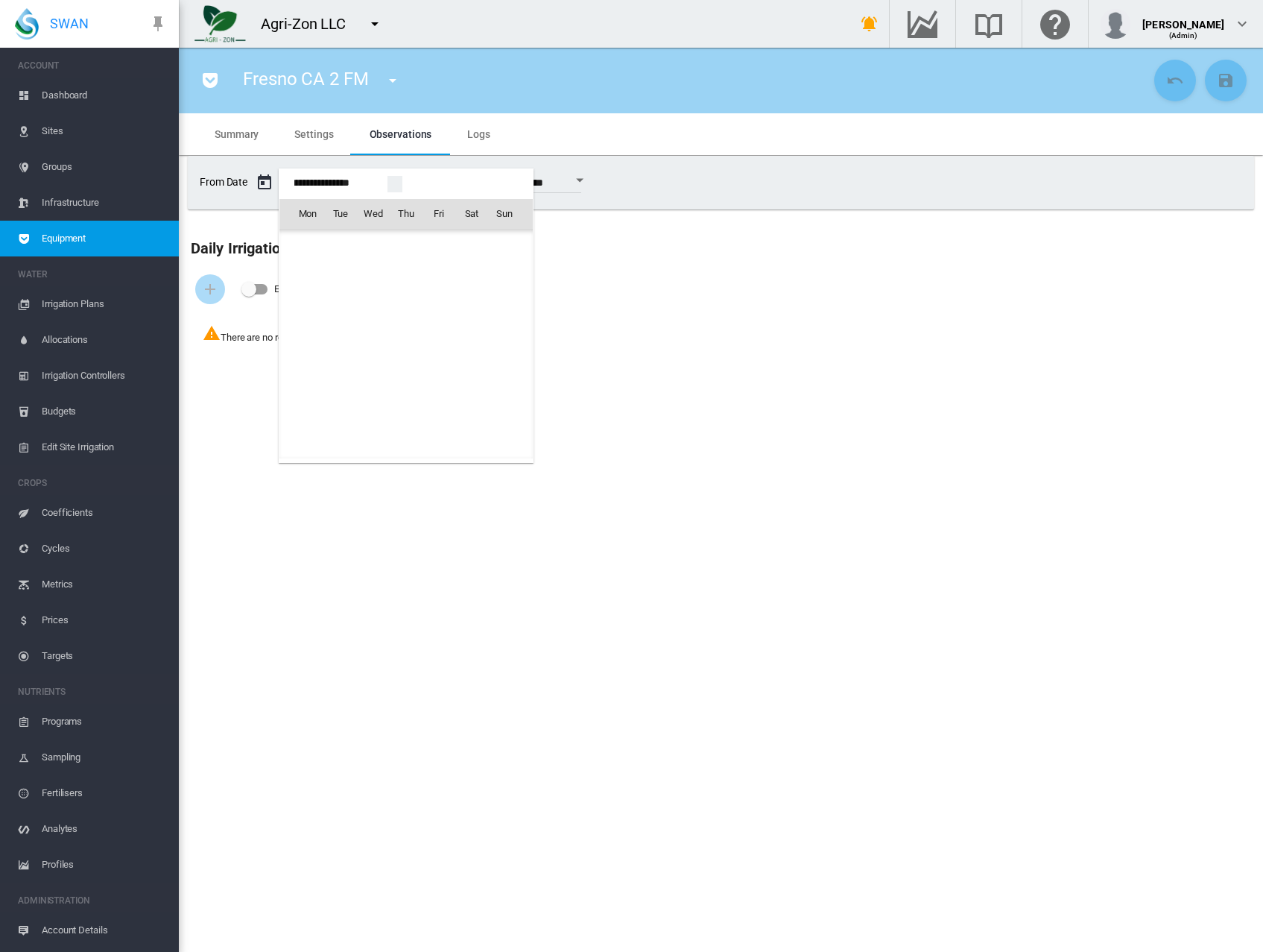
scroll to position [35948, 0]
click at [375, 277] on span "5" at bounding box center [373, 279] width 29 height 29
type input "**********"
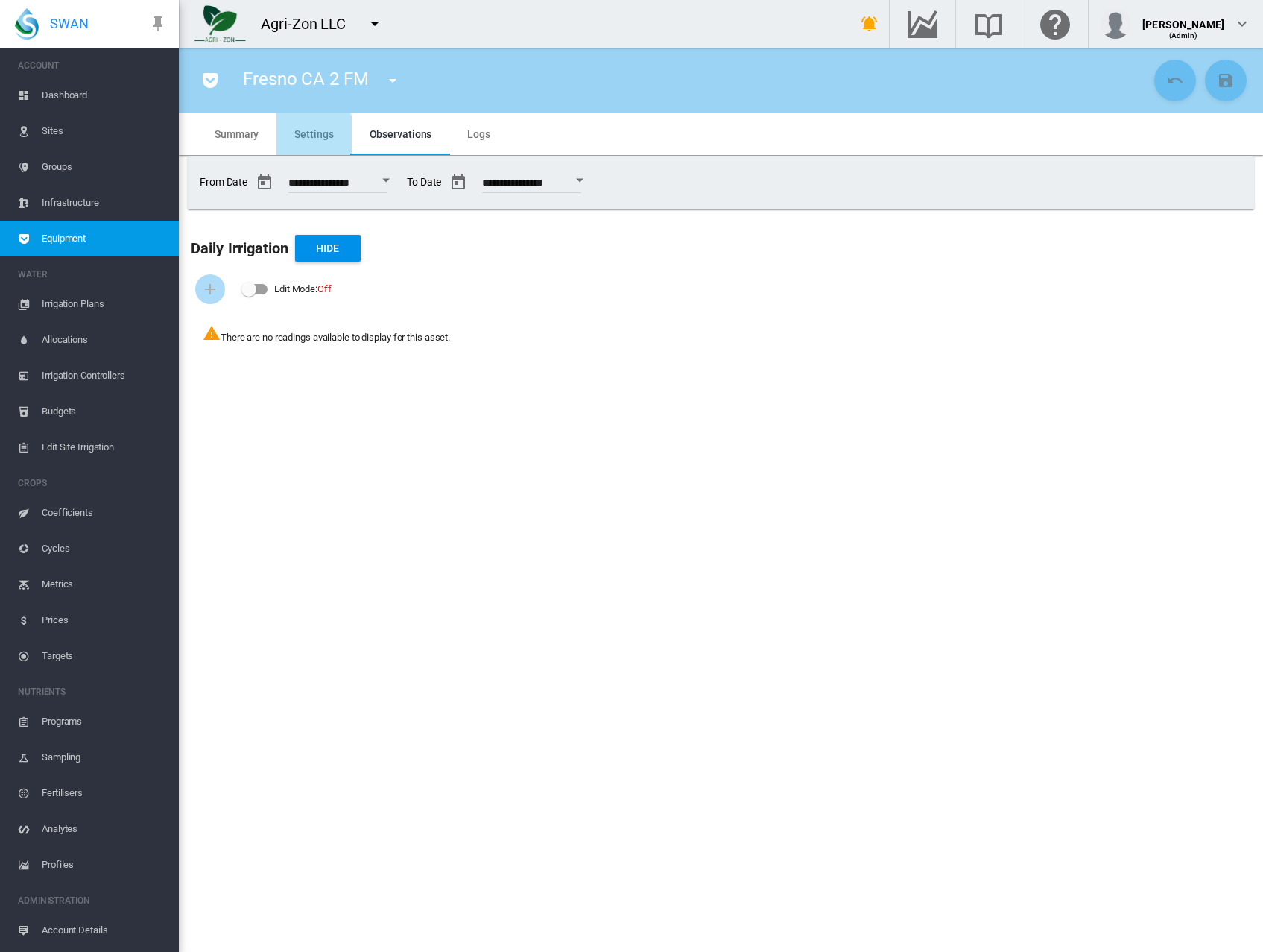
click at [308, 136] on span "Settings" at bounding box center [314, 133] width 39 height 12
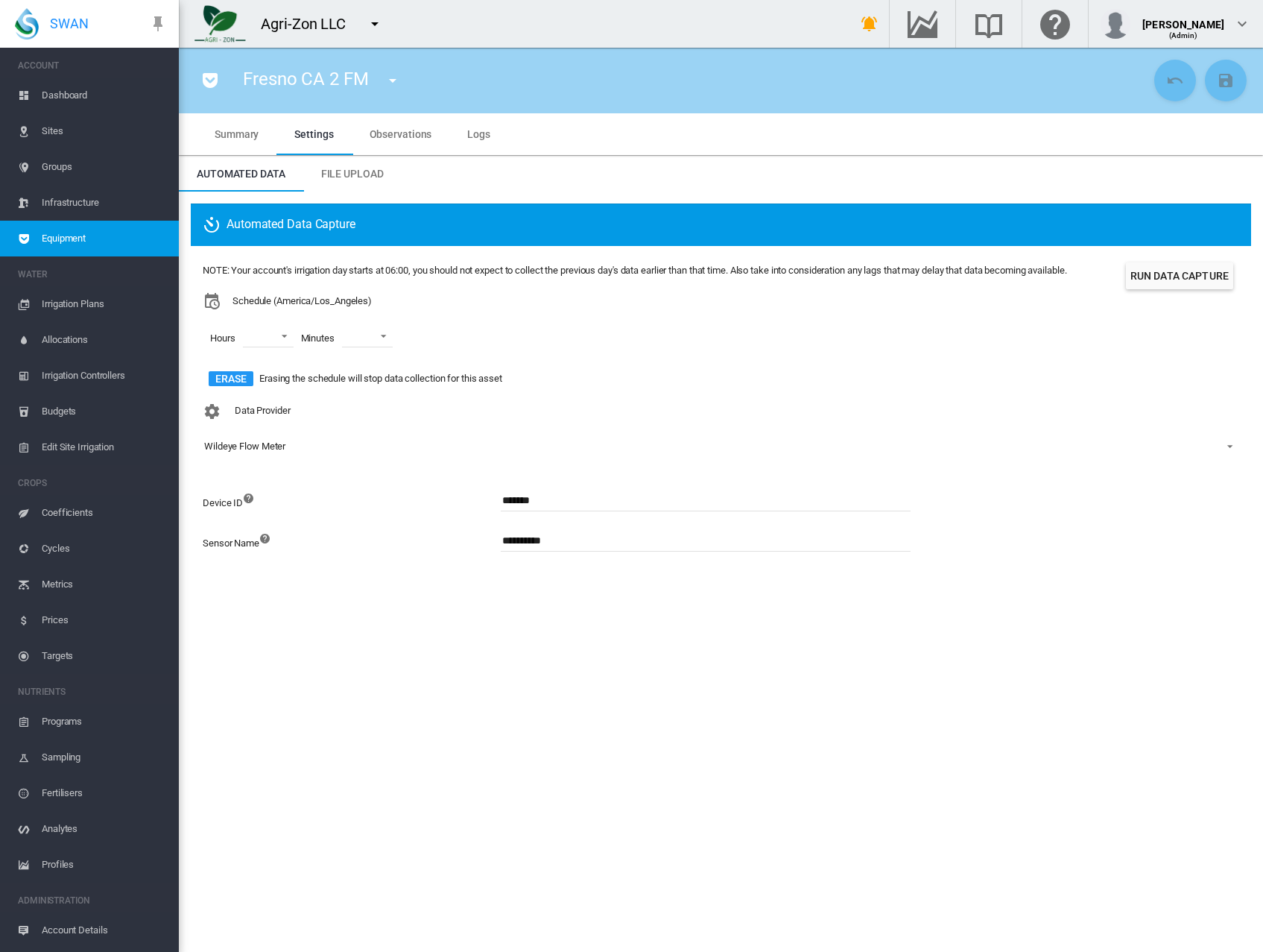
click at [399, 133] on span "Observations" at bounding box center [401, 133] width 63 height 12
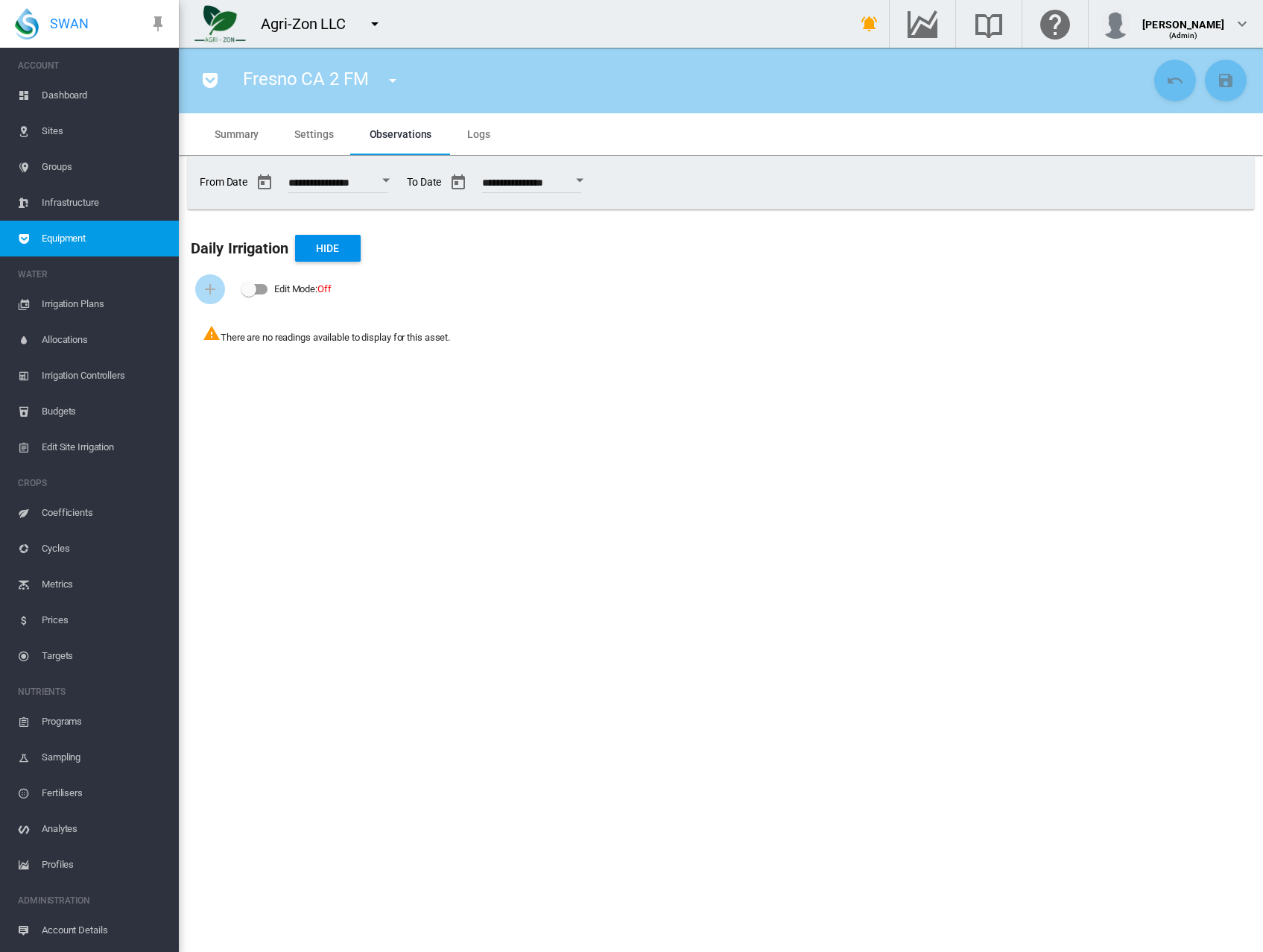
click at [390, 180] on div "Open calendar" at bounding box center [386, 180] width 7 height 4
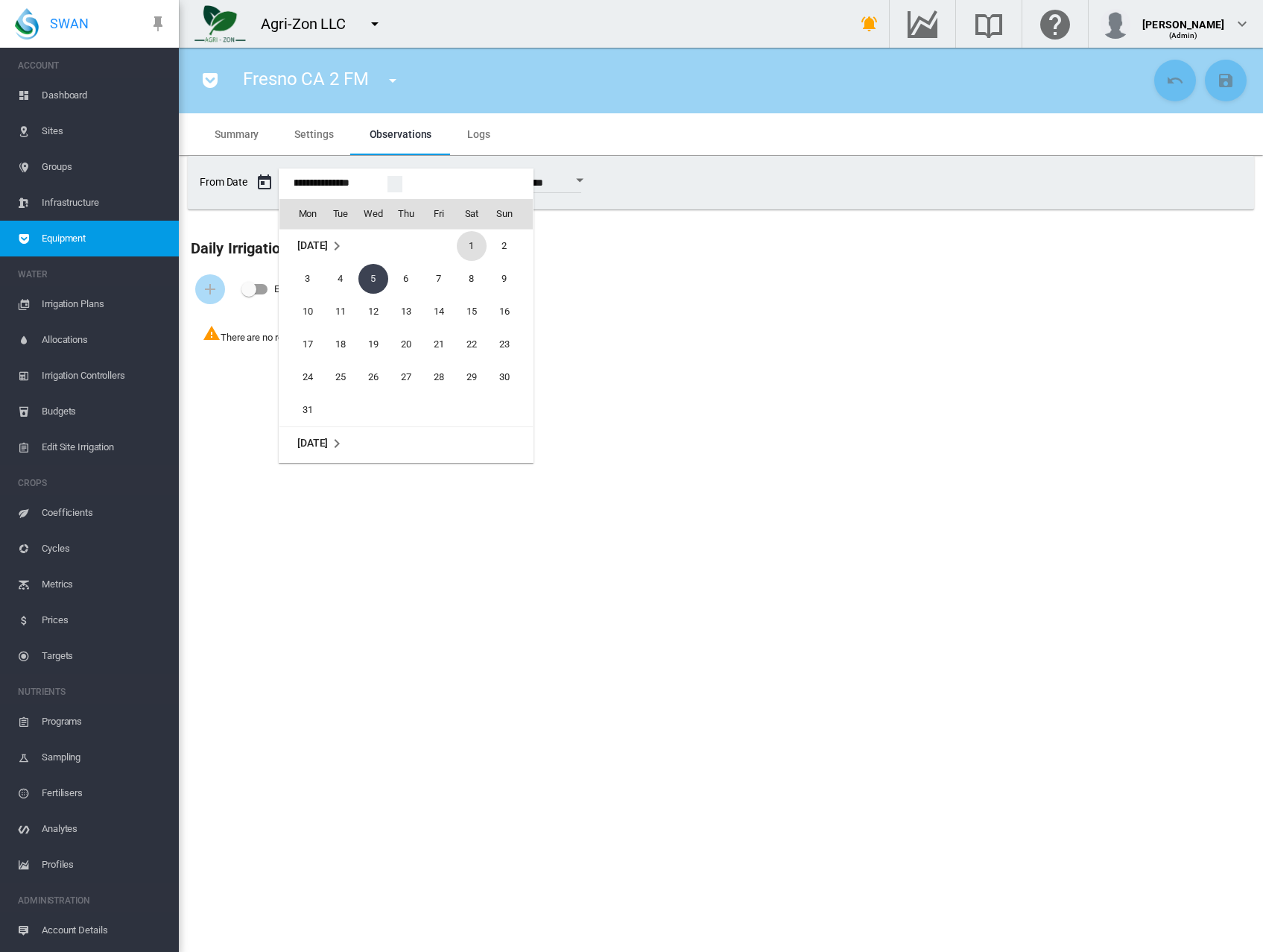
click at [471, 248] on span "1" at bounding box center [472, 246] width 29 height 29
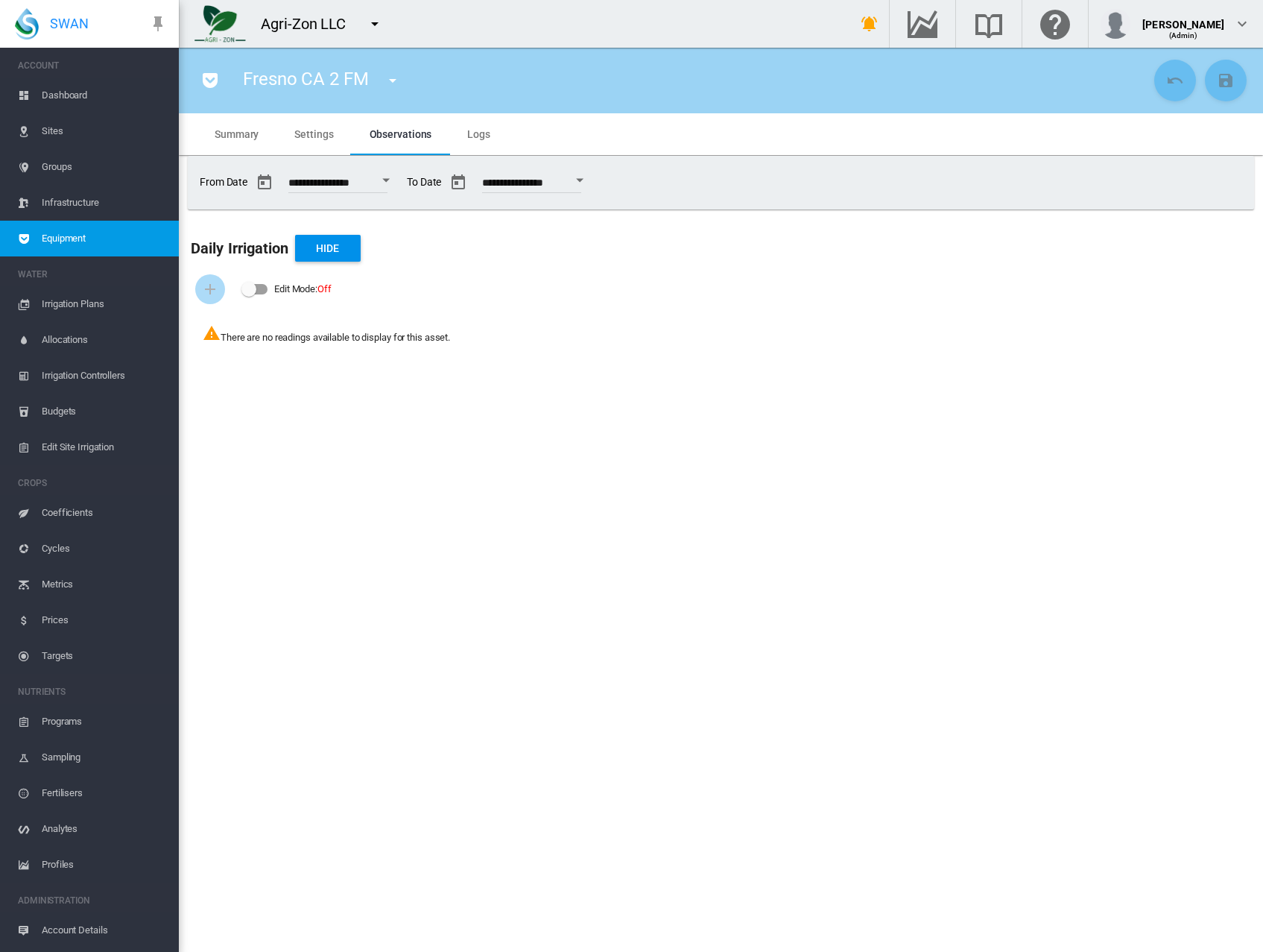
click at [439, 458] on section "Fresno CA 2 FM aaaa (Depth Meter) aaaa (Flow Meter) abc David T Depth (Depth Me…" at bounding box center [720, 499] width 1085 height 904
click at [757, 528] on section "Fresno CA 2 FM aaaa (Depth Meter) aaaa (Flow Meter) abc David T Depth (Depth Me…" at bounding box center [720, 499] width 1085 height 904
click at [680, 794] on section "Fresno CA 2 FM aaaa (Depth Meter) aaaa (Flow Meter) abc David T Depth (Depth Me…" at bounding box center [720, 499] width 1085 height 904
click at [623, 678] on section "Fresno CA 2 FM aaaa (Depth Meter) aaaa (Flow Meter) abc David T Depth (Depth Me…" at bounding box center [720, 499] width 1085 height 904
click at [584, 570] on section "Fresno CA 2 FM aaaa (Depth Meter) aaaa (Flow Meter) abc David T Depth (Depth Me…" at bounding box center [720, 499] width 1085 height 904
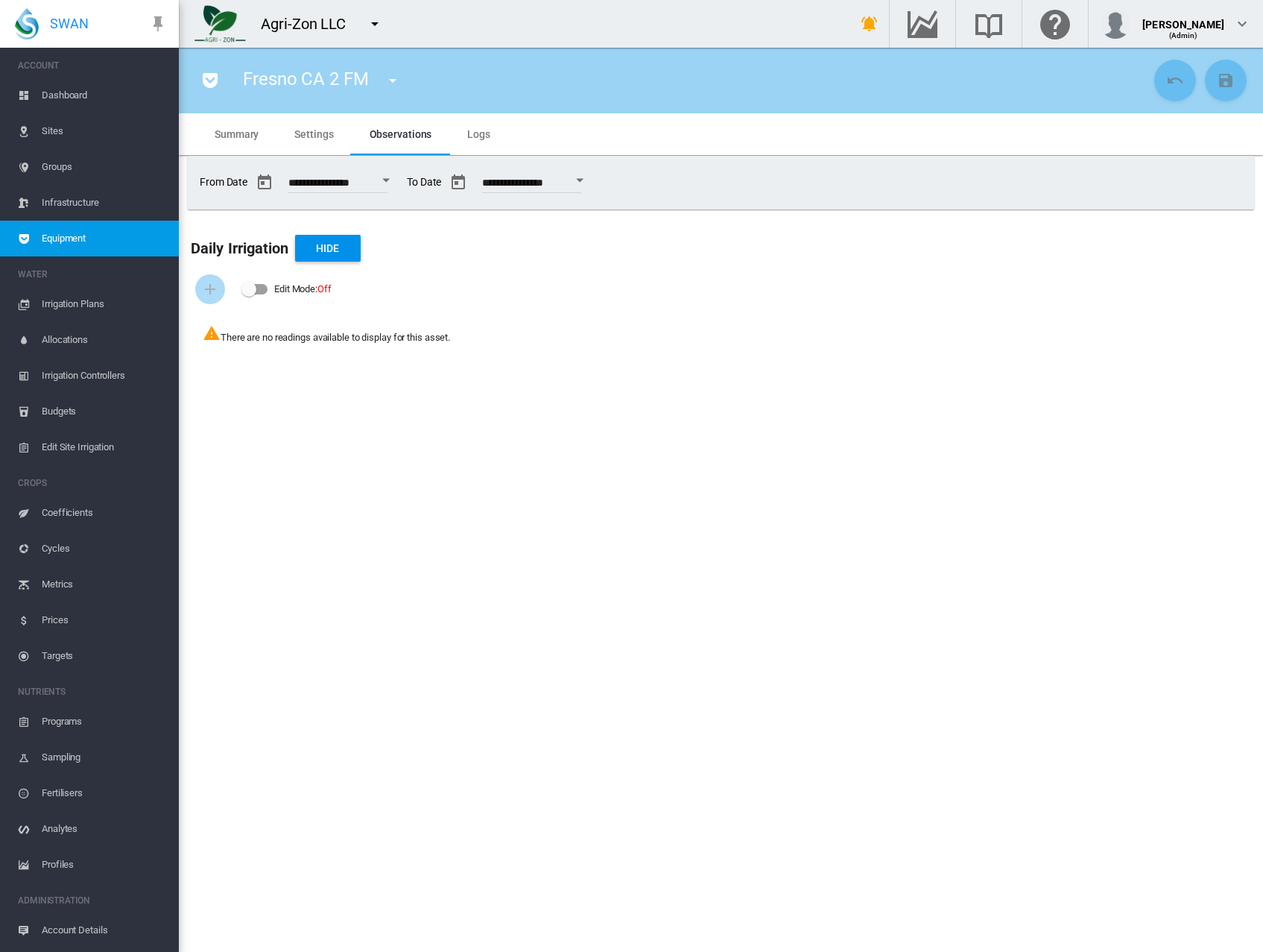
click at [548, 407] on section "Fresno CA 2 FM aaaa (Depth Meter) aaaa (Flow Meter) abc David T Depth (Depth Me…" at bounding box center [720, 499] width 1085 height 904
click at [995, 694] on section "Fresno CA 2 FM aaaa (Depth Meter) aaaa (Flow Meter) abc David T Depth (Depth Me…" at bounding box center [720, 499] width 1085 height 904
click at [502, 619] on section "Fresno CA 2 FM aaaa (Depth Meter) aaaa (Flow Meter) abc David T Depth (Depth Me…" at bounding box center [720, 499] width 1085 height 904
click at [319, 131] on span "Settings" at bounding box center [314, 133] width 39 height 12
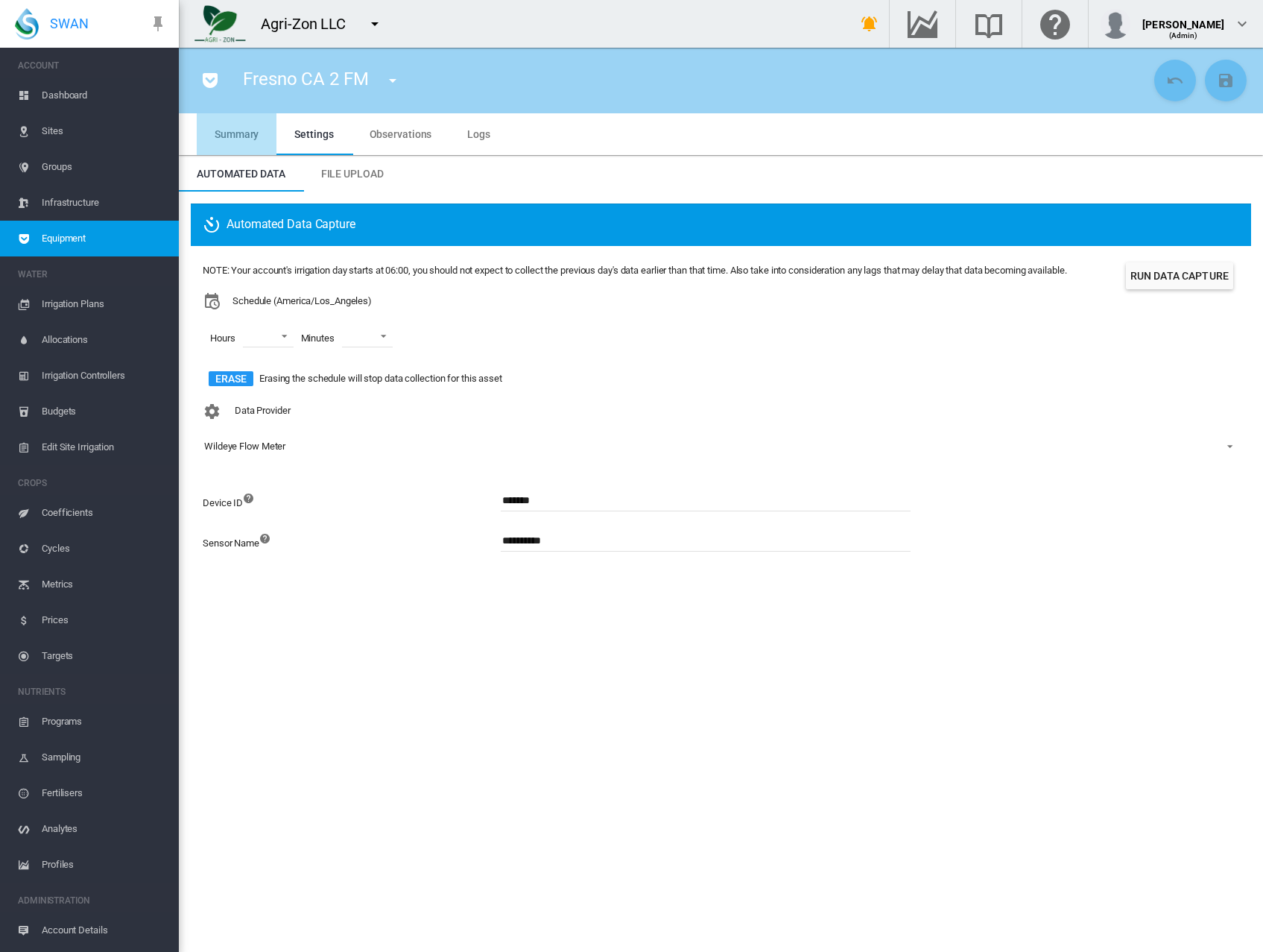
click at [234, 139] on span "Summary" at bounding box center [236, 133] width 44 height 12
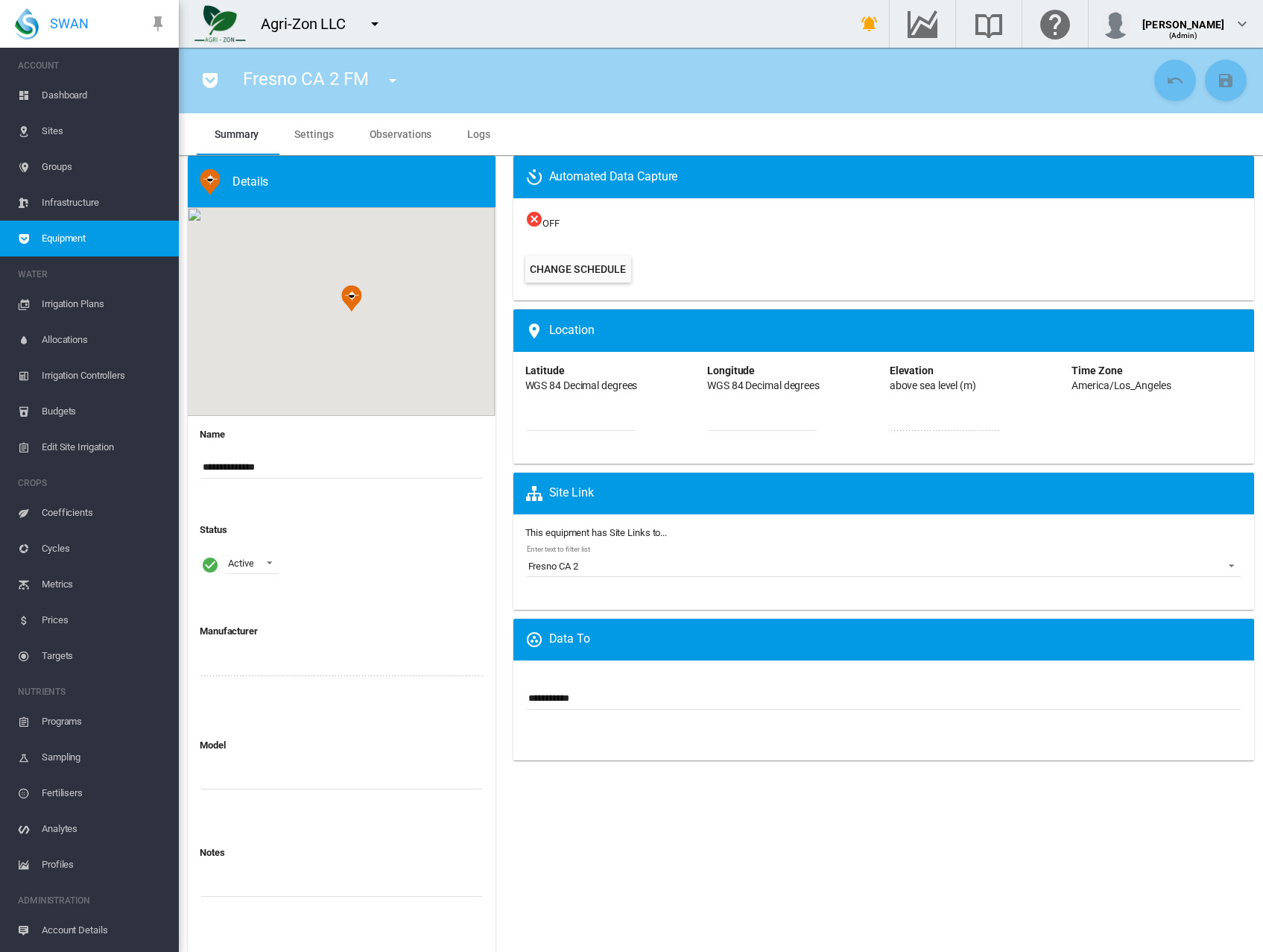
click at [293, 141] on md-tab-item "Settings" at bounding box center [314, 133] width 75 height 41
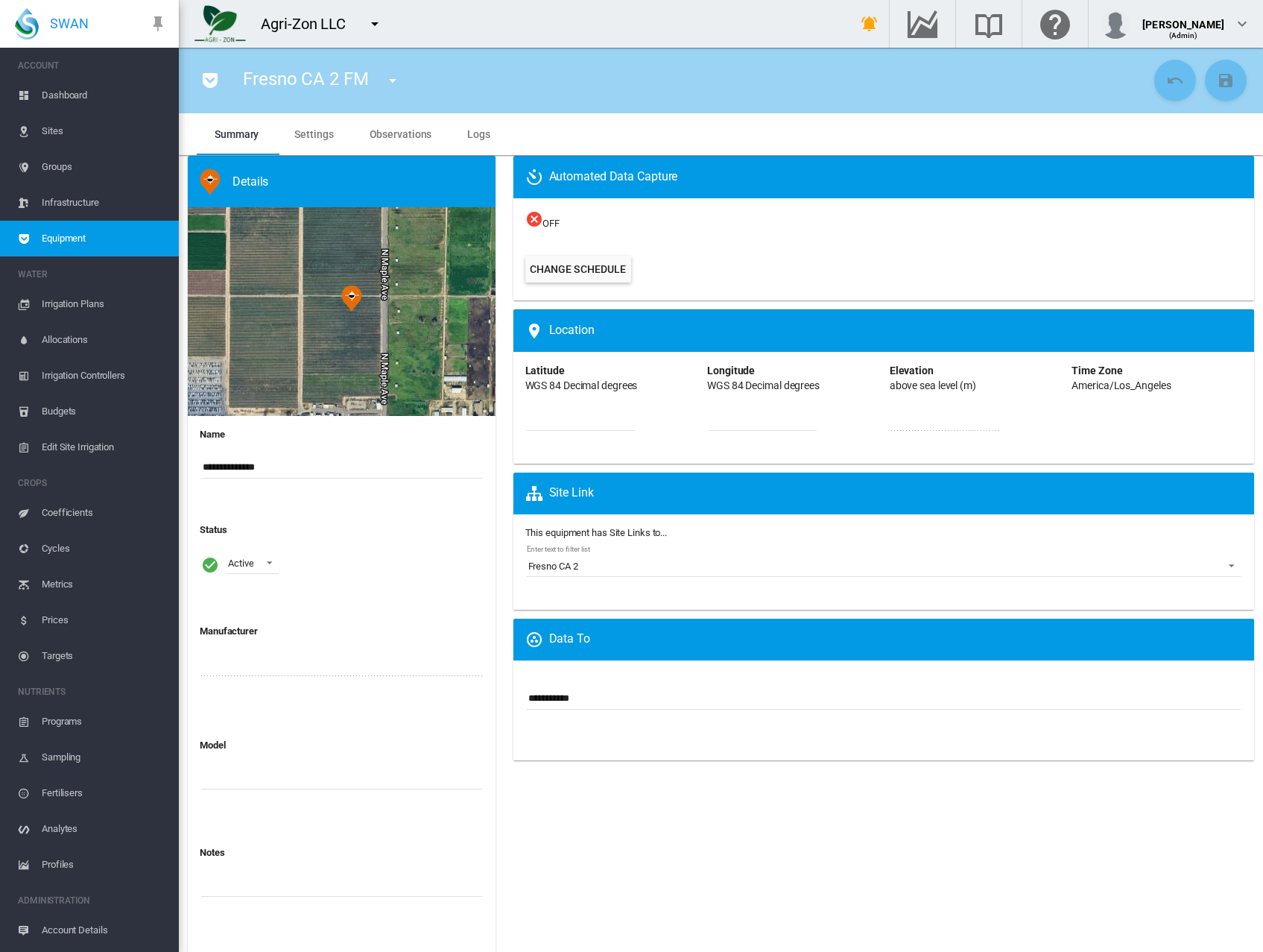
click at [408, 143] on md-tab-item "Observations" at bounding box center [400, 133] width 98 height 41
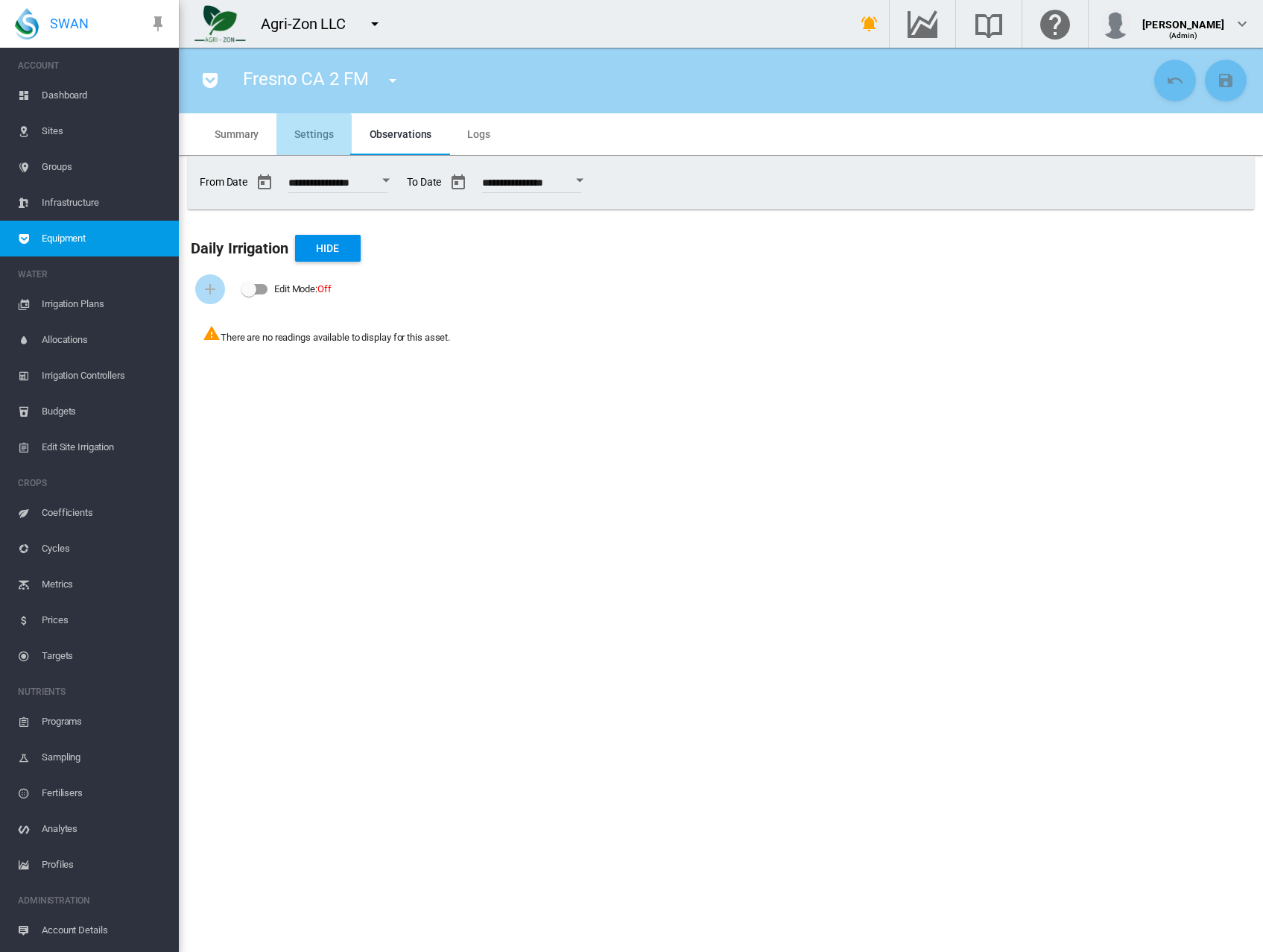
click at [302, 144] on md-tab-item "Settings" at bounding box center [314, 133] width 75 height 41
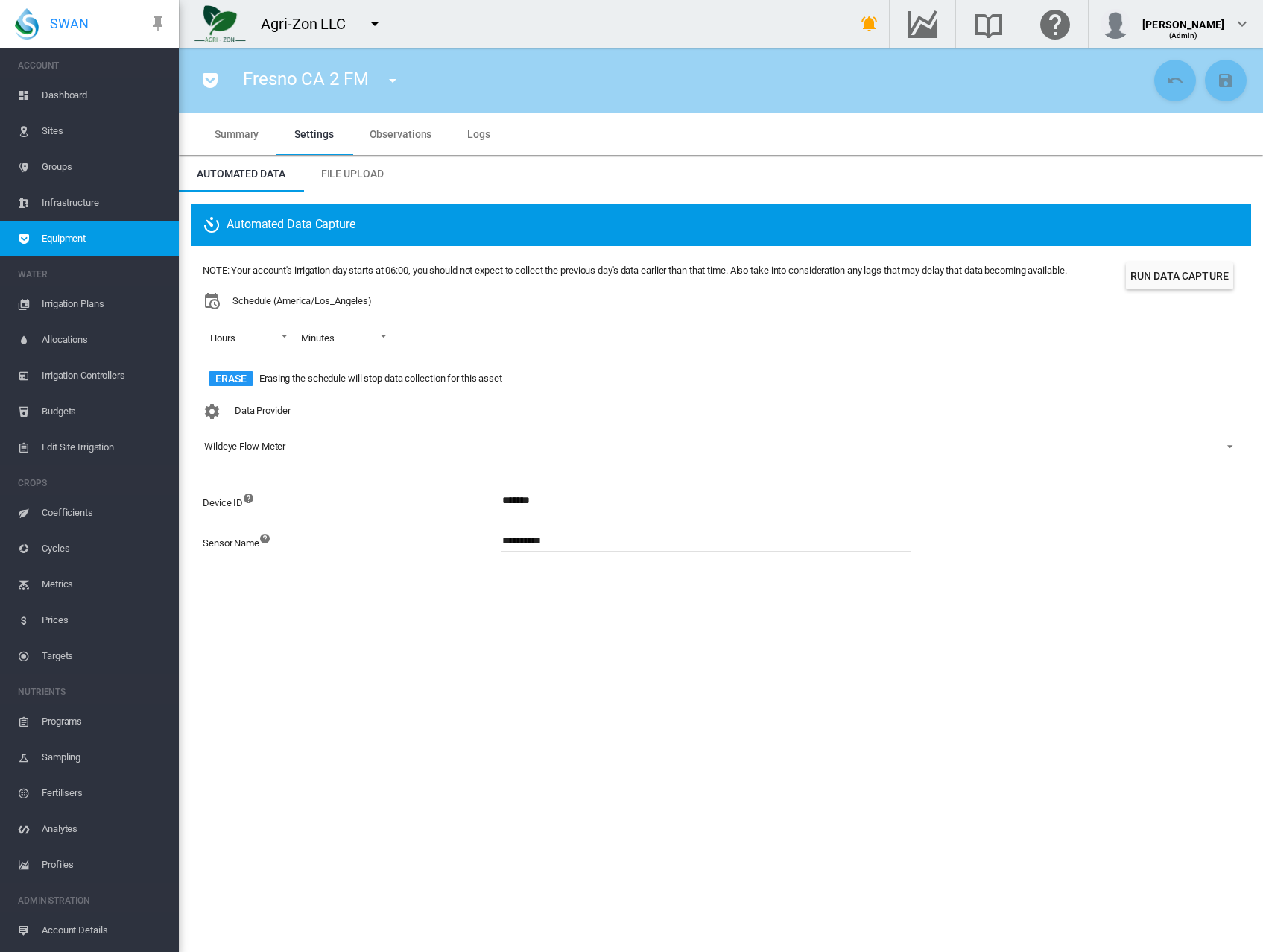
click at [235, 140] on md-tab-item "Summary" at bounding box center [236, 133] width 80 height 41
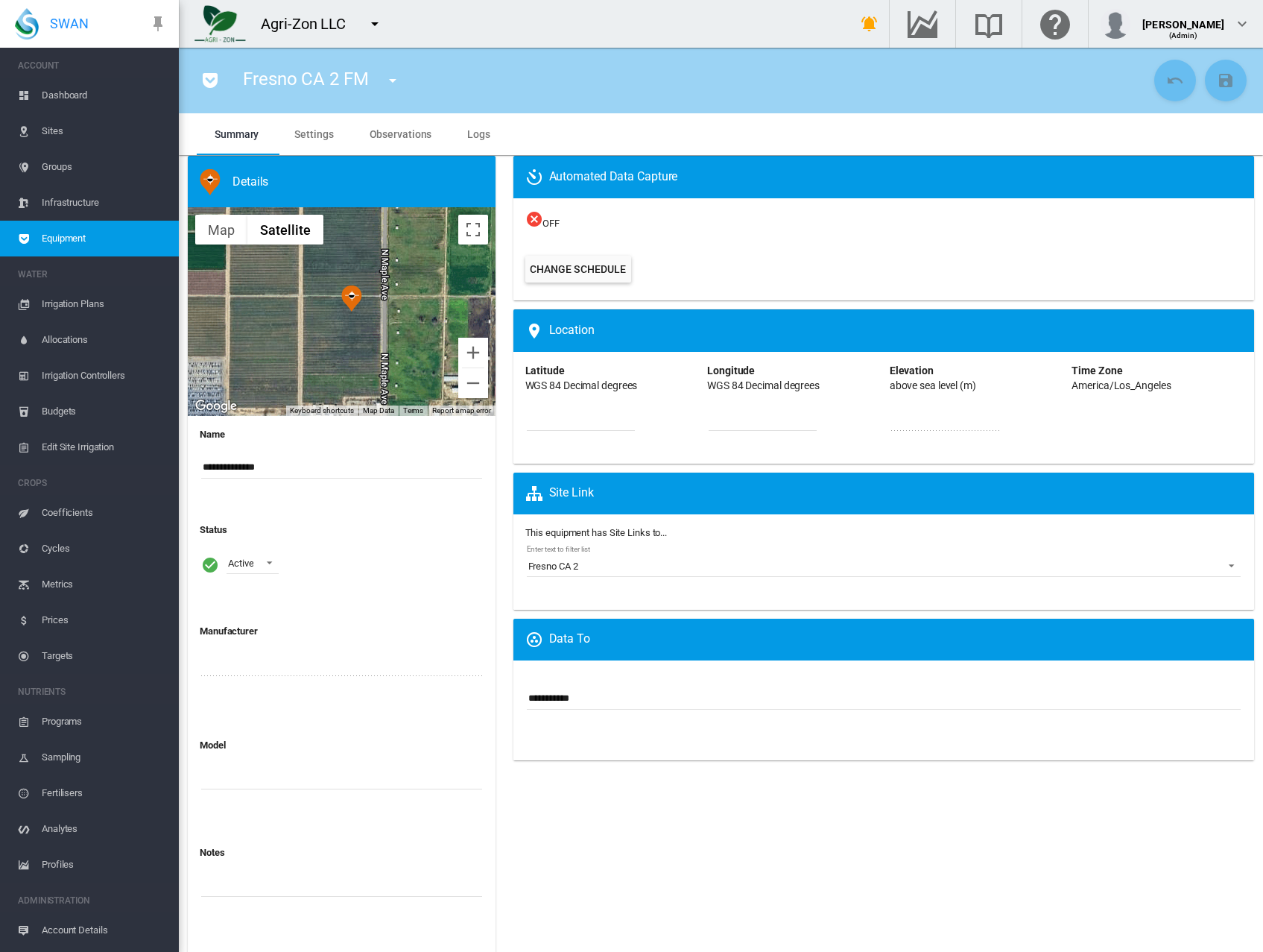
click at [293, 138] on md-tab-item "Settings" at bounding box center [314, 133] width 75 height 41
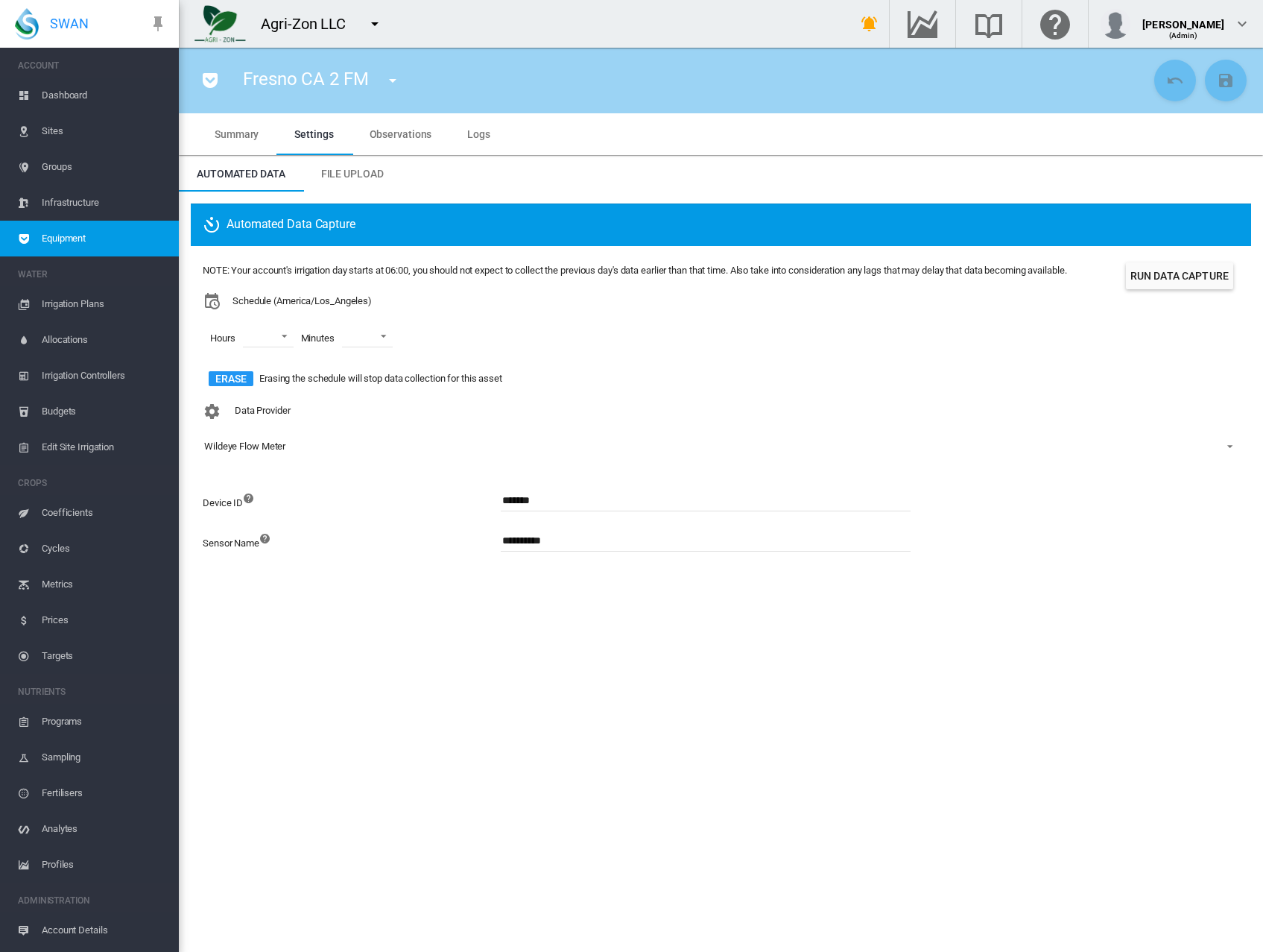
click at [391, 130] on span "Observations" at bounding box center [401, 133] width 63 height 12
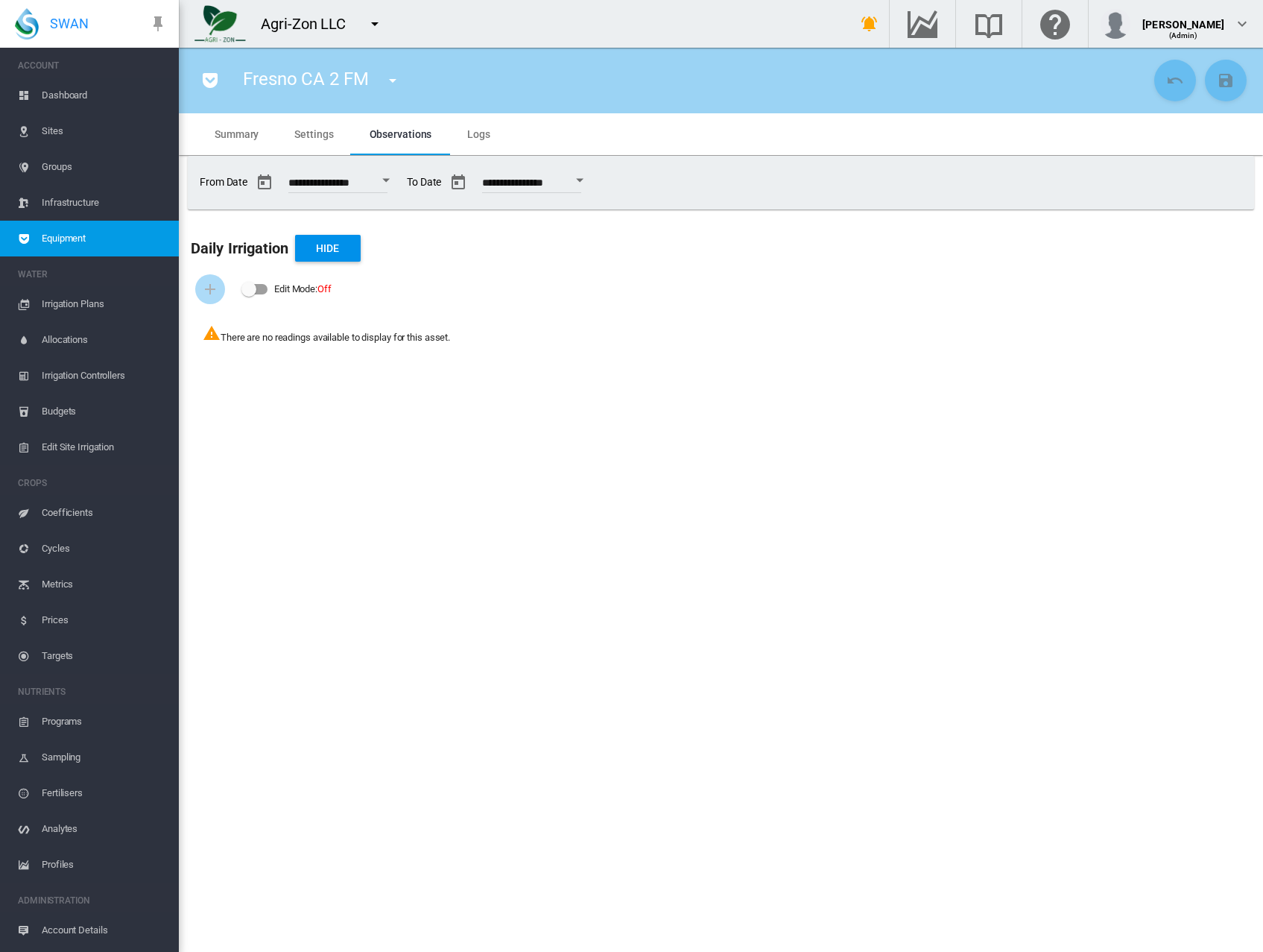
click at [390, 180] on div "Open calendar" at bounding box center [386, 180] width 7 height 4
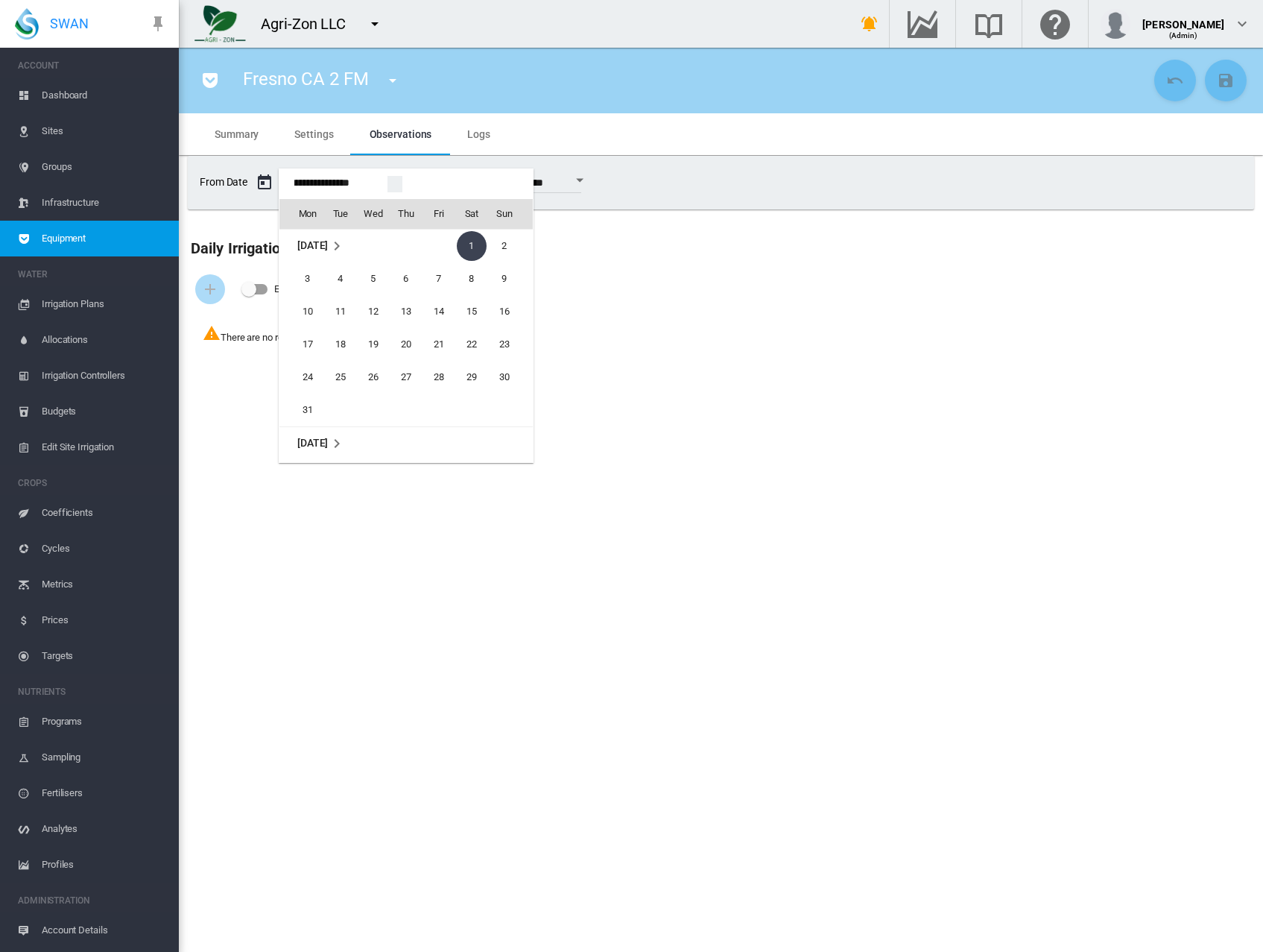
click at [500, 247] on span "2" at bounding box center [504, 246] width 29 height 29
type input "**********"
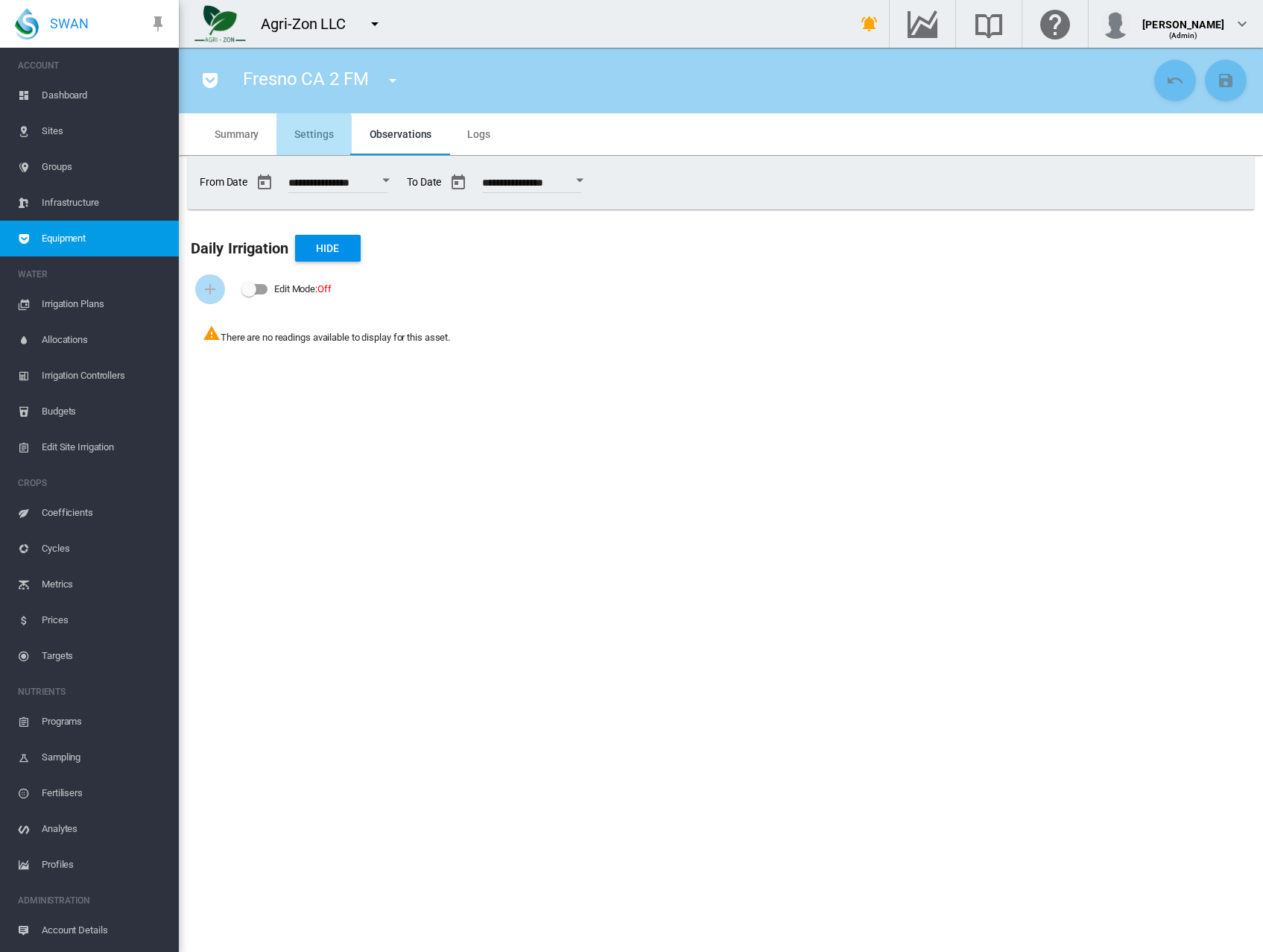
click at [299, 140] on span "Settings" at bounding box center [314, 133] width 39 height 12
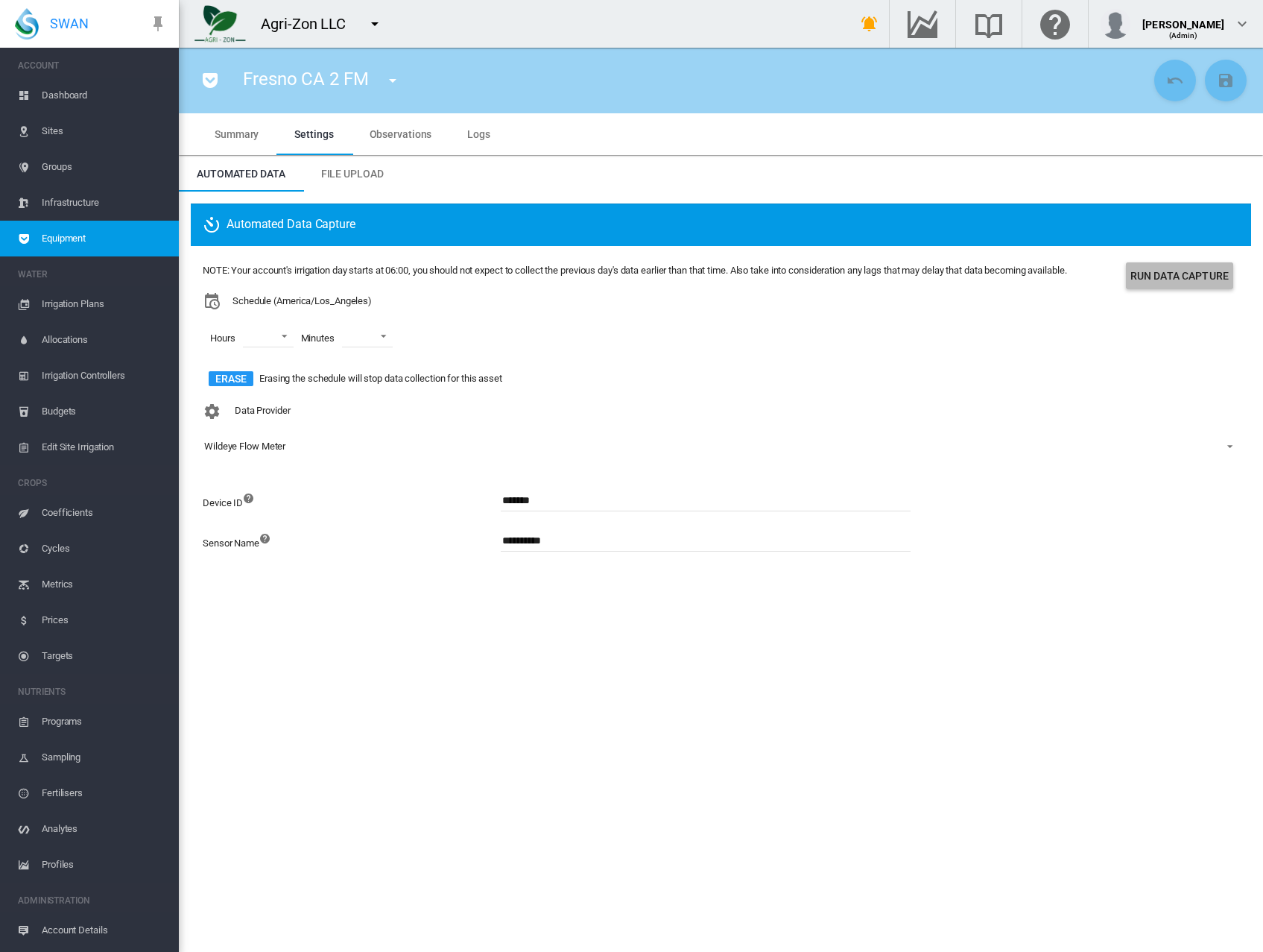
click at [1181, 276] on button "Run Data Capture" at bounding box center [1179, 275] width 108 height 27
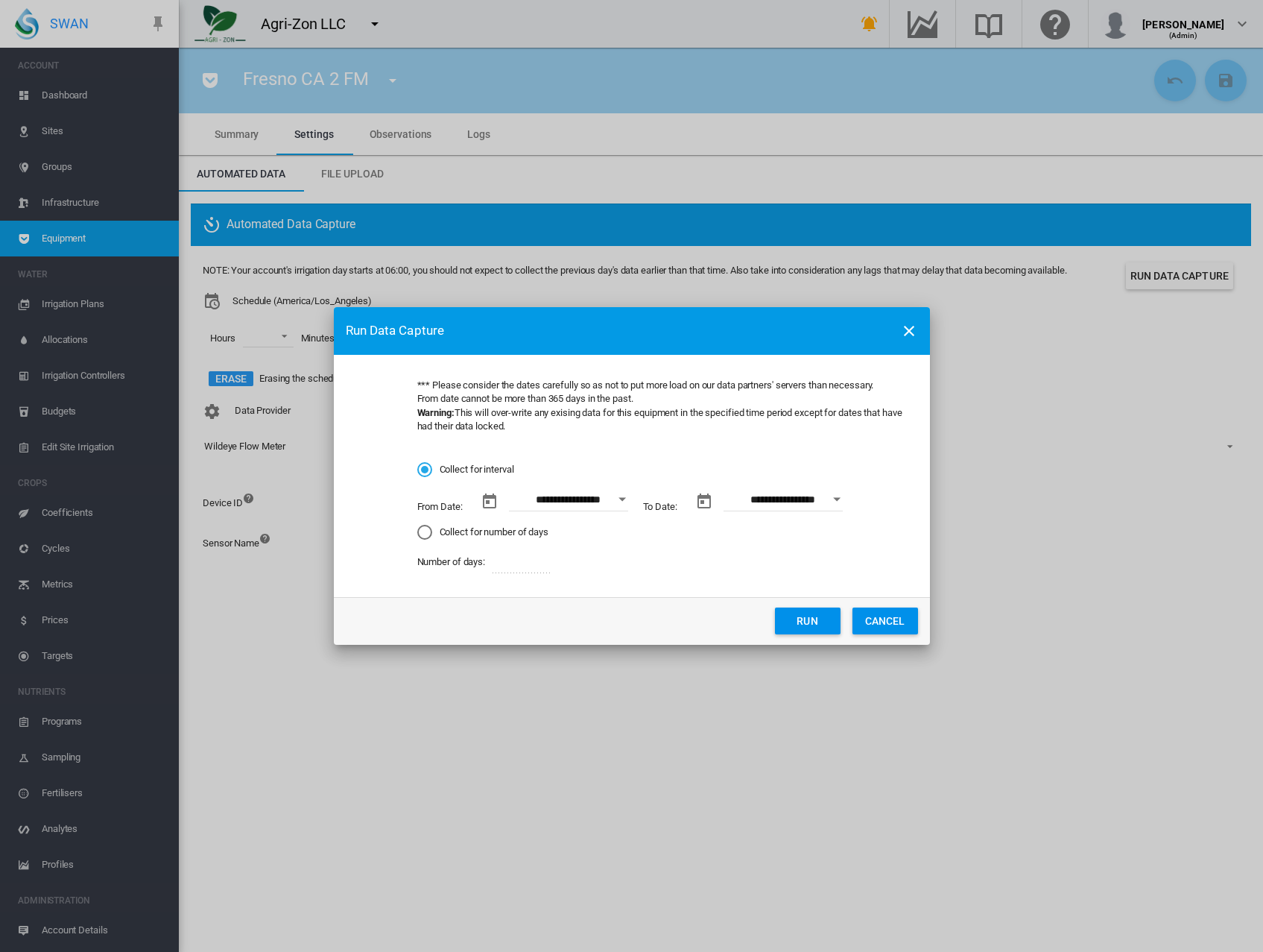
click at [621, 499] on div "Open calendar" at bounding box center [623, 499] width 7 height 4
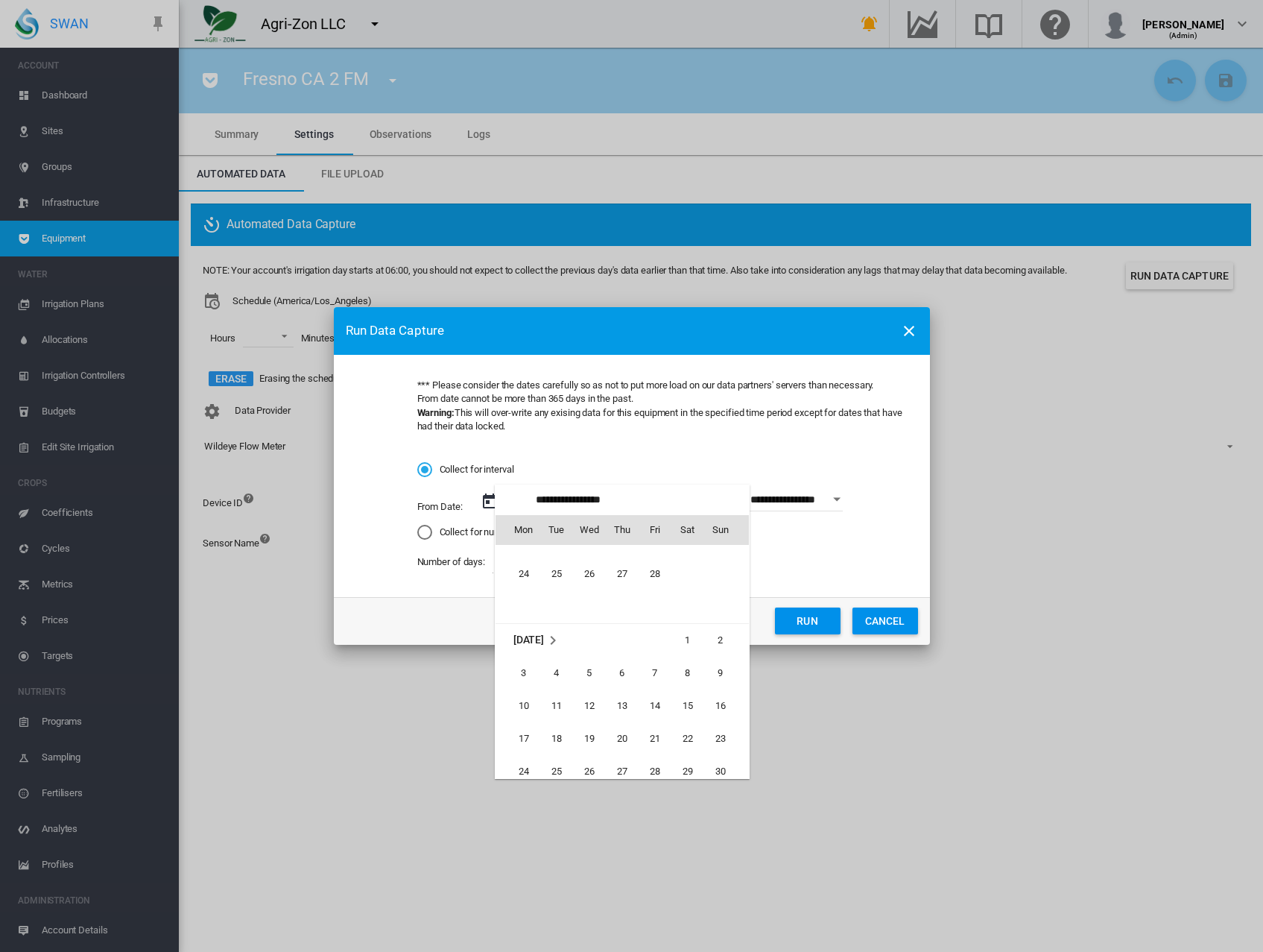
scroll to position [343981, 0]
click at [684, 645] on span "1" at bounding box center [688, 649] width 29 height 29
type input "**********"
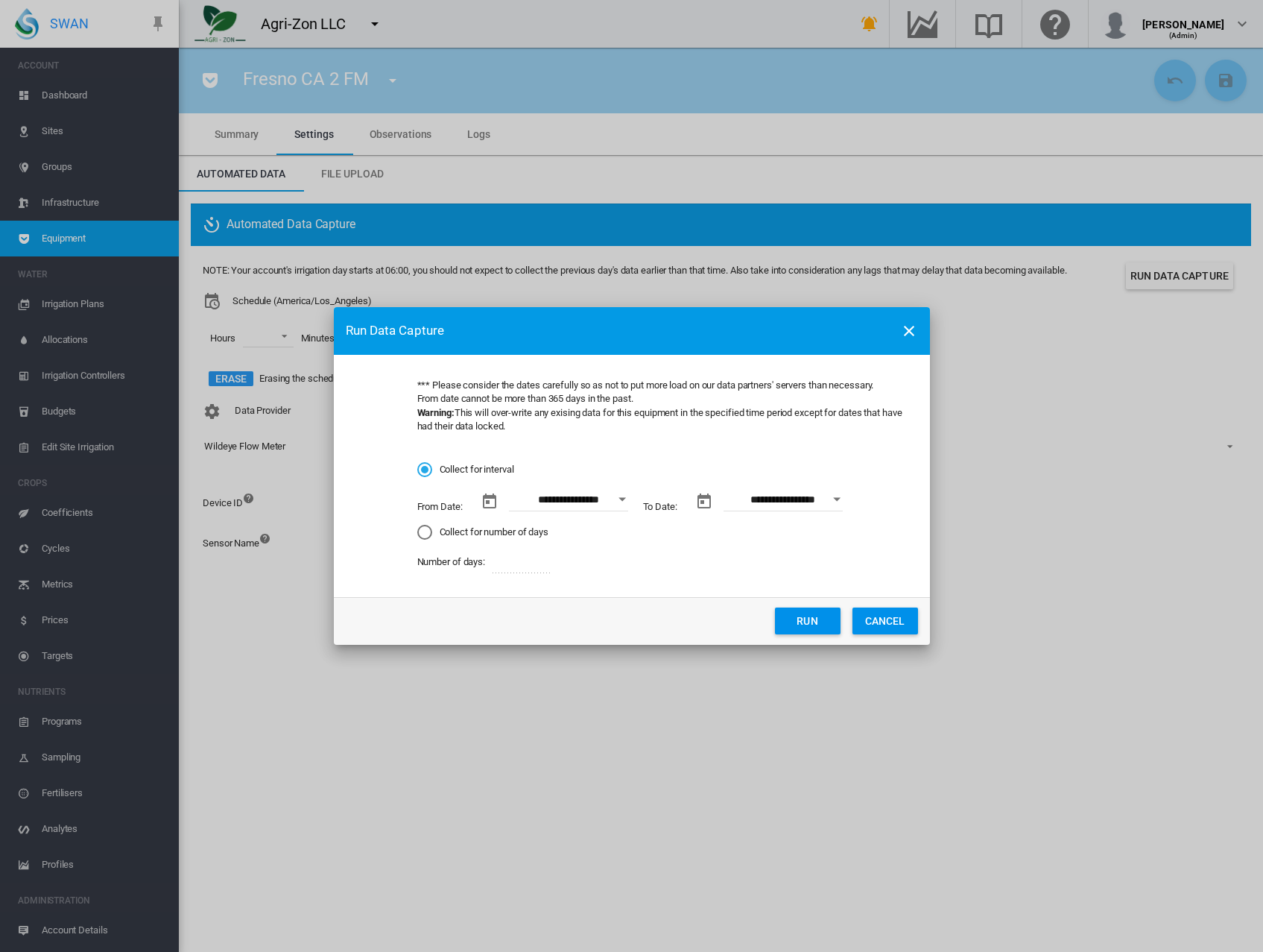
click at [839, 505] on button "Open calendar" at bounding box center [836, 499] width 27 height 27
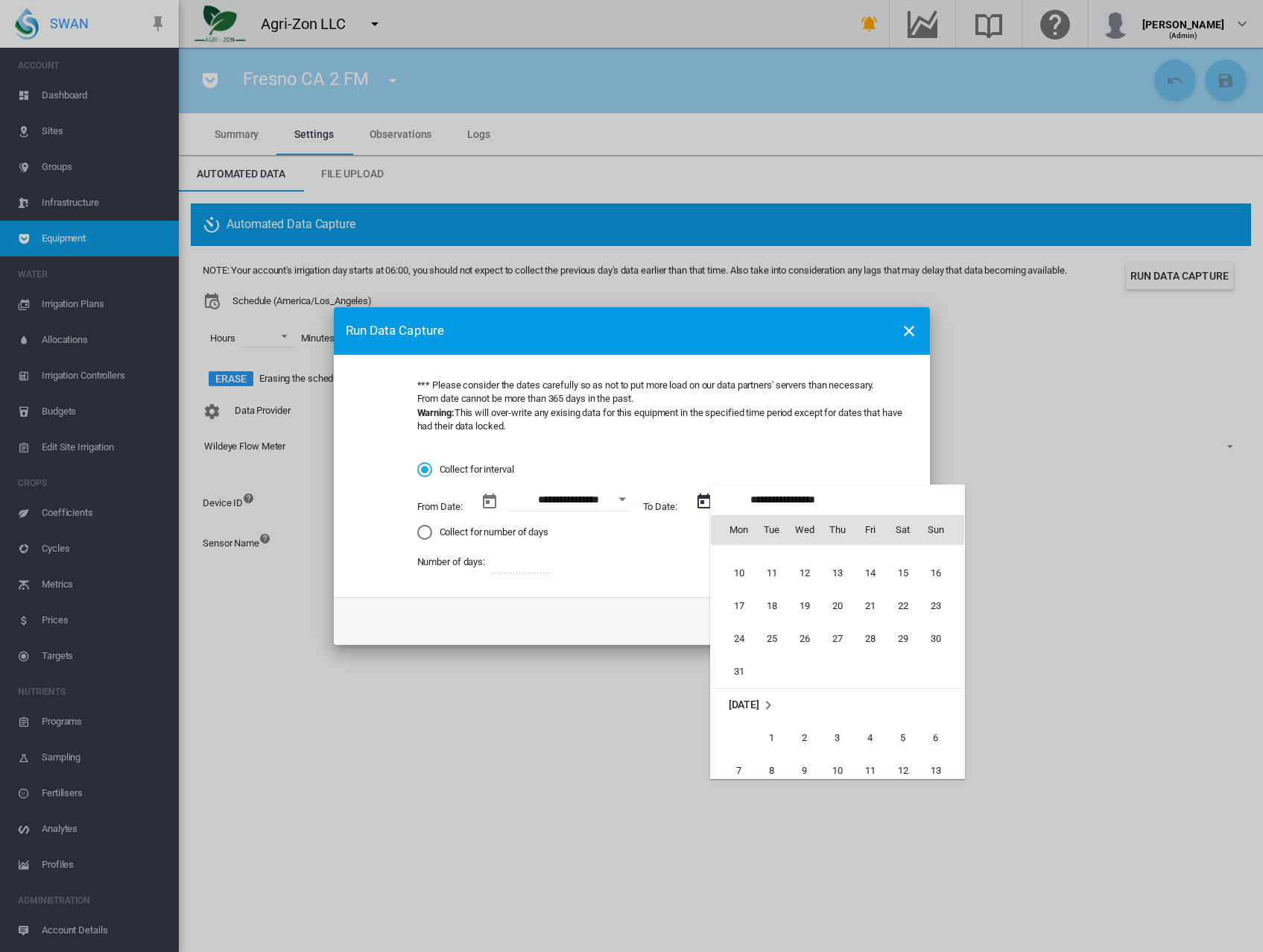
scroll to position [0, 0]
click at [733, 722] on span "31" at bounding box center [740, 726] width 29 height 29
type input "**********"
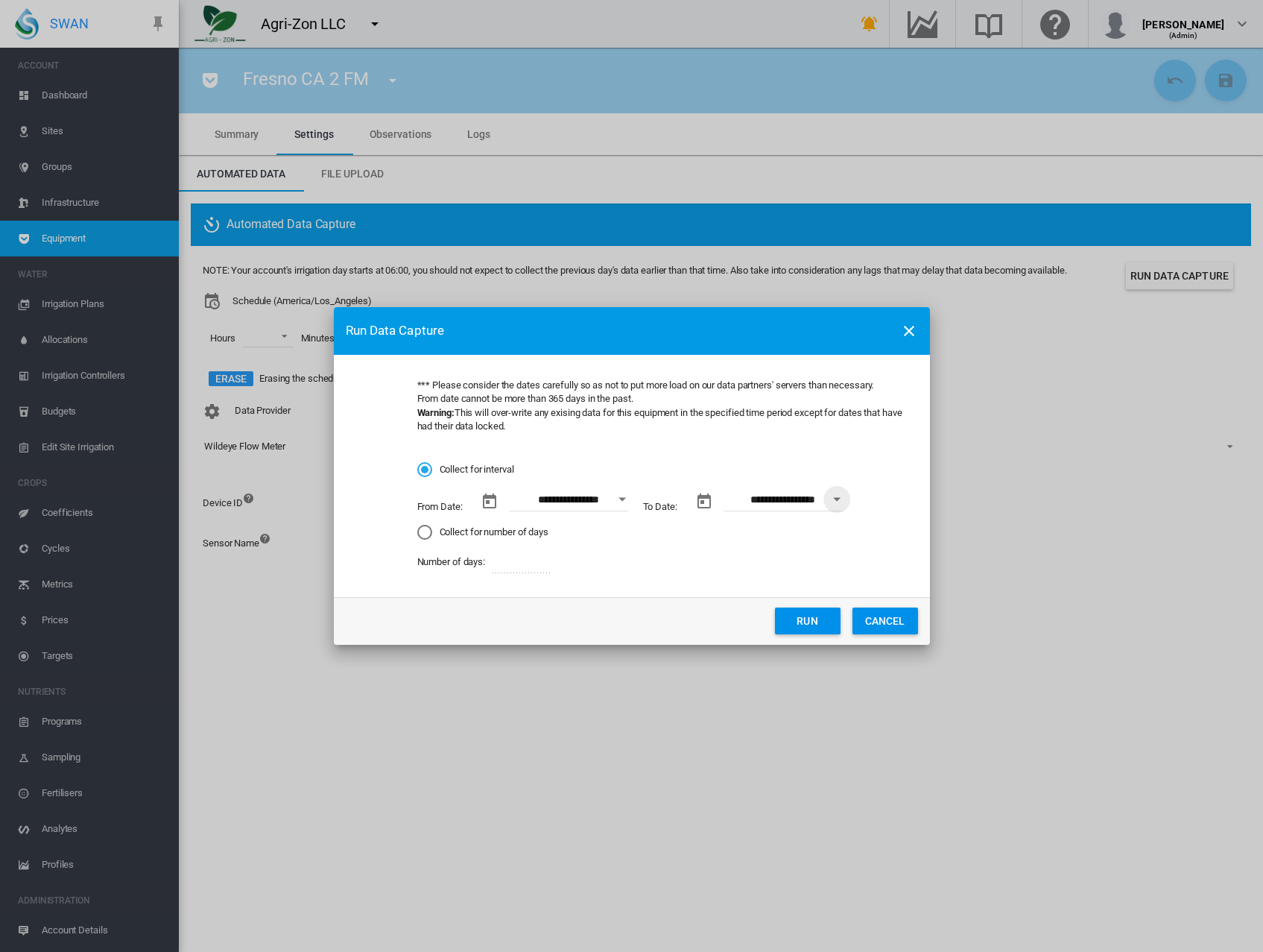
click at [799, 625] on button "Run" at bounding box center [808, 620] width 65 height 27
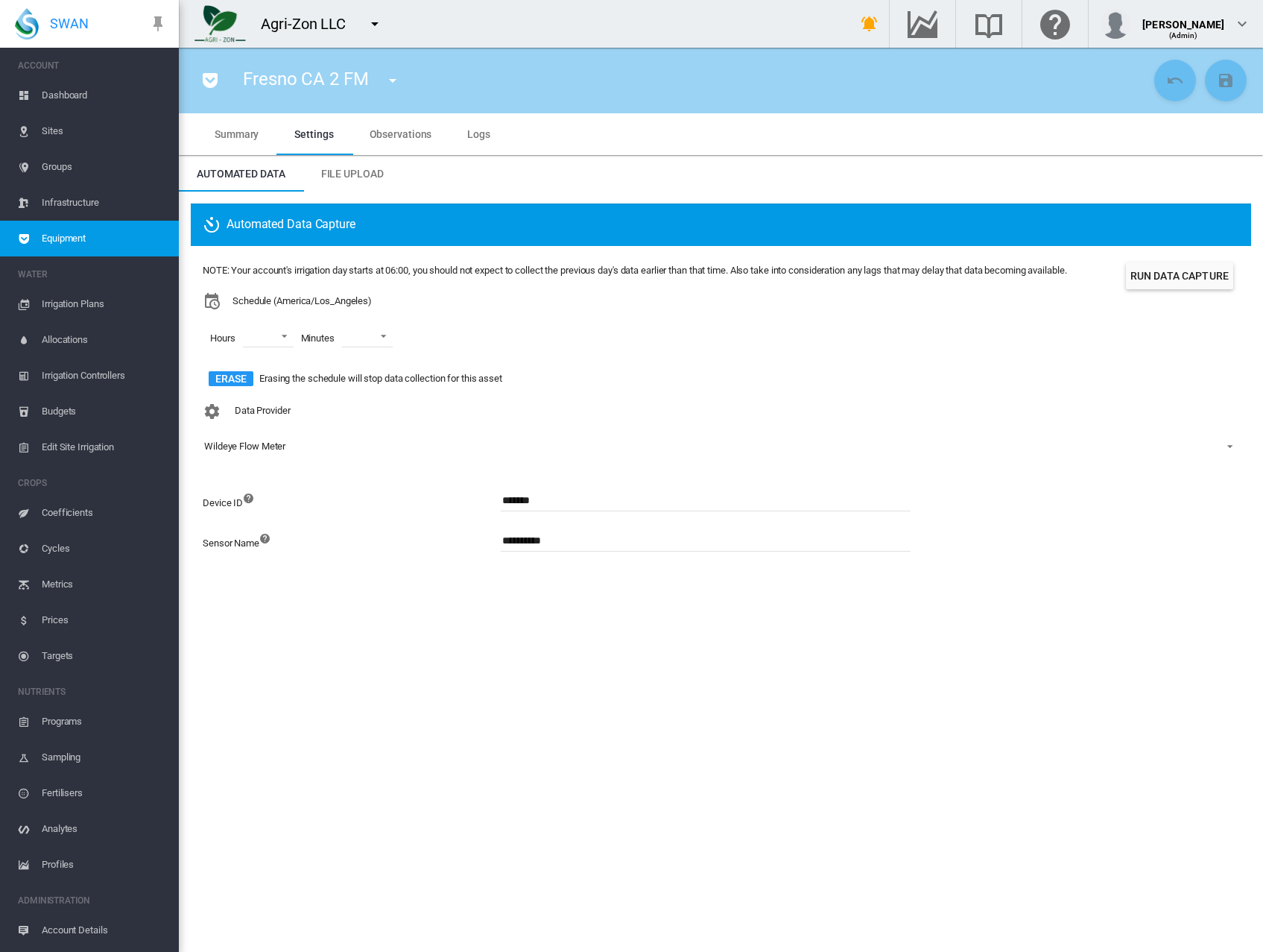
click at [388, 135] on span "Observations" at bounding box center [401, 133] width 63 height 12
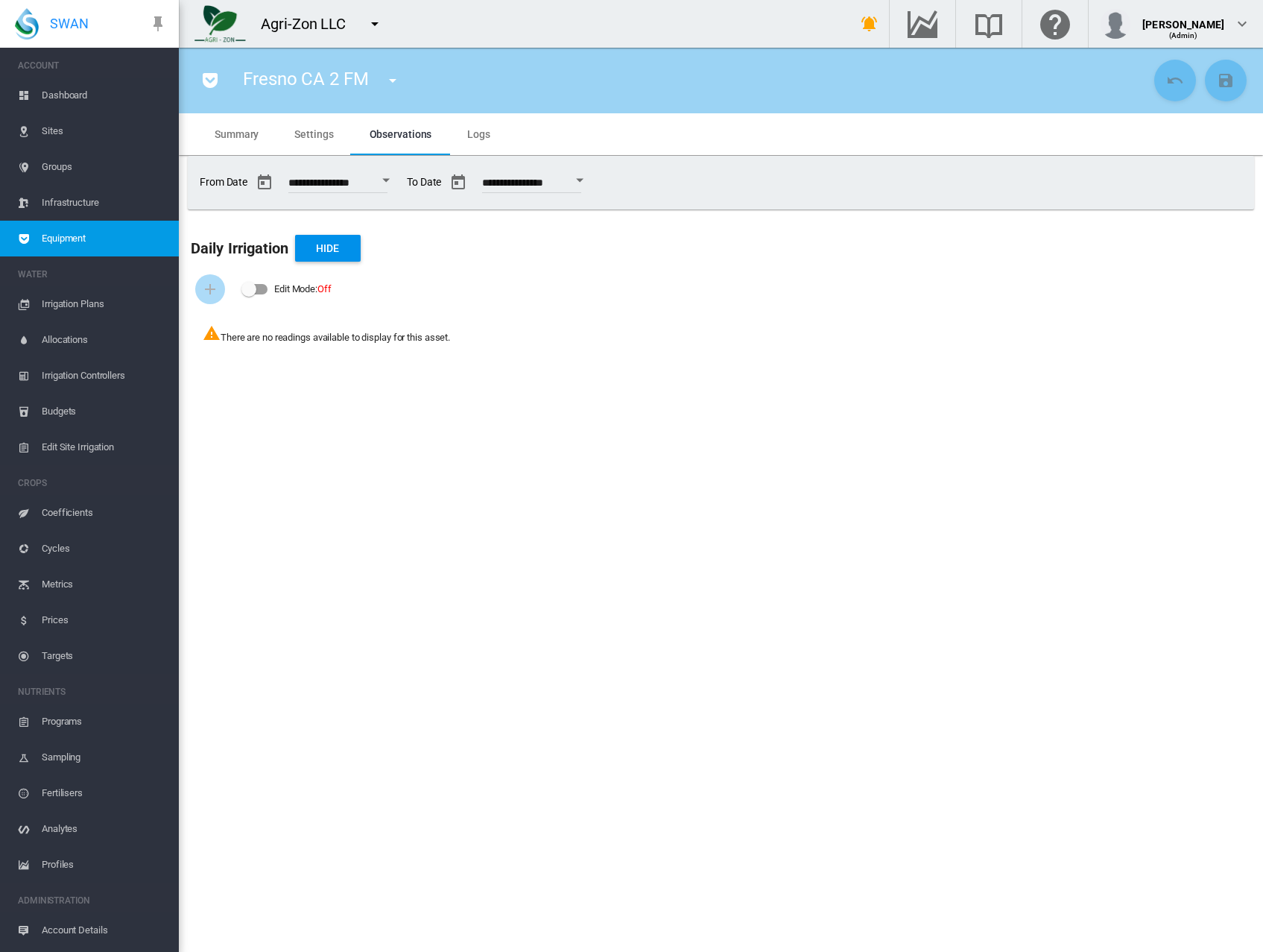
click at [324, 128] on span "Settings" at bounding box center [314, 133] width 39 height 12
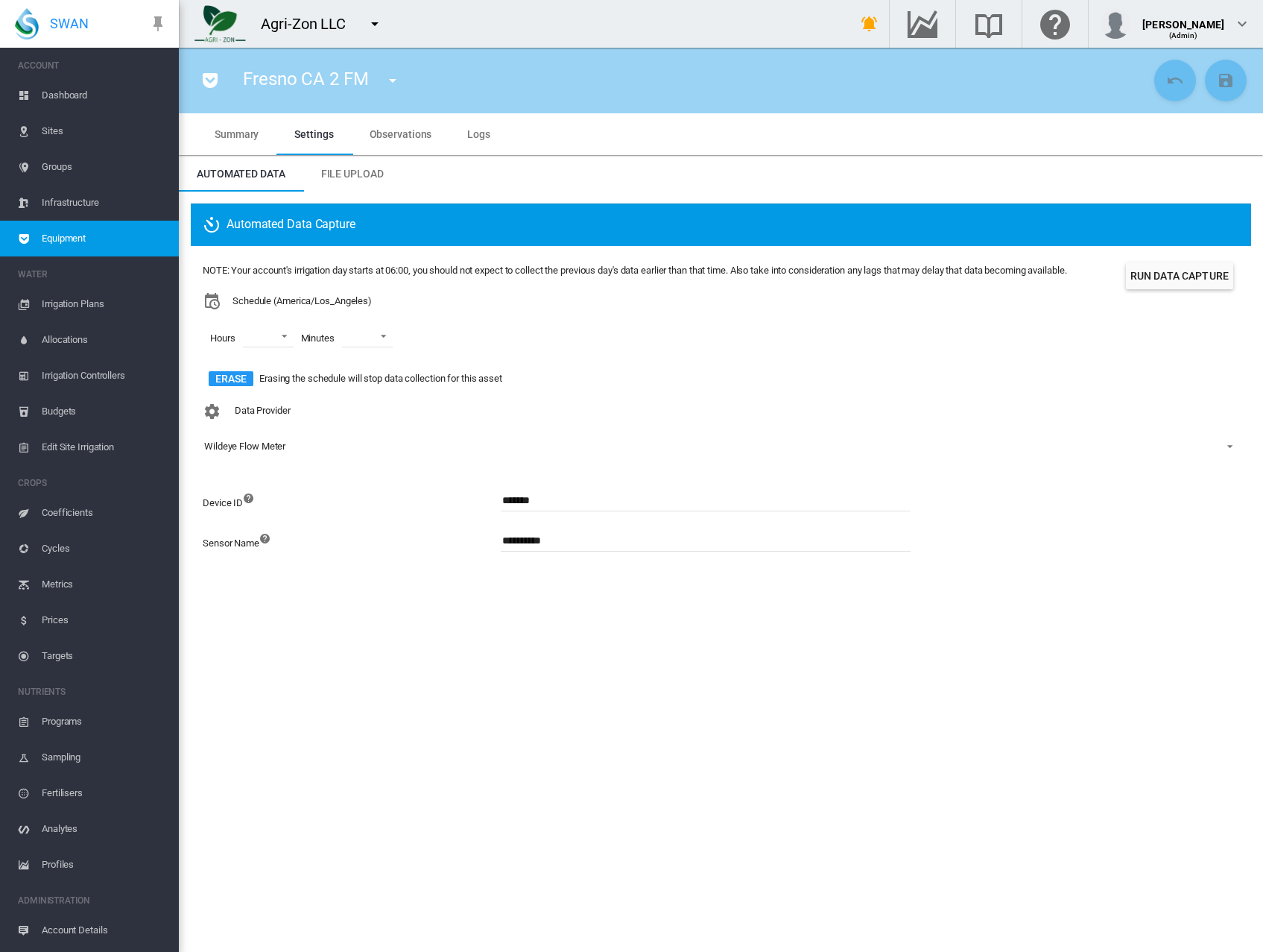
click at [389, 134] on span "Observations" at bounding box center [401, 133] width 63 height 12
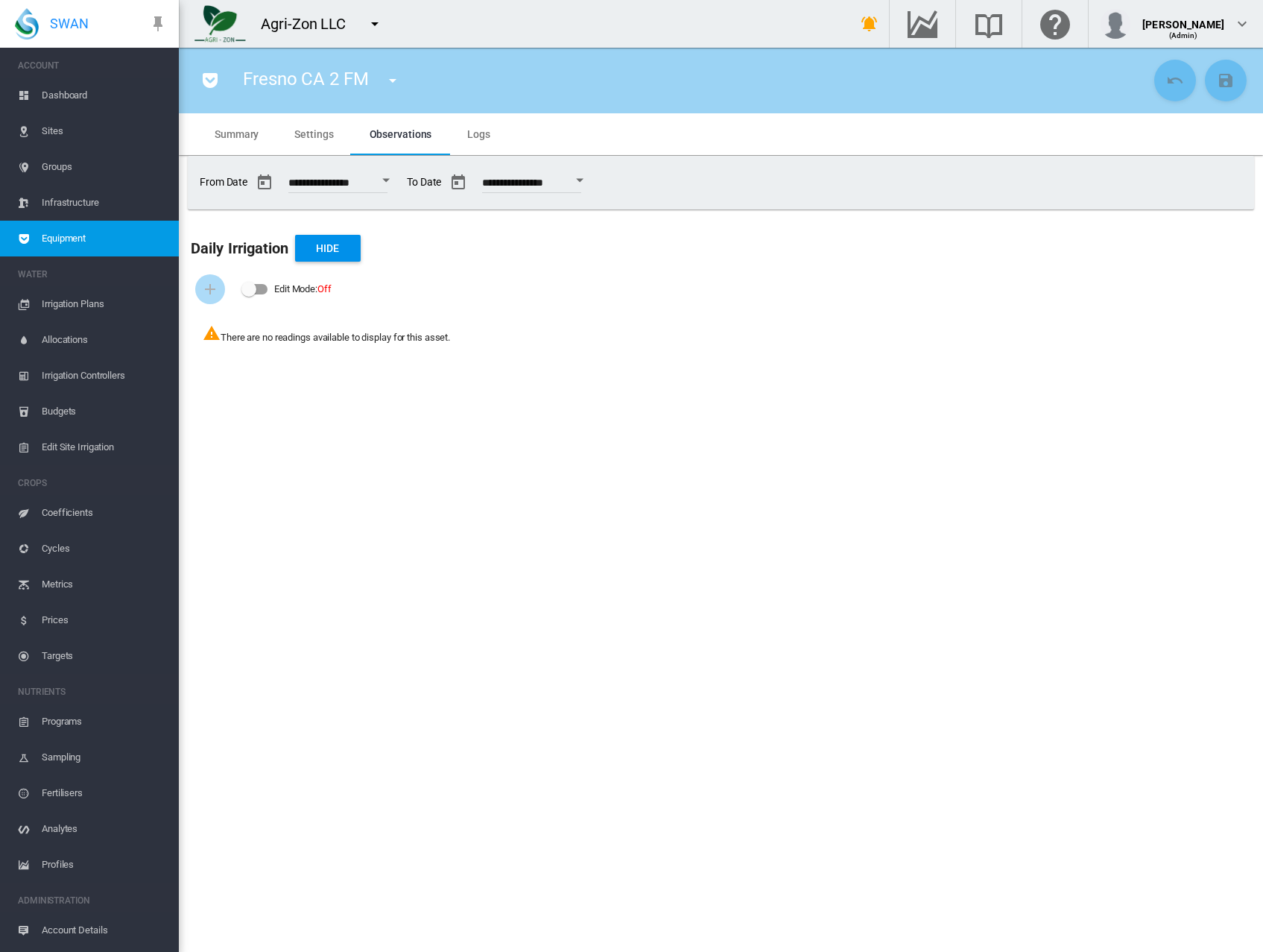
click at [390, 180] on div "Open calendar" at bounding box center [386, 180] width 7 height 4
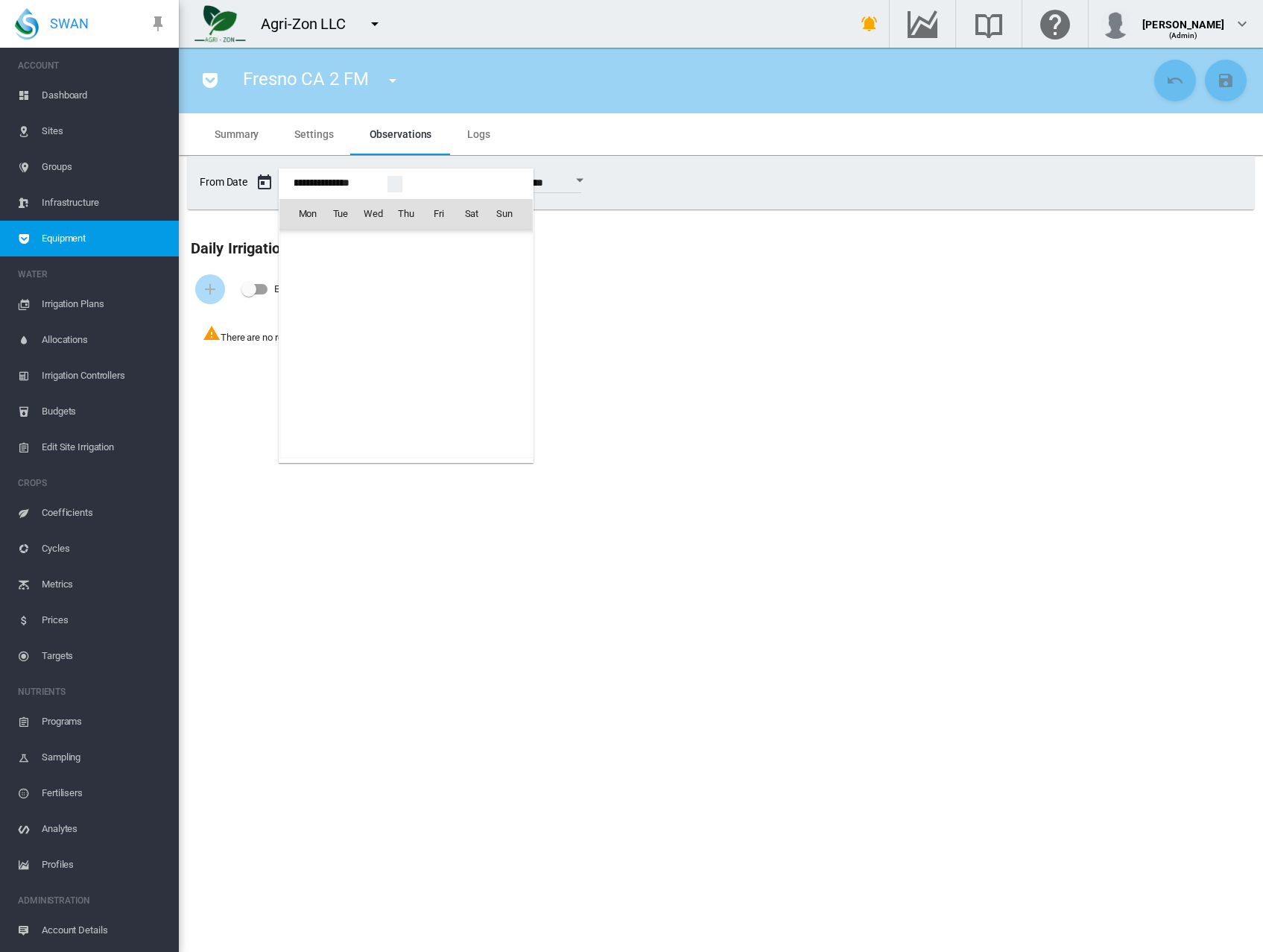
scroll to position [35948, 0]
click at [476, 250] on span "1" at bounding box center [472, 246] width 29 height 29
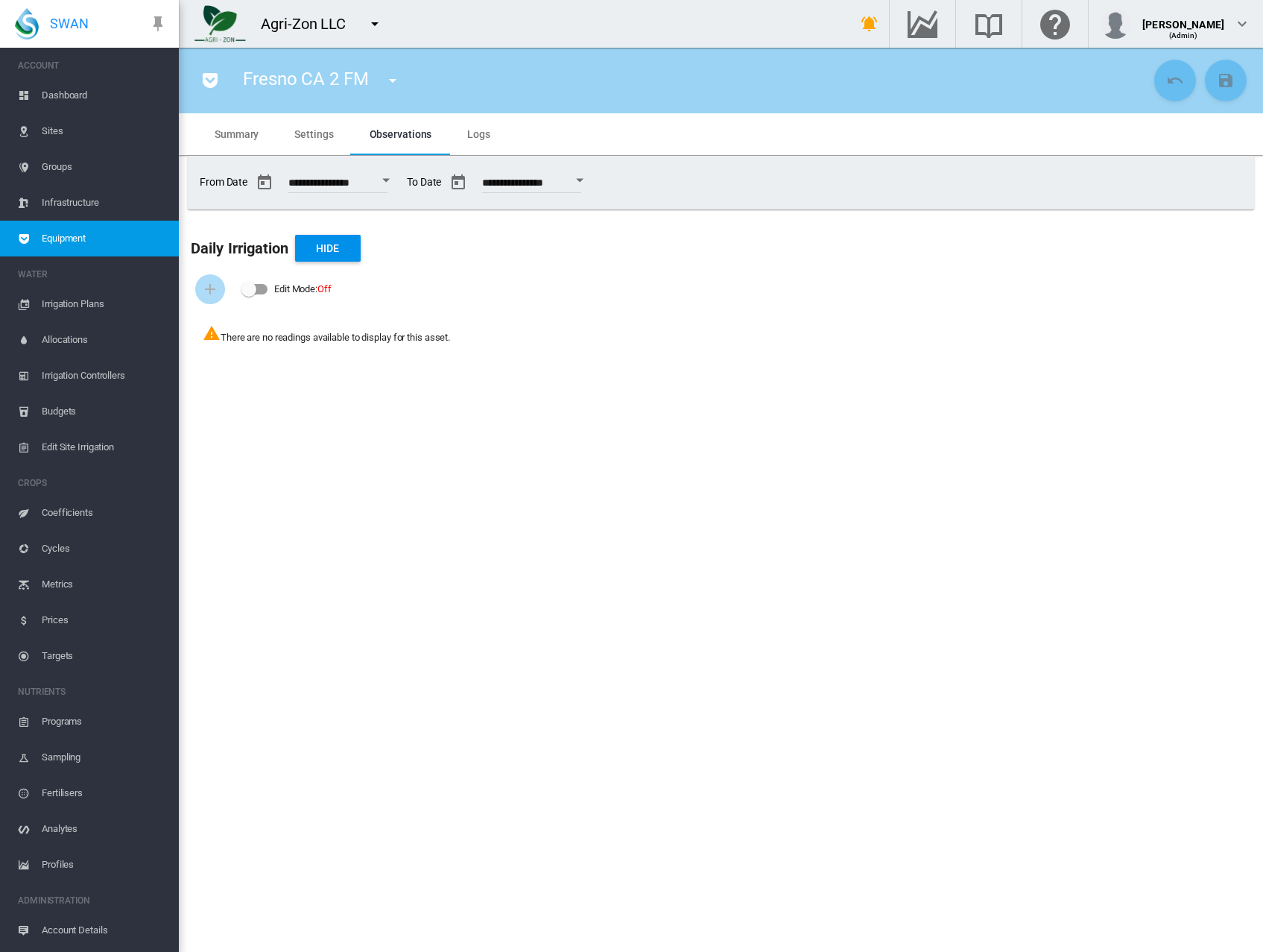
click at [390, 178] on div "Open calendar" at bounding box center [386, 180] width 7 height 4
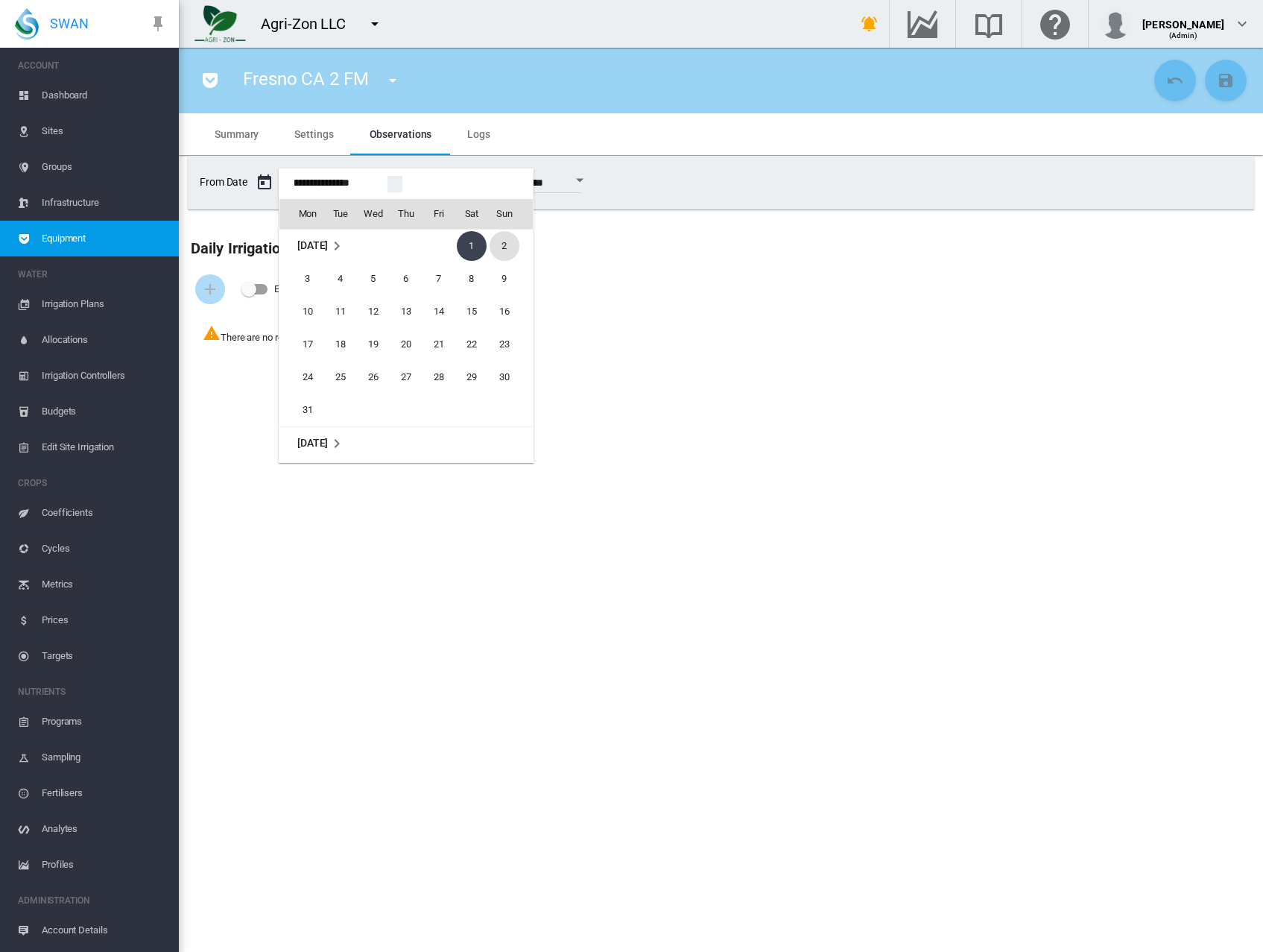
click at [497, 242] on span "2" at bounding box center [504, 246] width 29 height 29
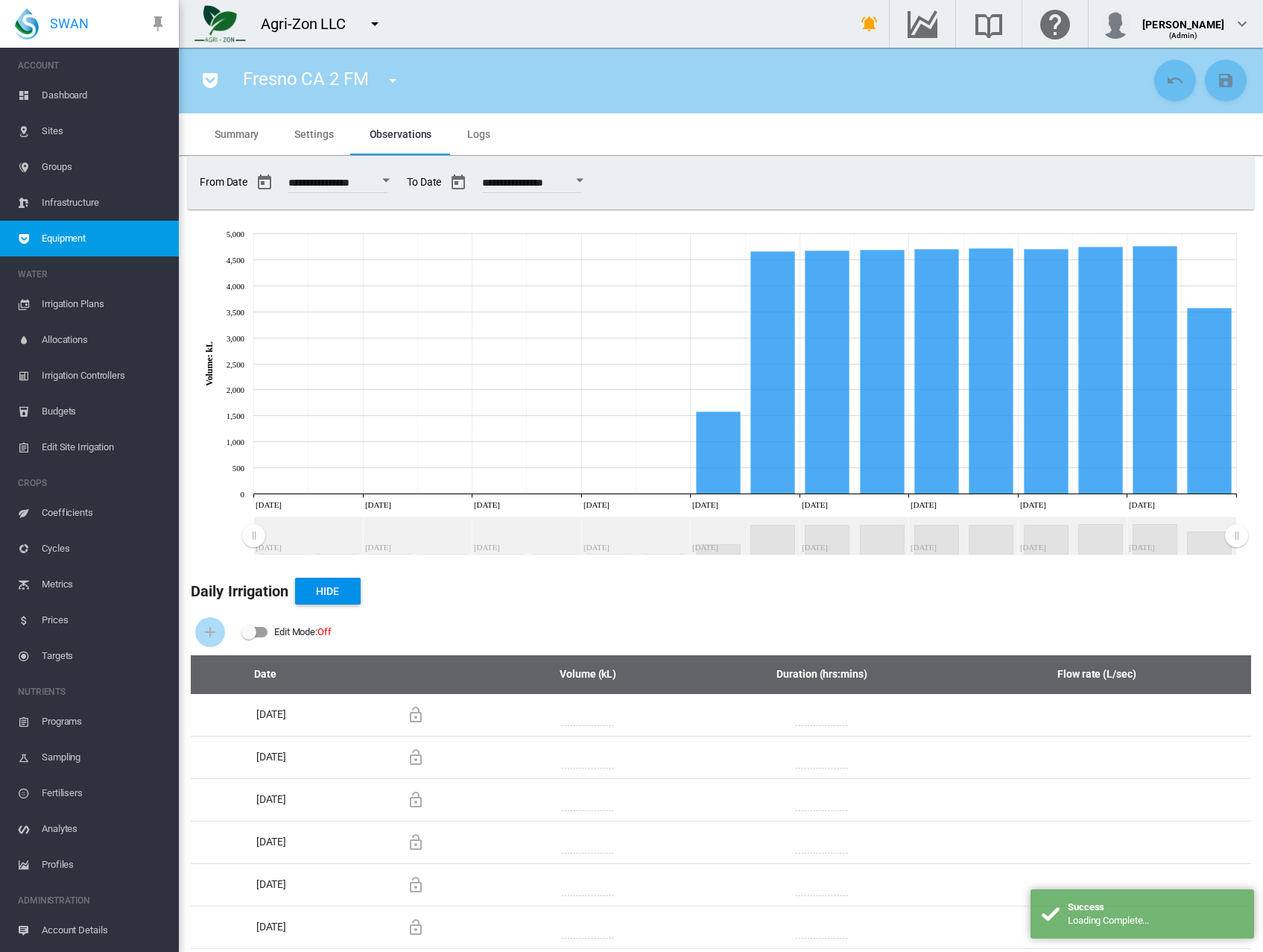
click at [399, 178] on button "Open calendar" at bounding box center [385, 180] width 27 height 27
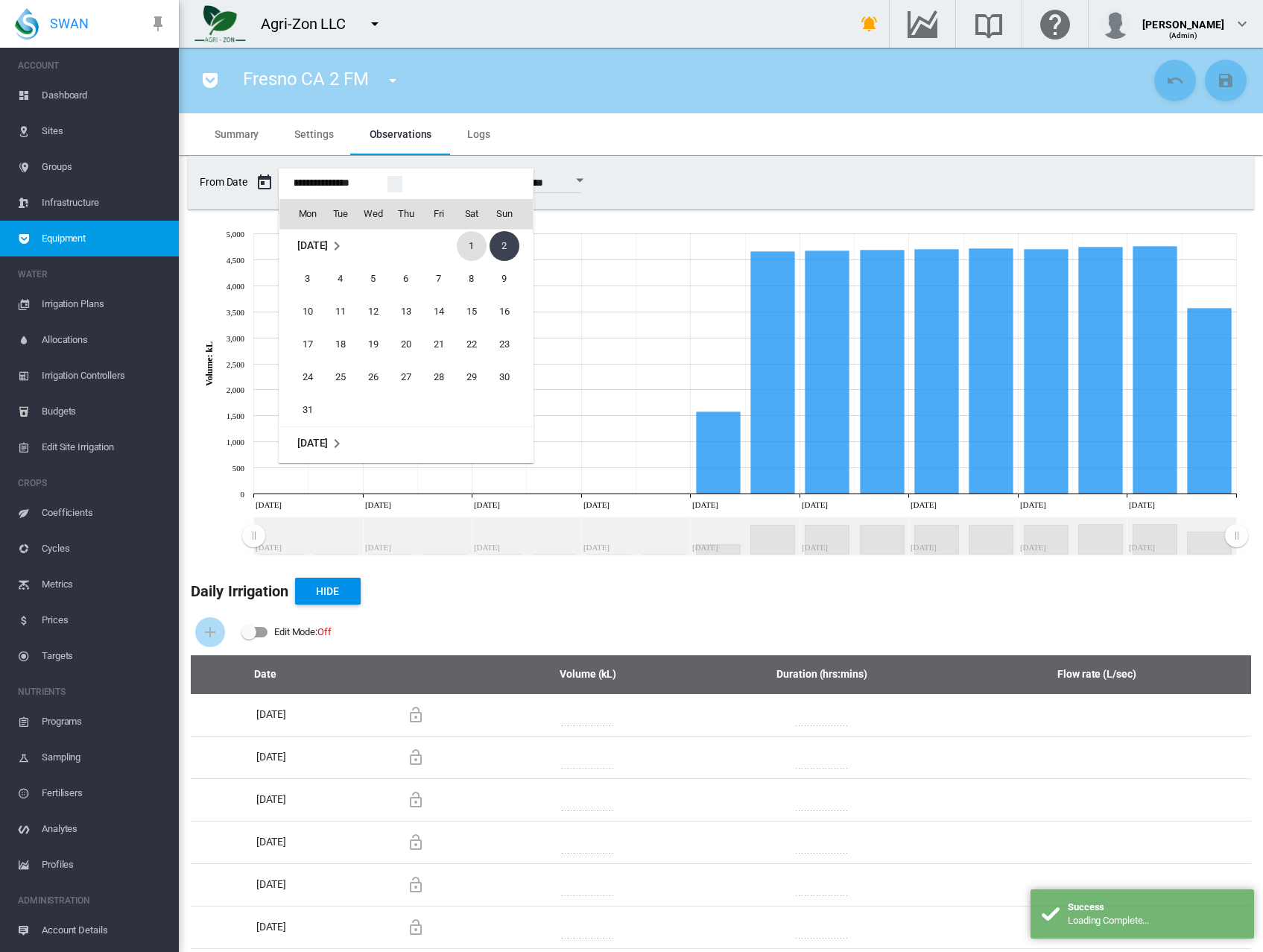
click at [473, 245] on span "1" at bounding box center [472, 246] width 29 height 29
type input "**********"
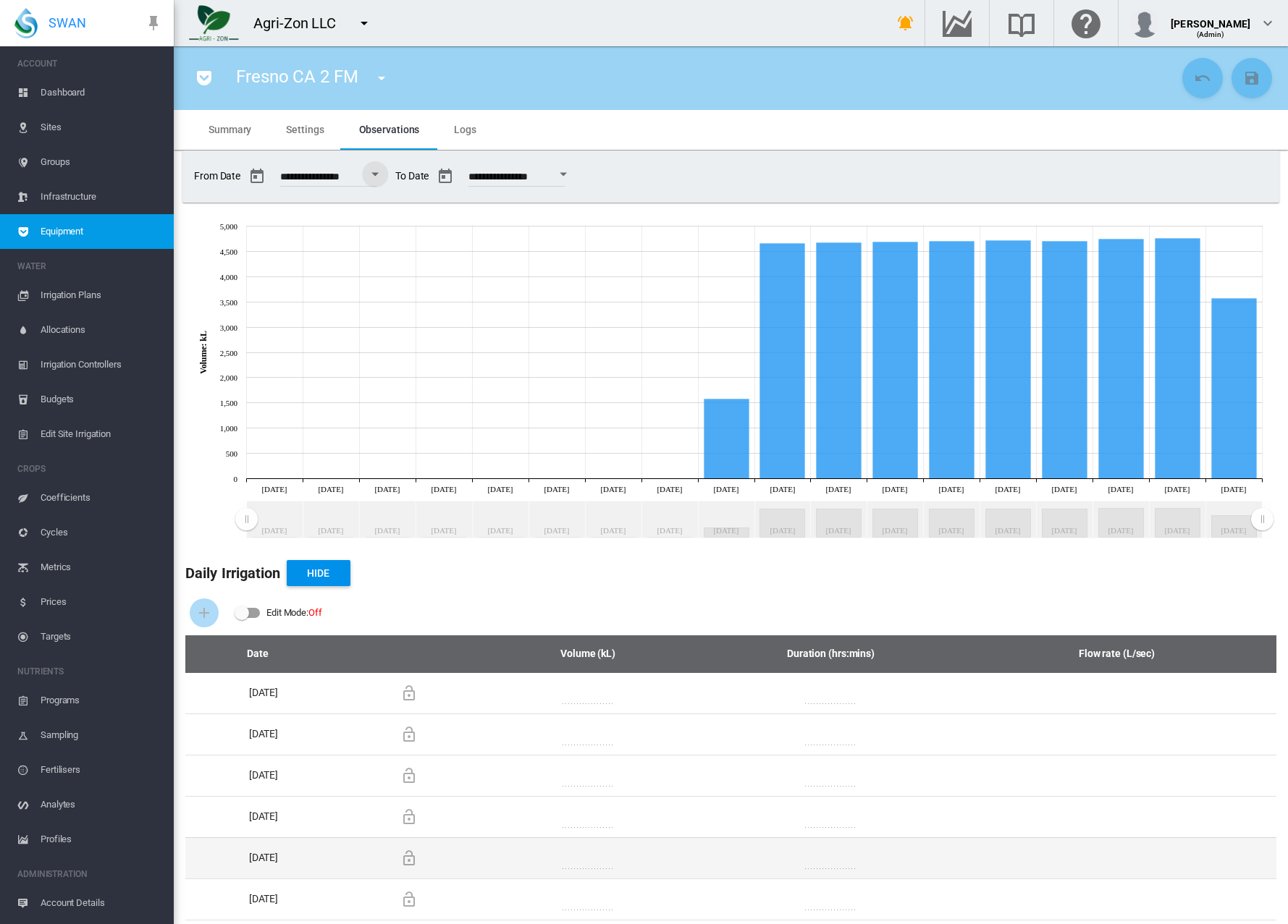
scroll to position [0, 0]
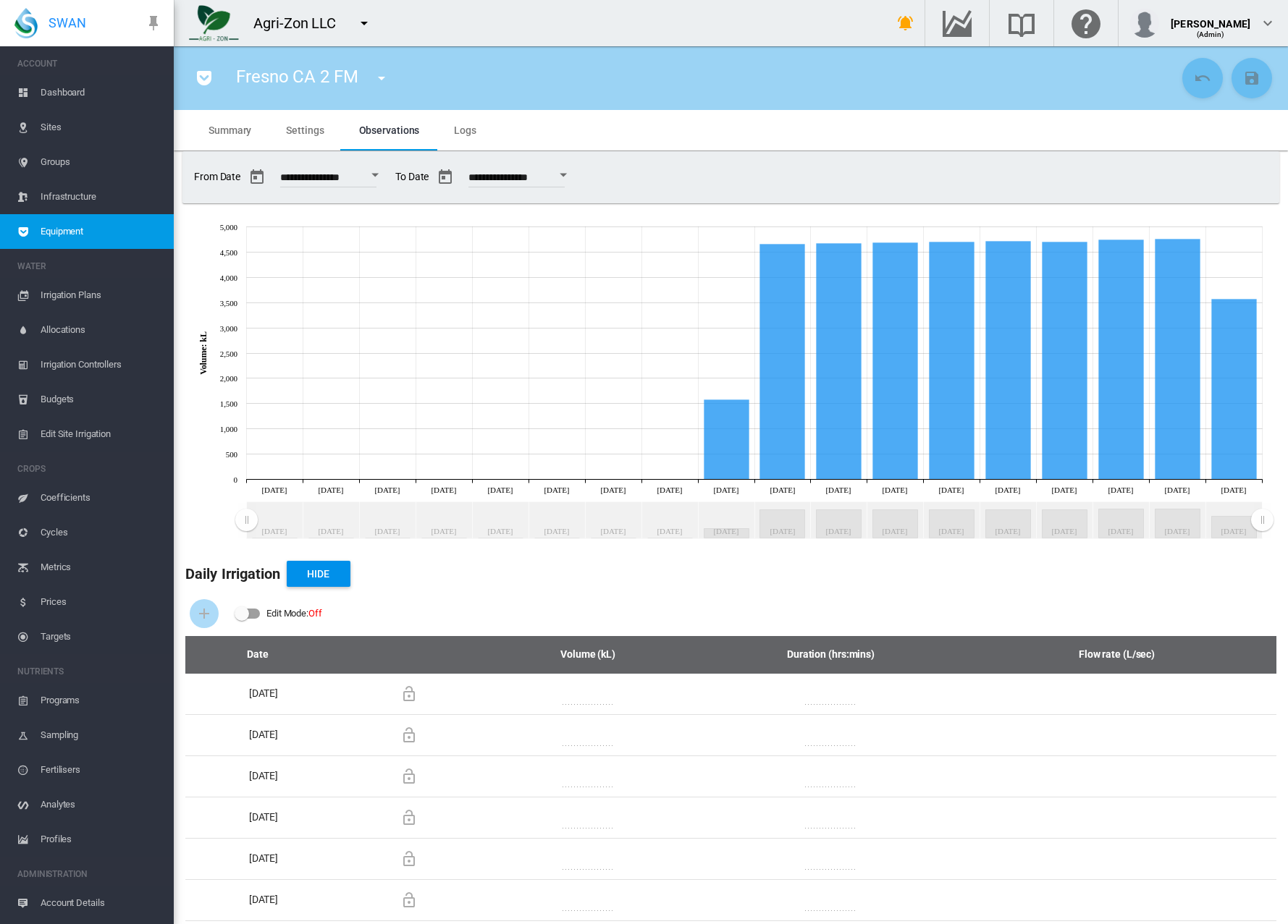
click at [285, 137] on md-tab-item "Settings" at bounding box center [305, 129] width 72 height 40
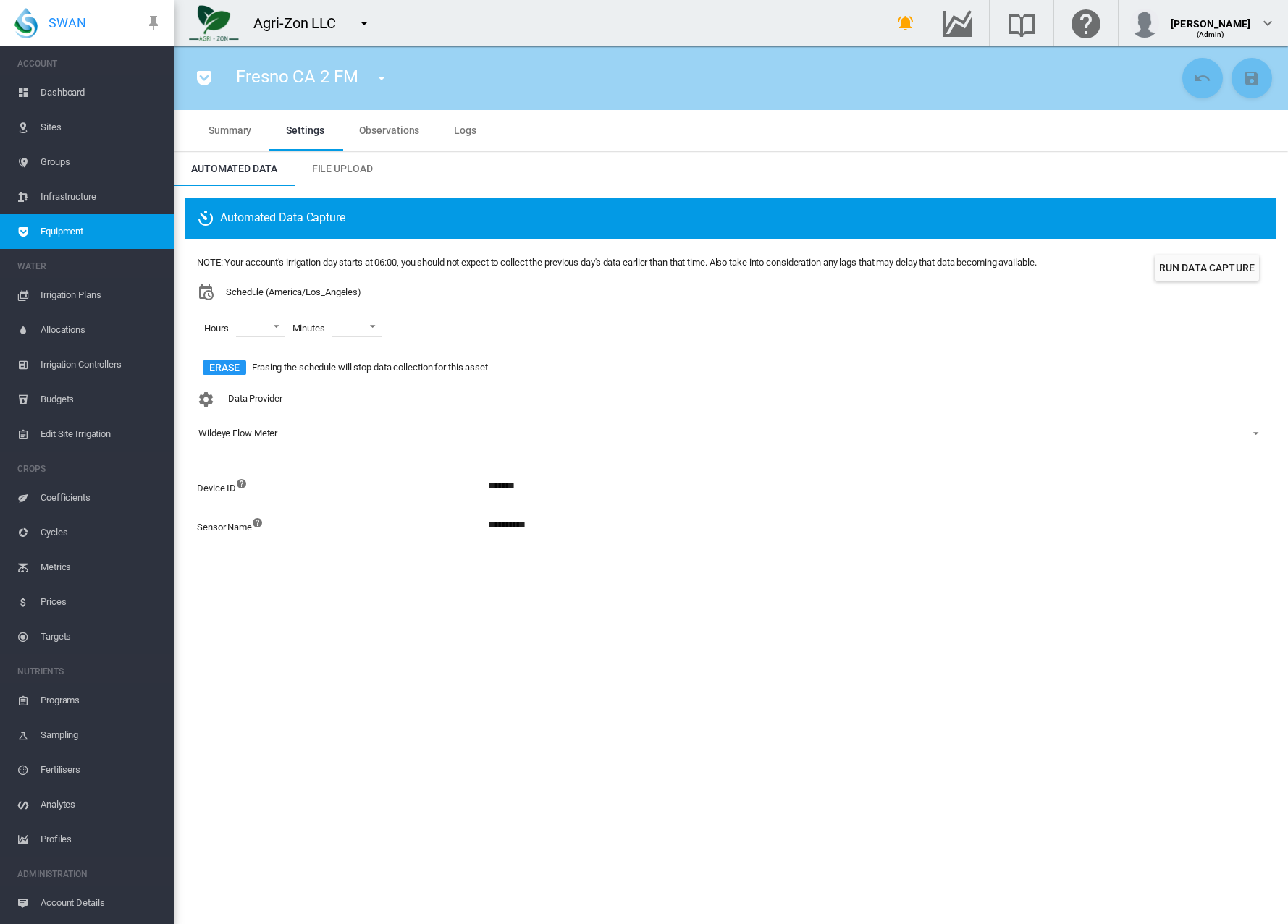
click at [359, 607] on section "Fresno CA 2 FM aaaa (Depth Meter) aaaa (Flow Meter) abc David T Depth (Depth Me…" at bounding box center [730, 485] width 1114 height 878
click at [796, 688] on section "Fresno CA 2 FM aaaa (Depth Meter) aaaa (Flow Meter) abc David T Depth (Depth Me…" at bounding box center [730, 485] width 1114 height 878
click at [595, 795] on section "Fresno CA 2 FM aaaa (Depth Meter) aaaa (Flow Meter) abc David T Depth (Depth Me…" at bounding box center [730, 485] width 1114 height 878
click at [368, 136] on md-tab-item "Observations" at bounding box center [389, 129] width 96 height 40
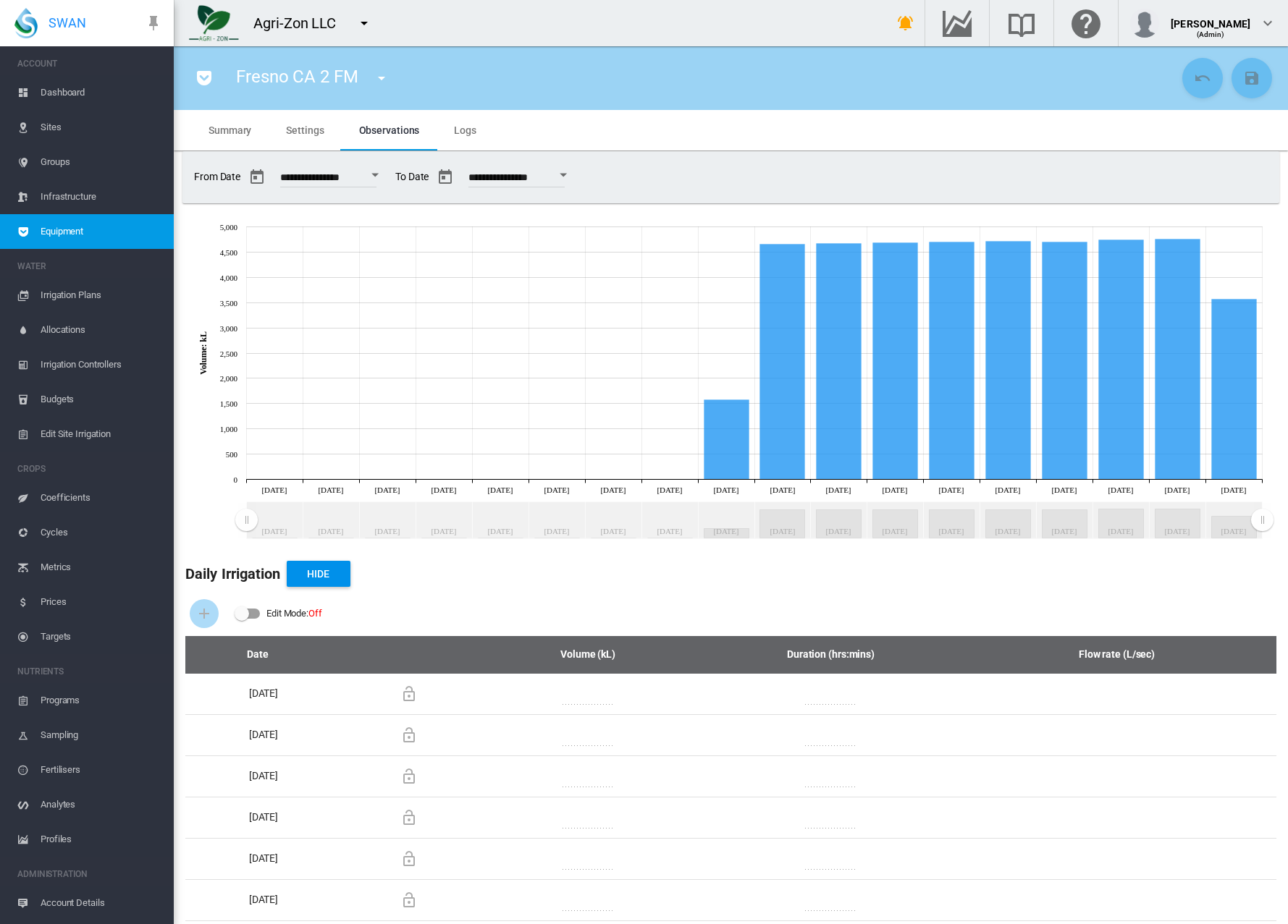
click at [94, 900] on span "Account Details" at bounding box center [101, 903] width 121 height 35
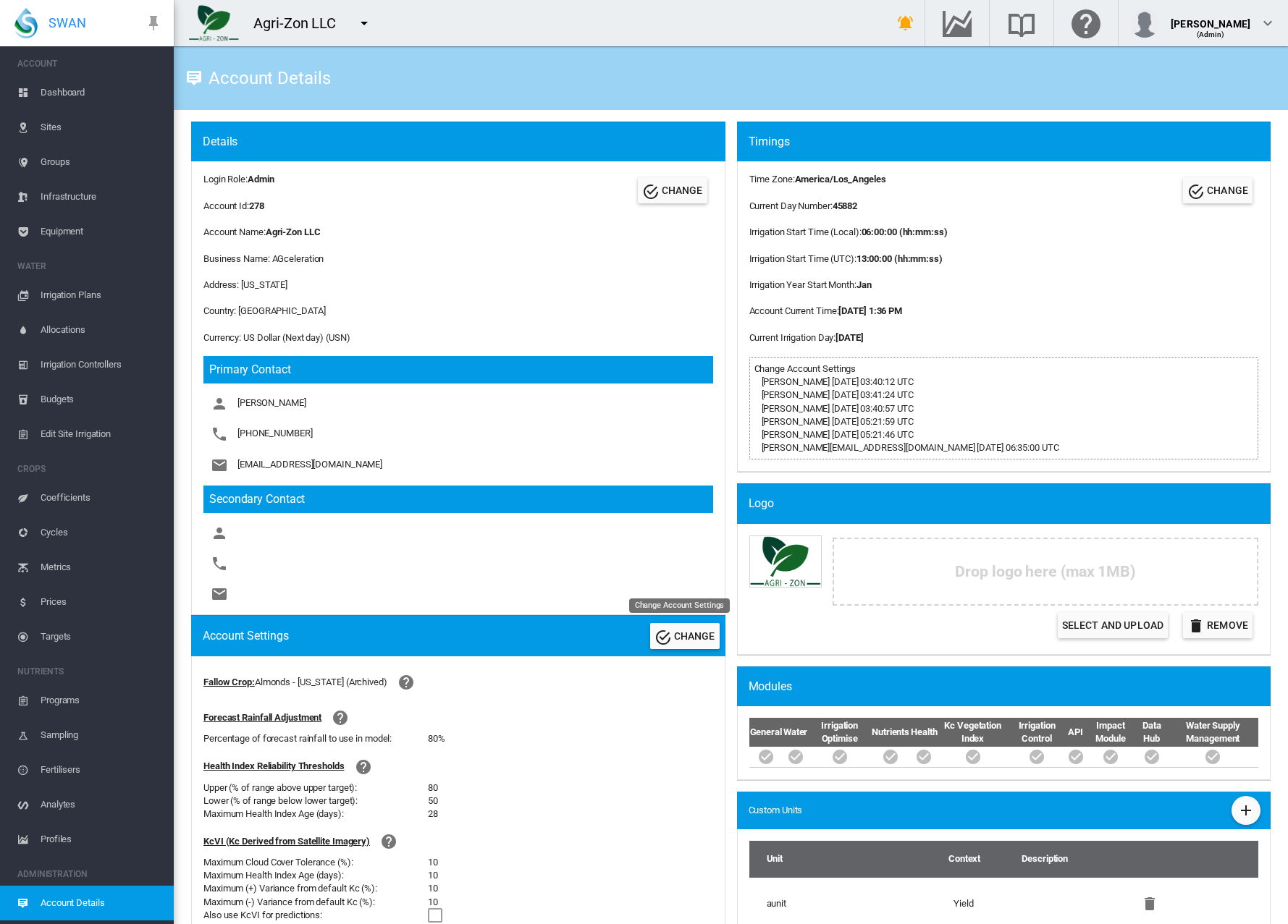
click at [670, 643] on button "CHANGE" at bounding box center [685, 636] width 70 height 26
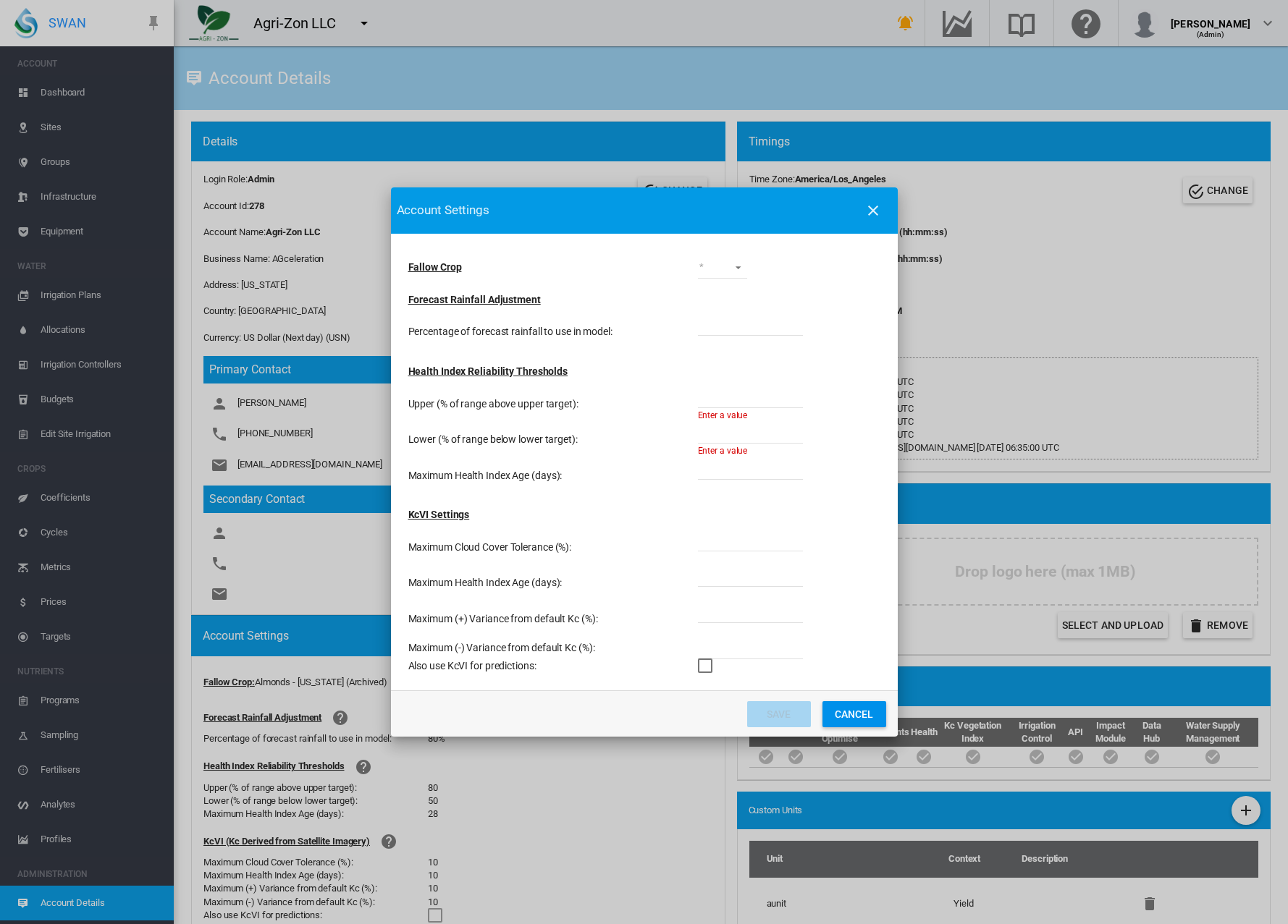
click at [843, 712] on button "Cancel" at bounding box center [854, 713] width 63 height 26
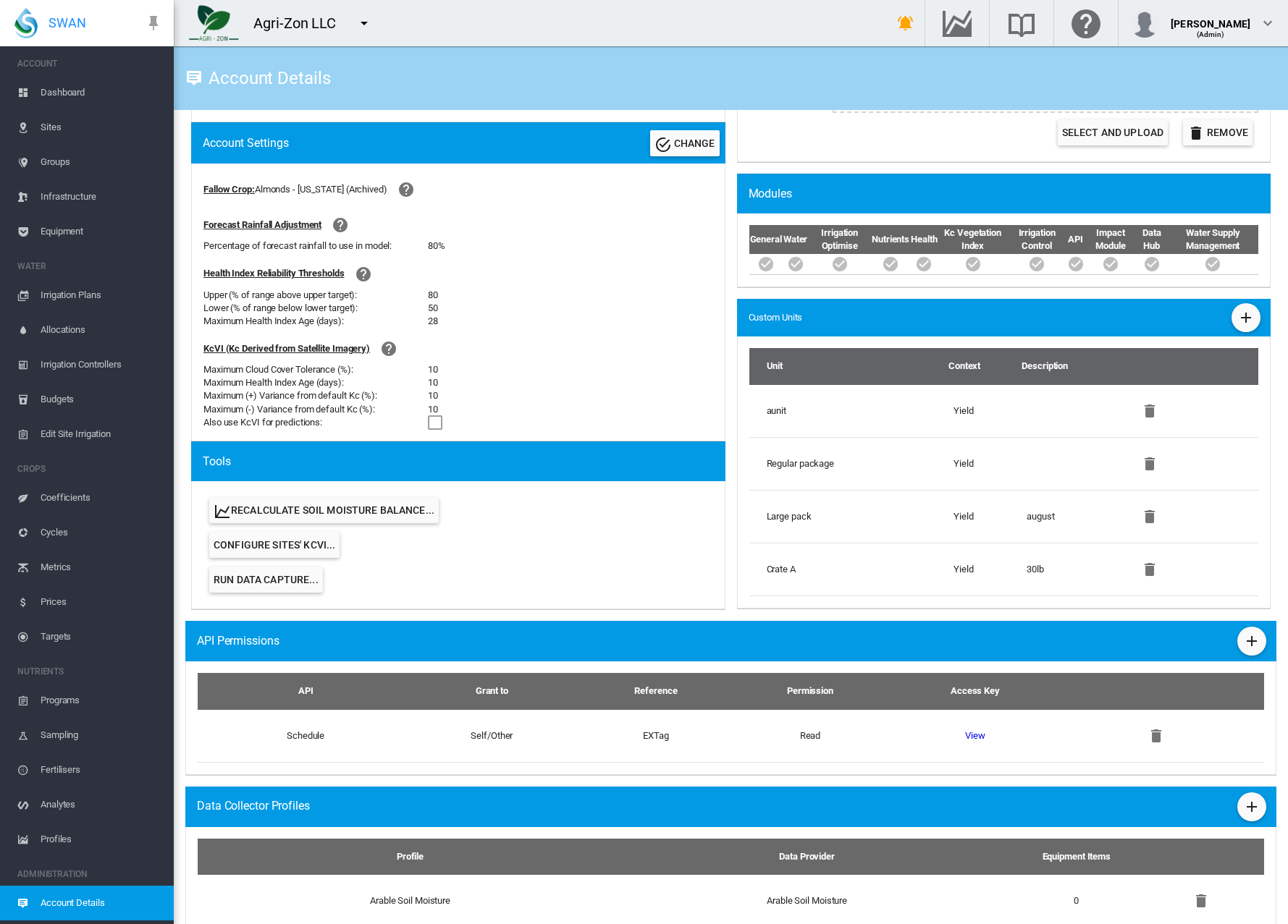
scroll to position [460, 0]
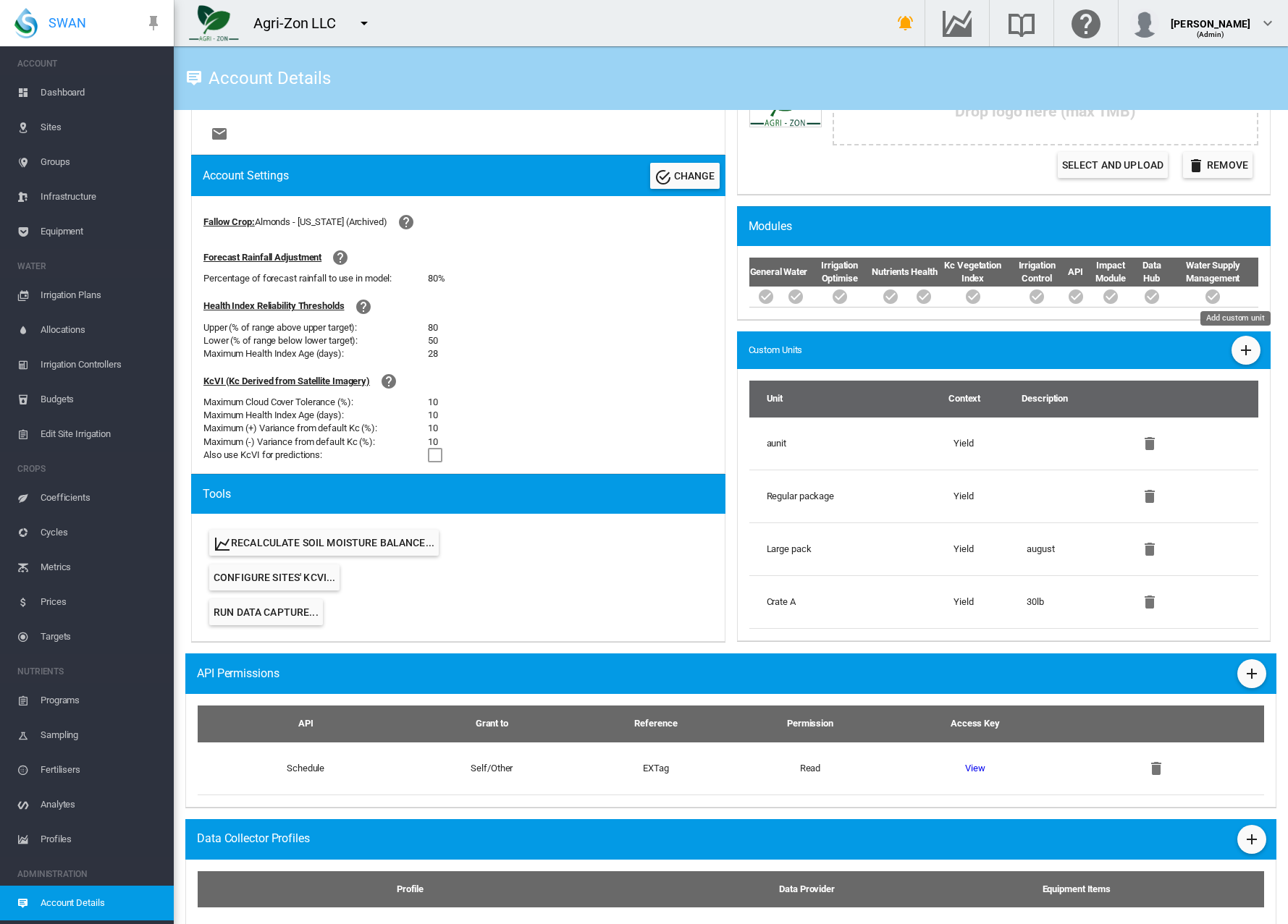
click at [1226, 347] on md-icon "icon-plus" at bounding box center [1245, 349] width 17 height 17
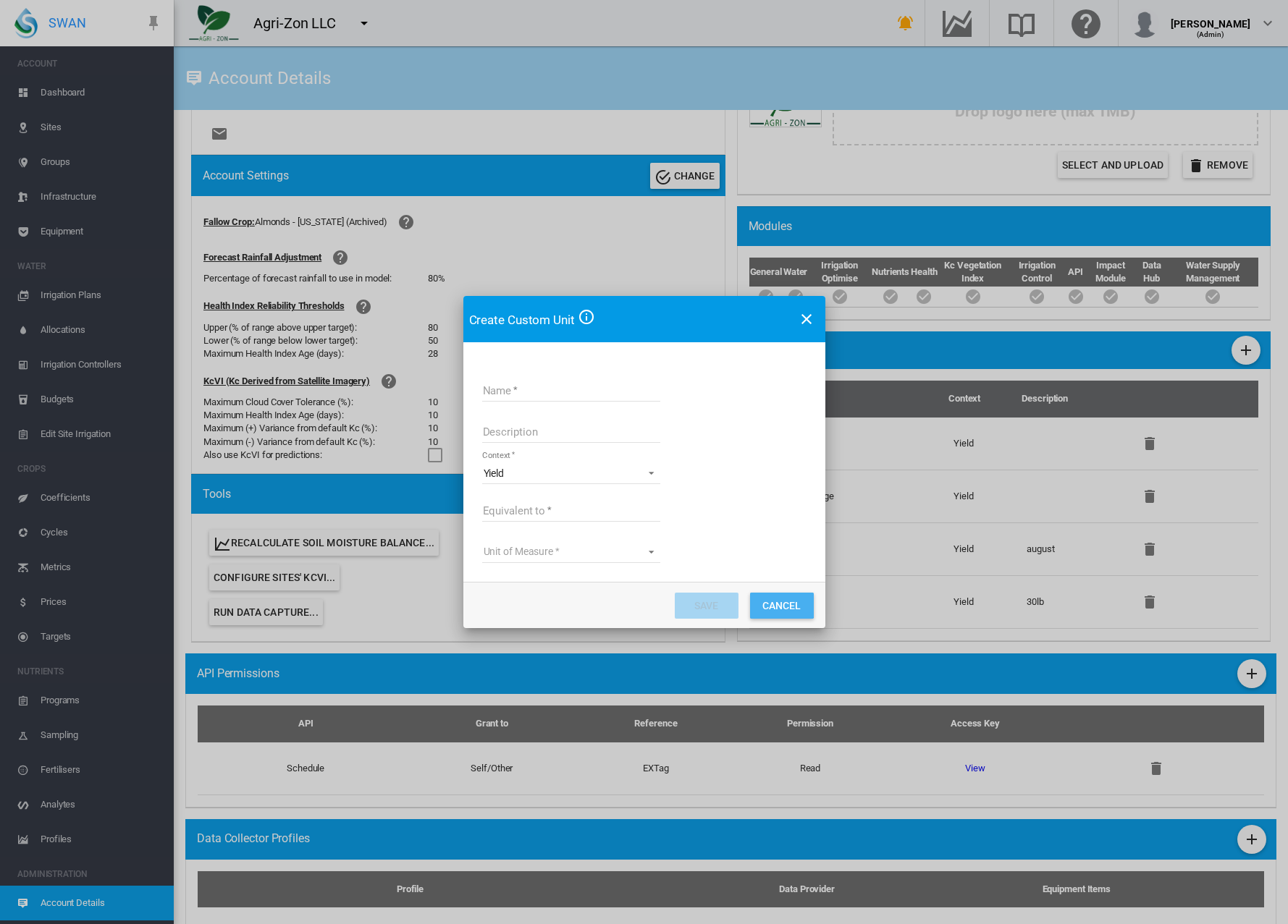
click at [779, 602] on button "Cancel" at bounding box center [781, 605] width 63 height 26
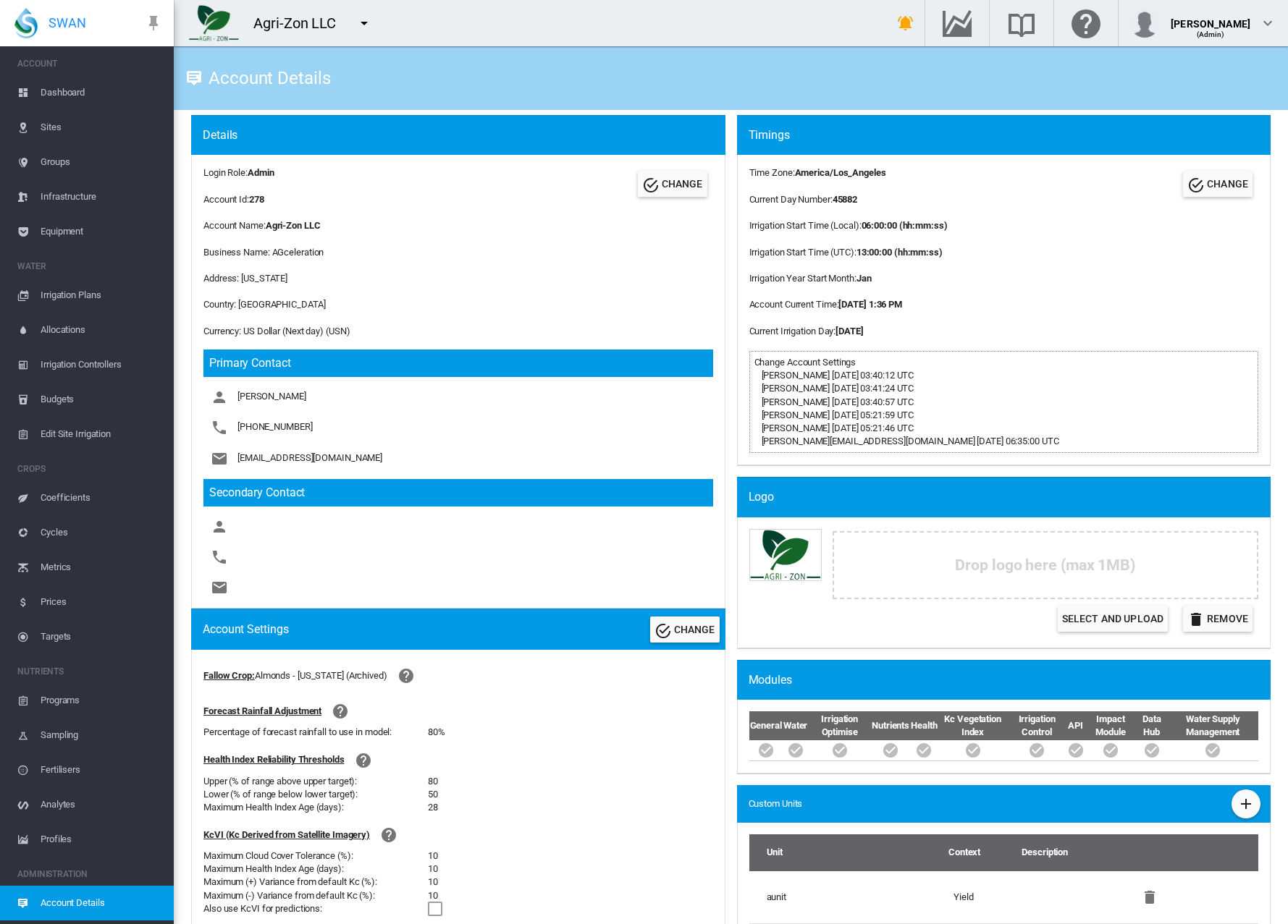
scroll to position [0, 0]
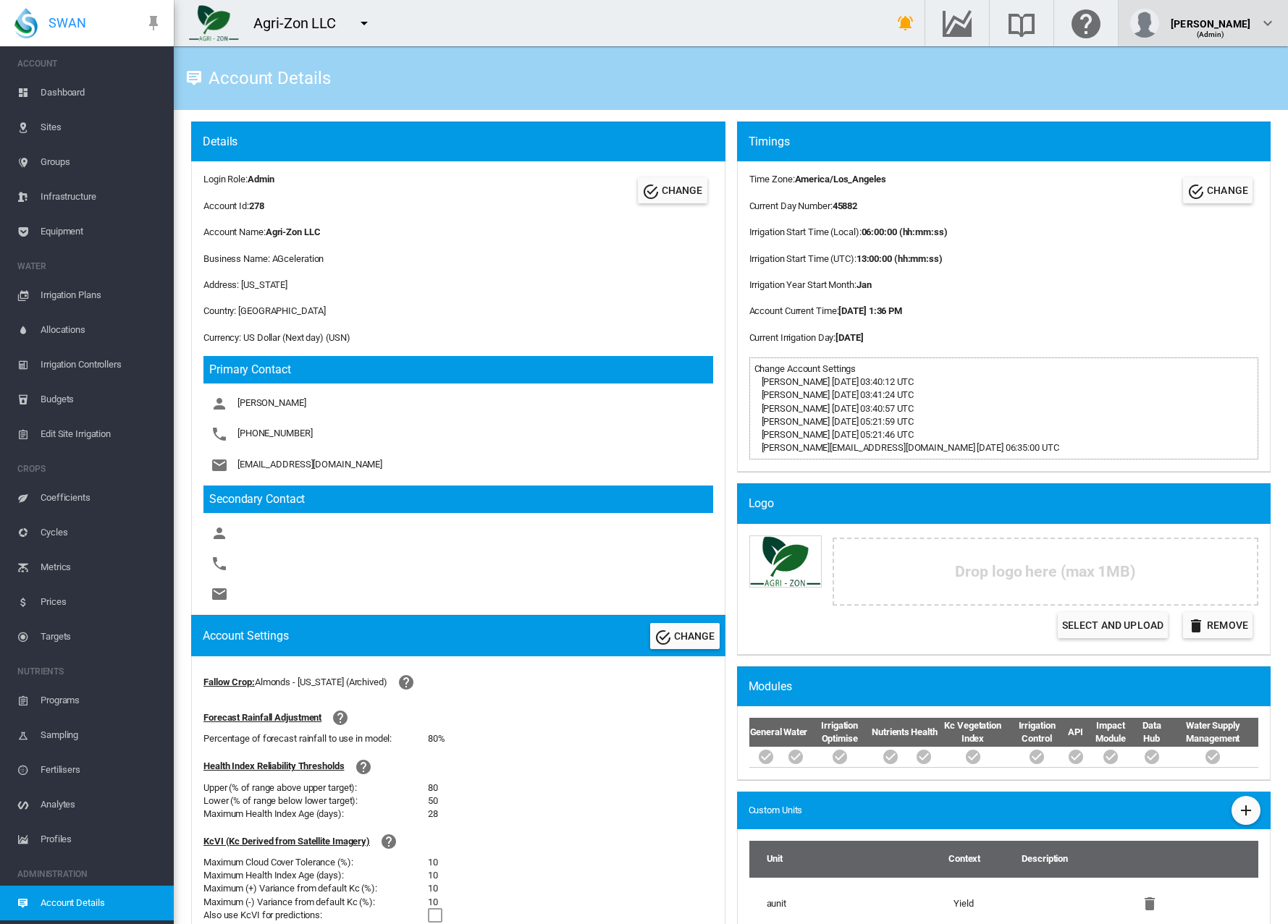
click at [1226, 16] on md-icon "icon-chevron-down" at bounding box center [1267, 22] width 17 height 17
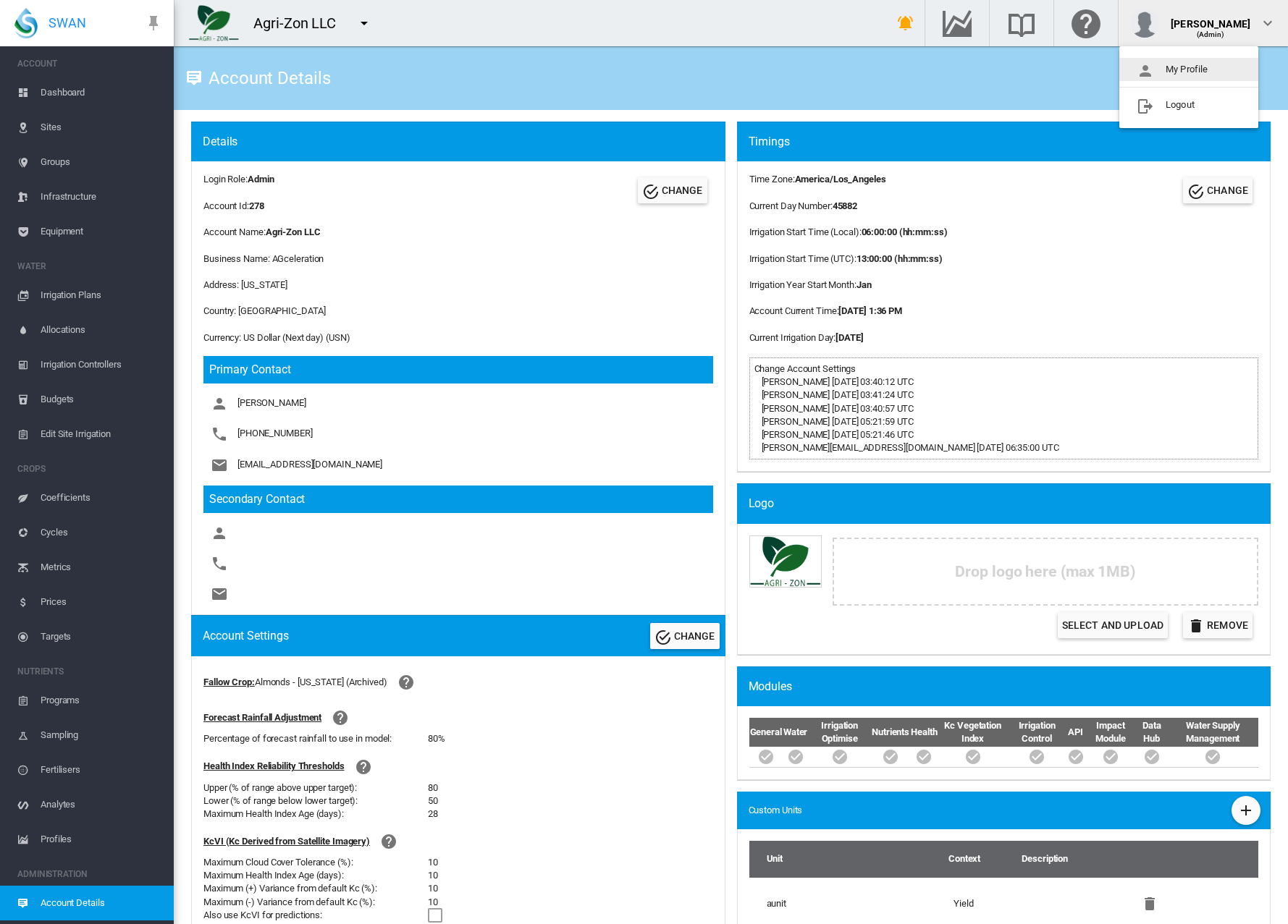
click at [1222, 71] on button "My Profile" at bounding box center [1189, 70] width 139 height 23
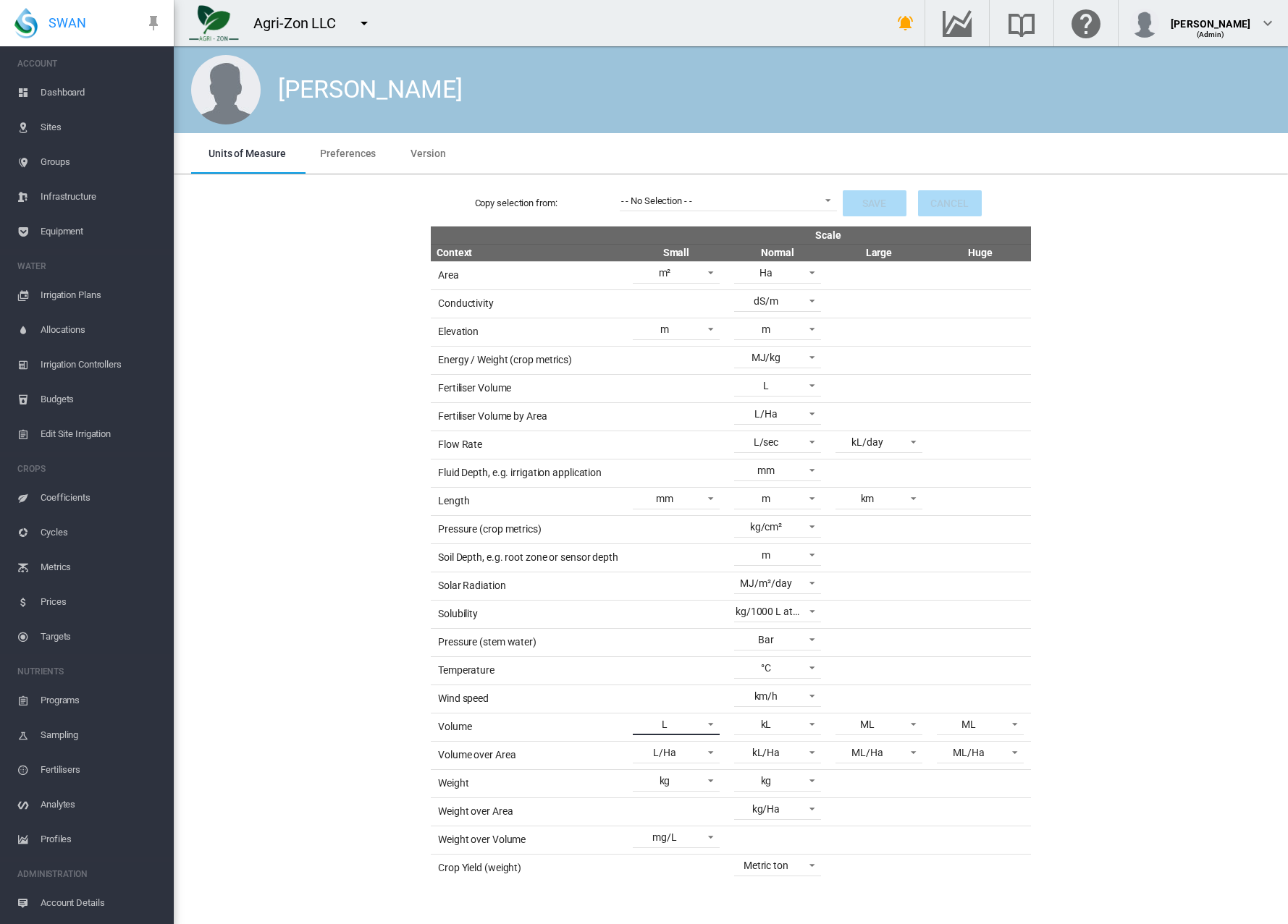
click at [707, 725] on span at bounding box center [706, 722] width 17 height 13
click at [780, 723] on md-backdrop at bounding box center [644, 462] width 1288 height 924
click at [784, 726] on span "kL" at bounding box center [765, 725] width 61 height 14
click at [776, 763] on md-option "usg" at bounding box center [779, 759] width 110 height 35
click at [865, 204] on button "Save" at bounding box center [874, 203] width 63 height 26
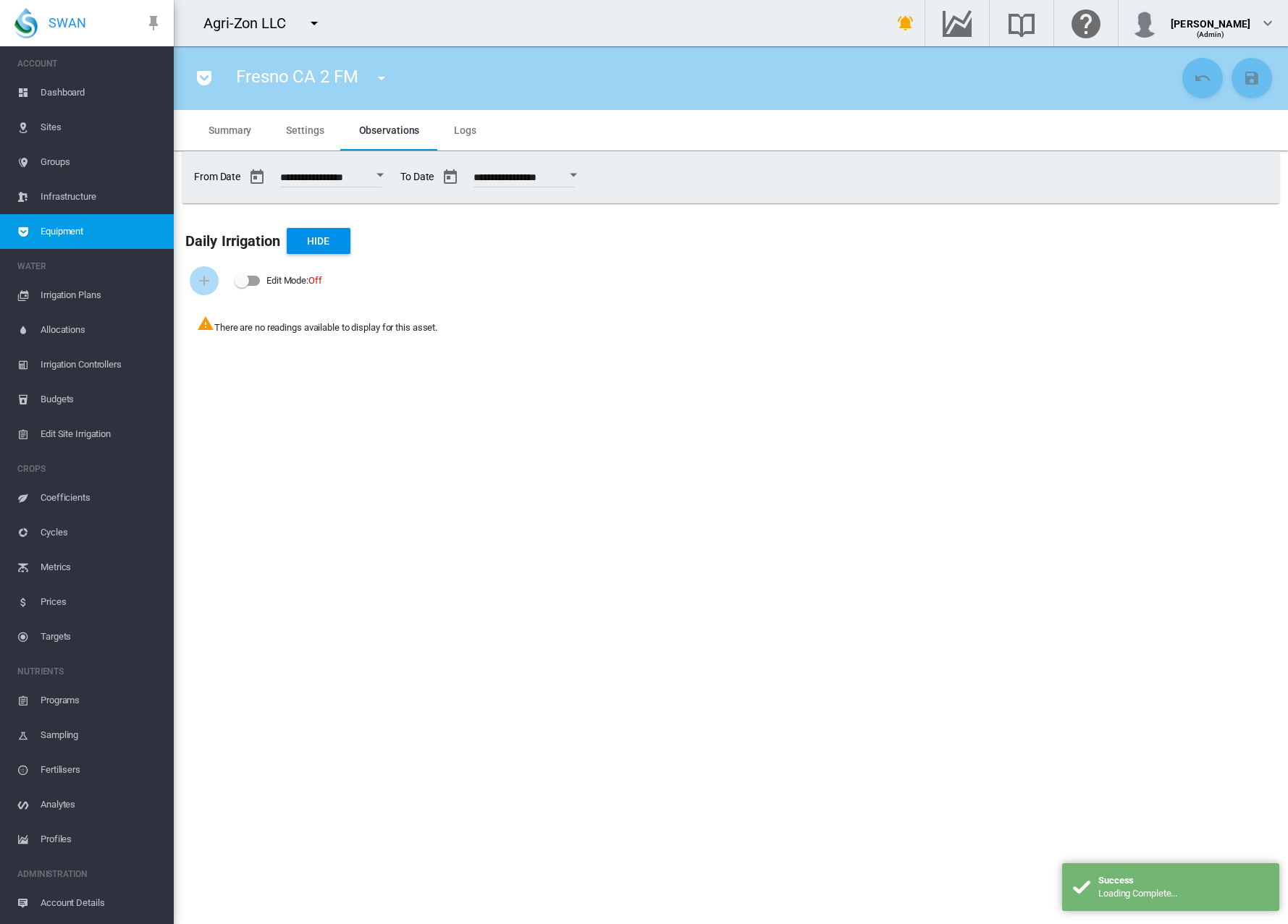
click at [383, 177] on div "Open calendar" at bounding box center [380, 175] width 7 height 4
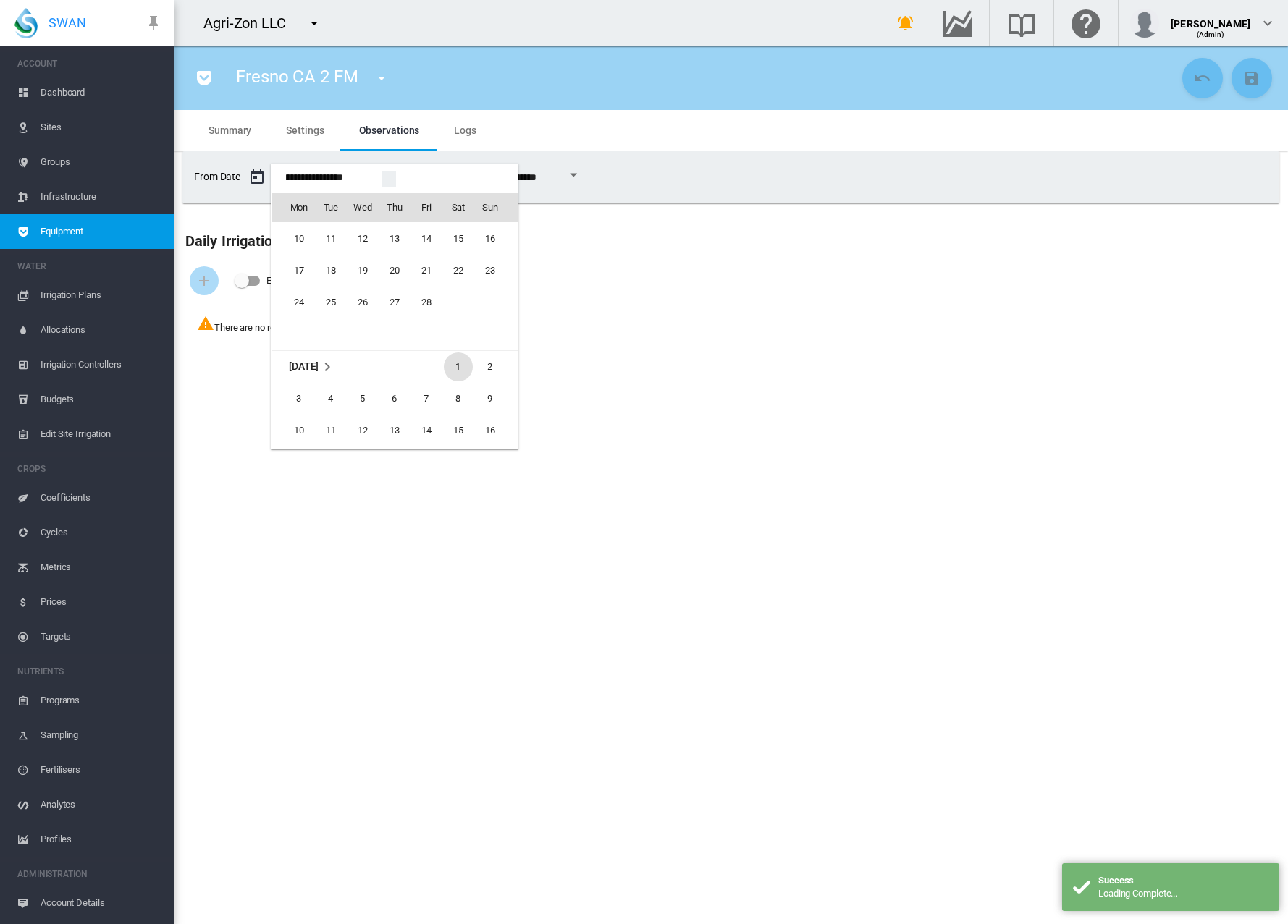
scroll to position [34761, 0]
click at [464, 354] on span "1" at bounding box center [458, 367] width 29 height 29
type input "**********"
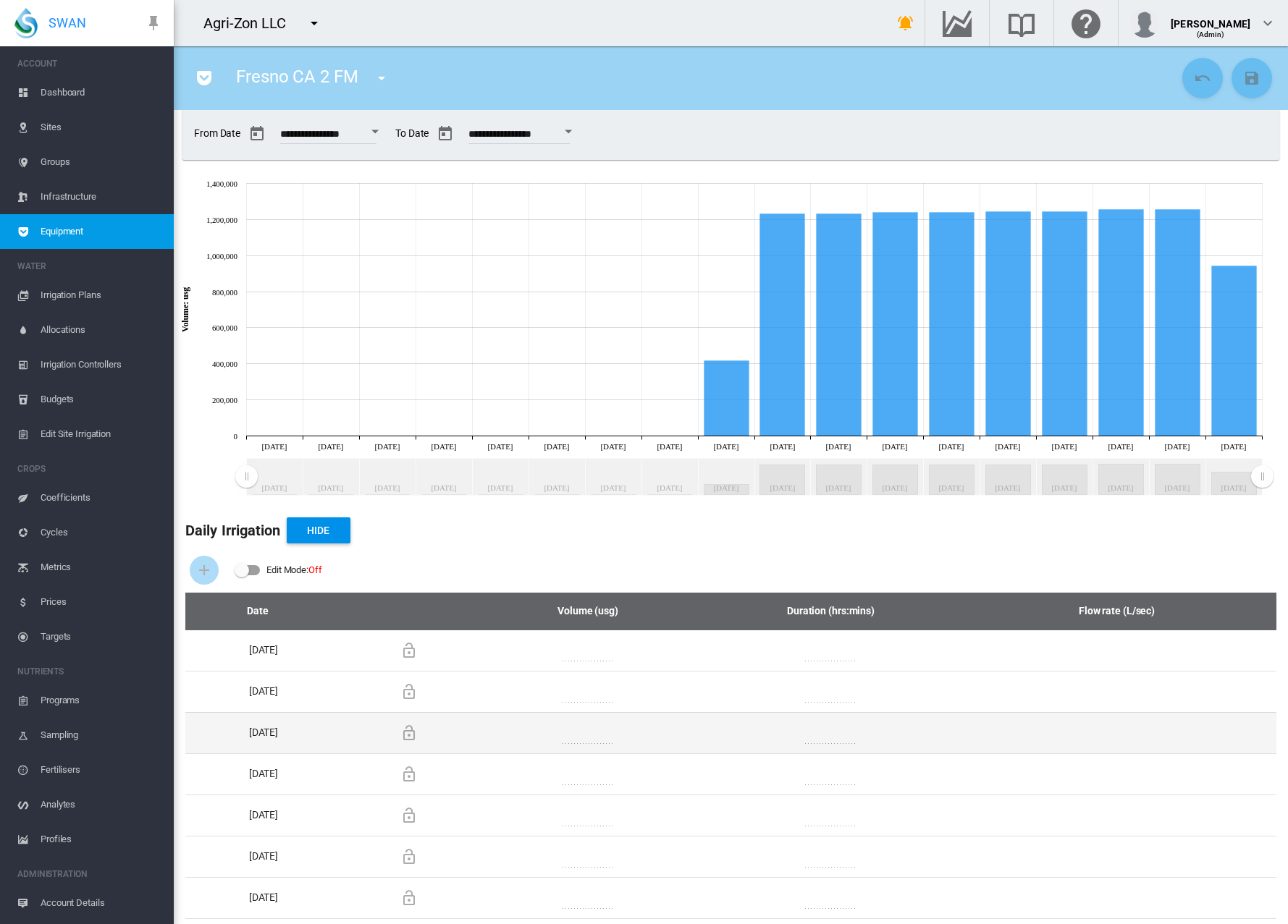
scroll to position [0, 0]
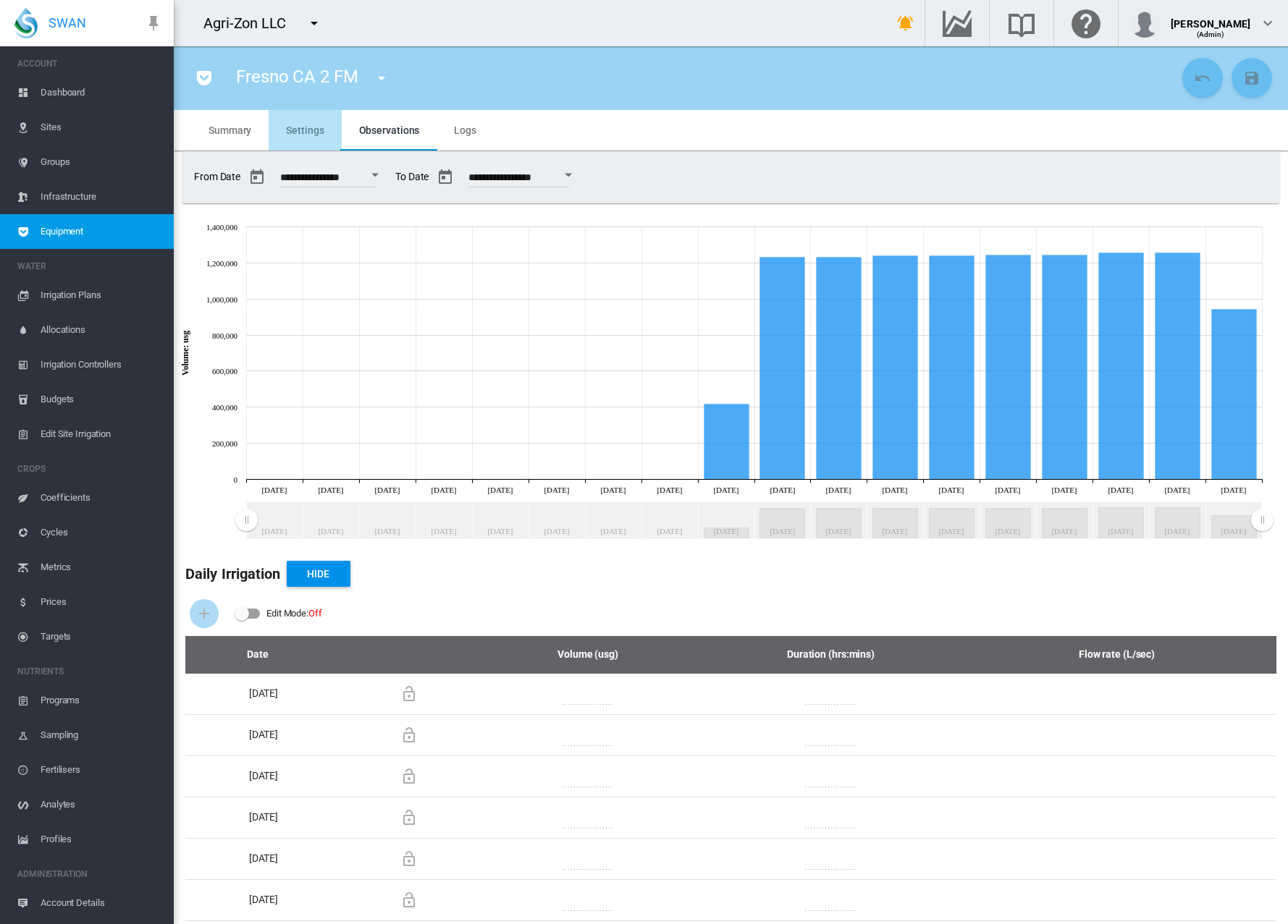
click at [307, 138] on md-tab-item "Settings" at bounding box center [305, 129] width 72 height 40
